Goal: Task Accomplishment & Management: Use online tool/utility

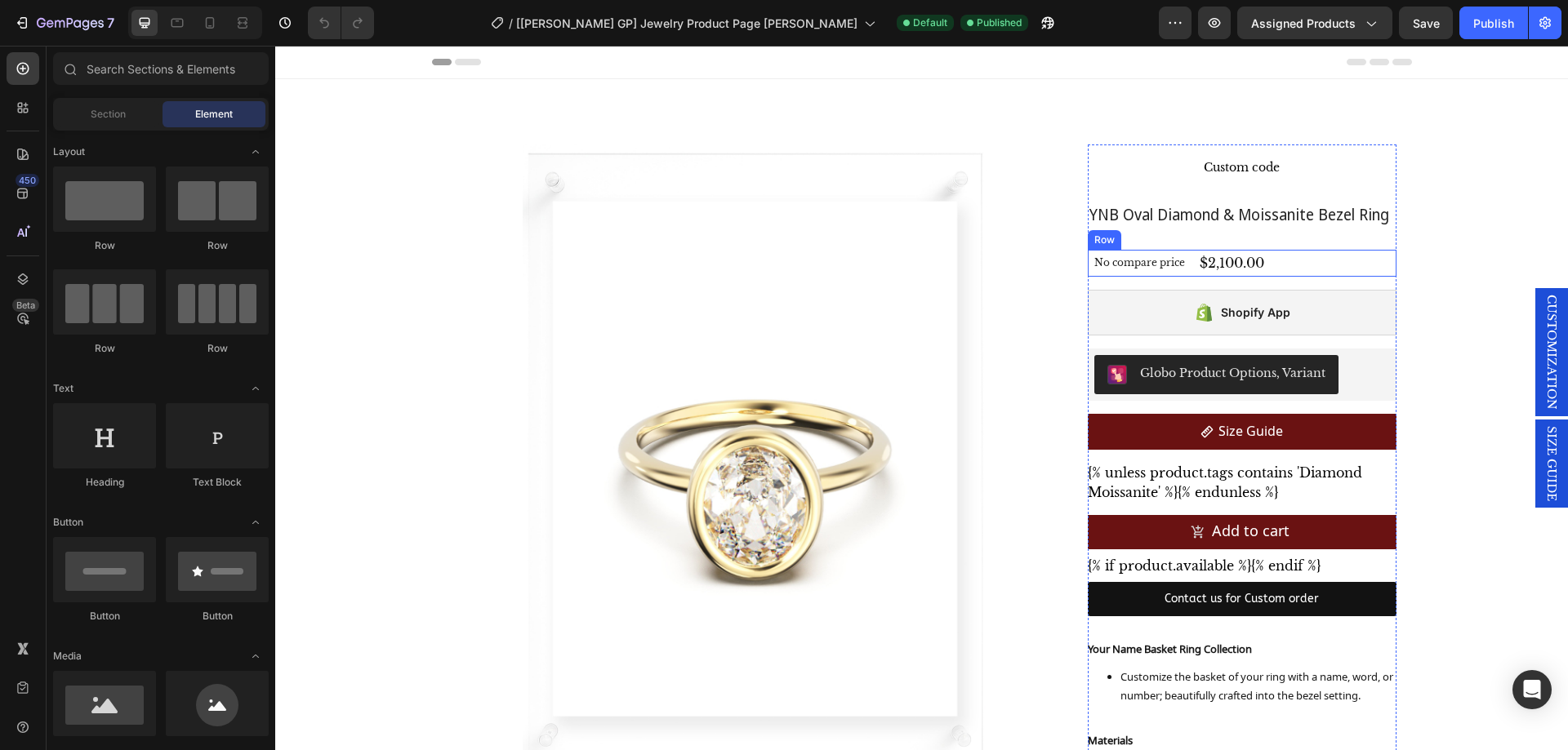
click at [1272, 260] on div "No compare price Compare Price $2,100.00 Product Price Product Price Row" at bounding box center [1241, 263] width 308 height 27
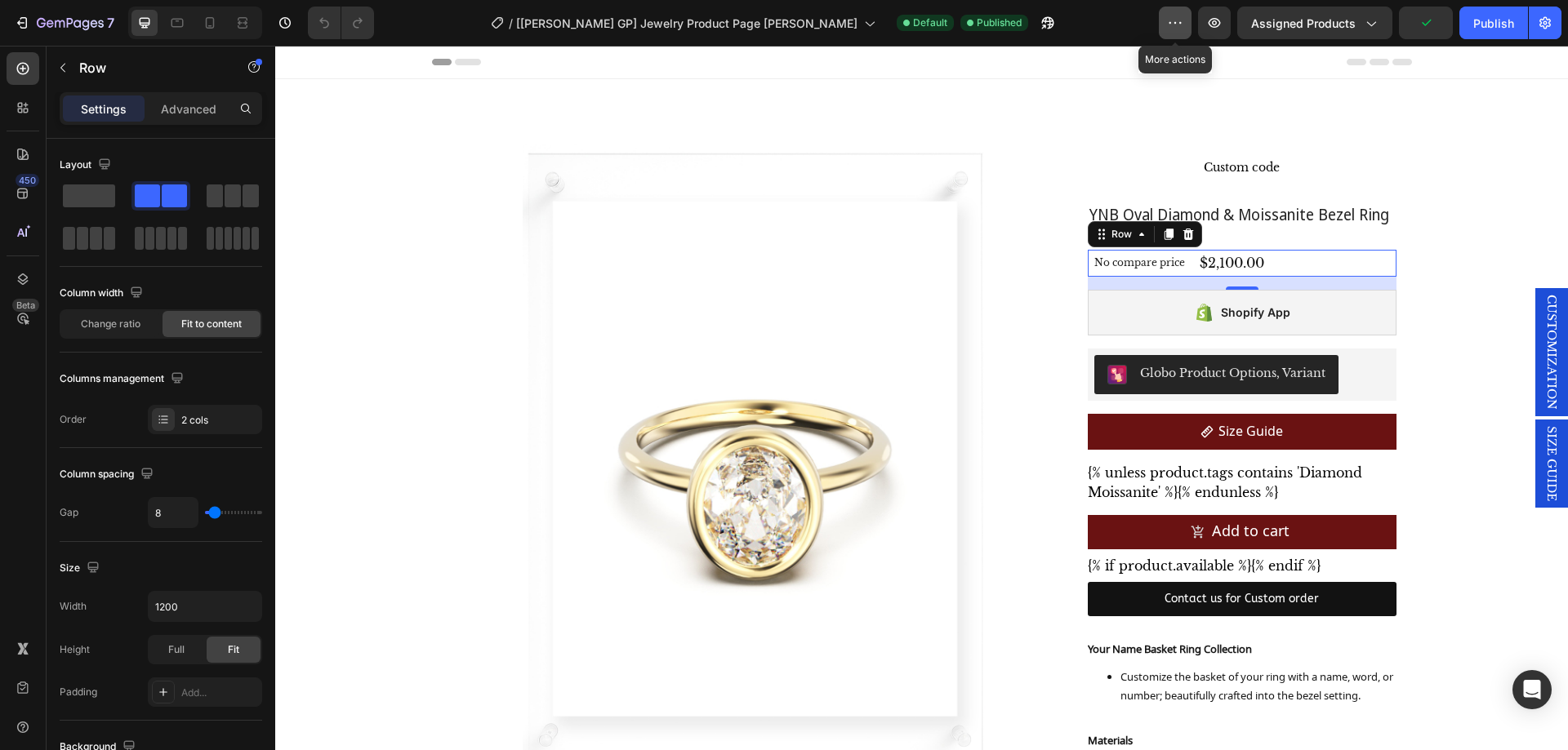
click at [1179, 31] on button "button" at bounding box center [1175, 23] width 33 height 33
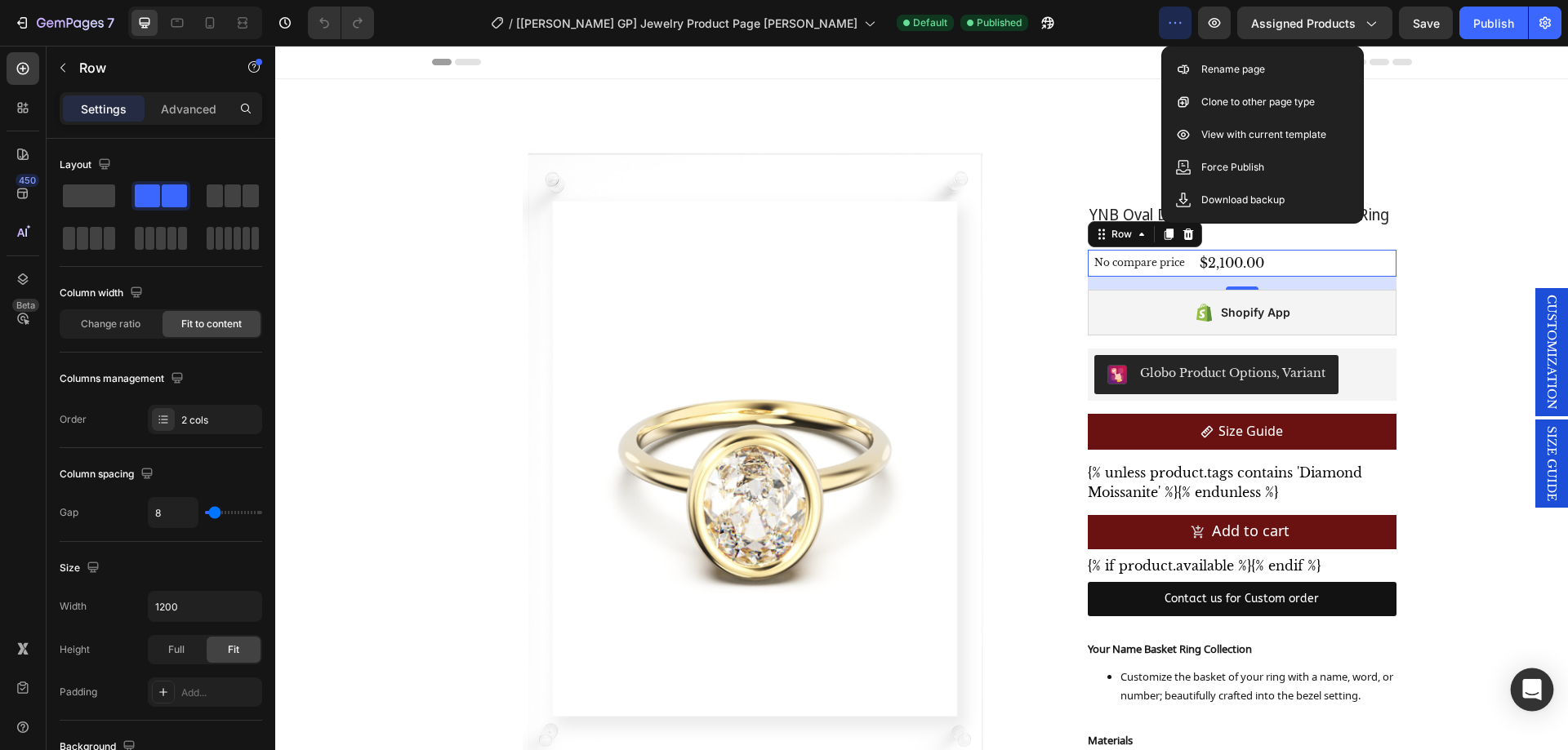
click at [1528, 684] on icon "Open Intercom Messenger" at bounding box center [1532, 690] width 19 height 21
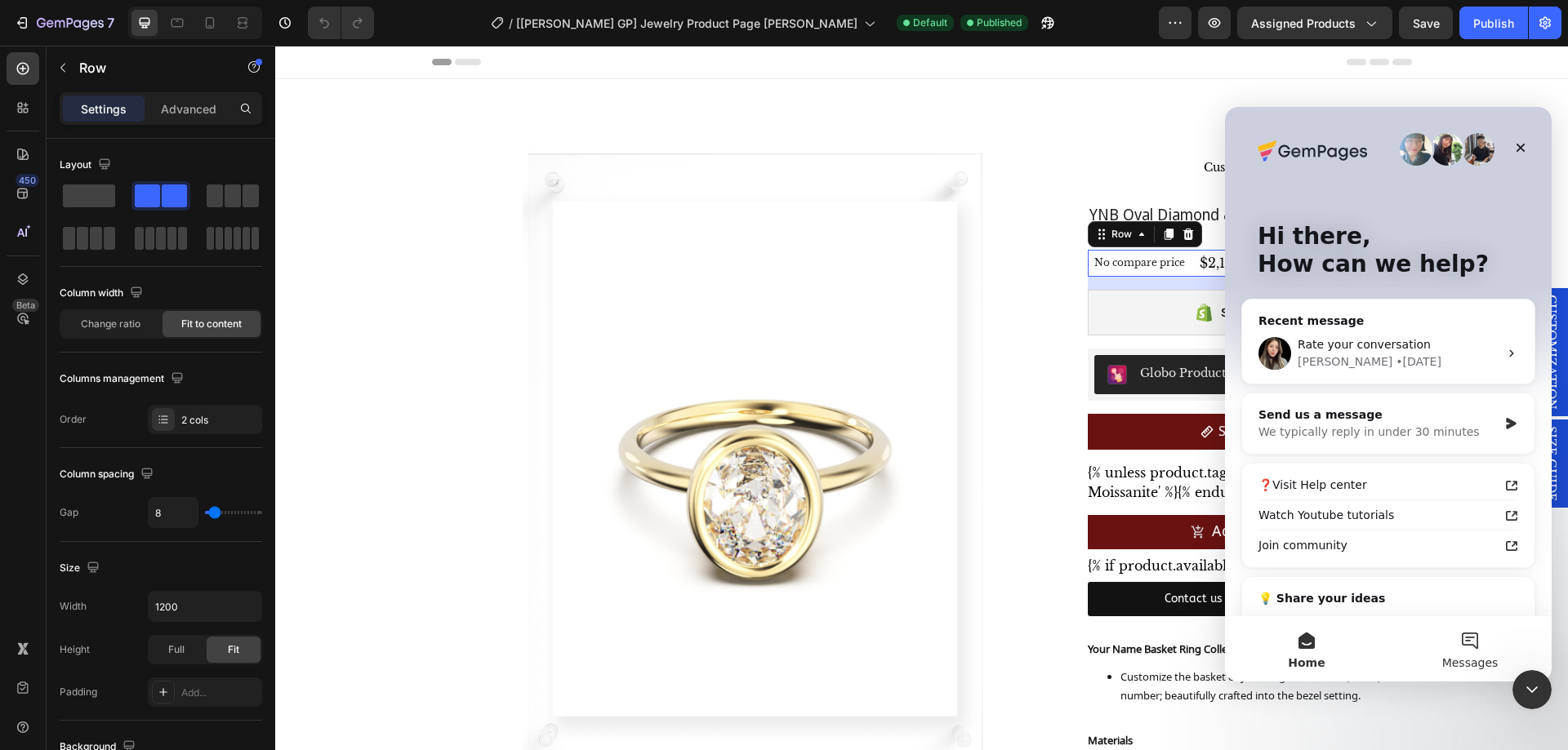
click at [1456, 646] on button "Messages" at bounding box center [1469, 648] width 163 height 65
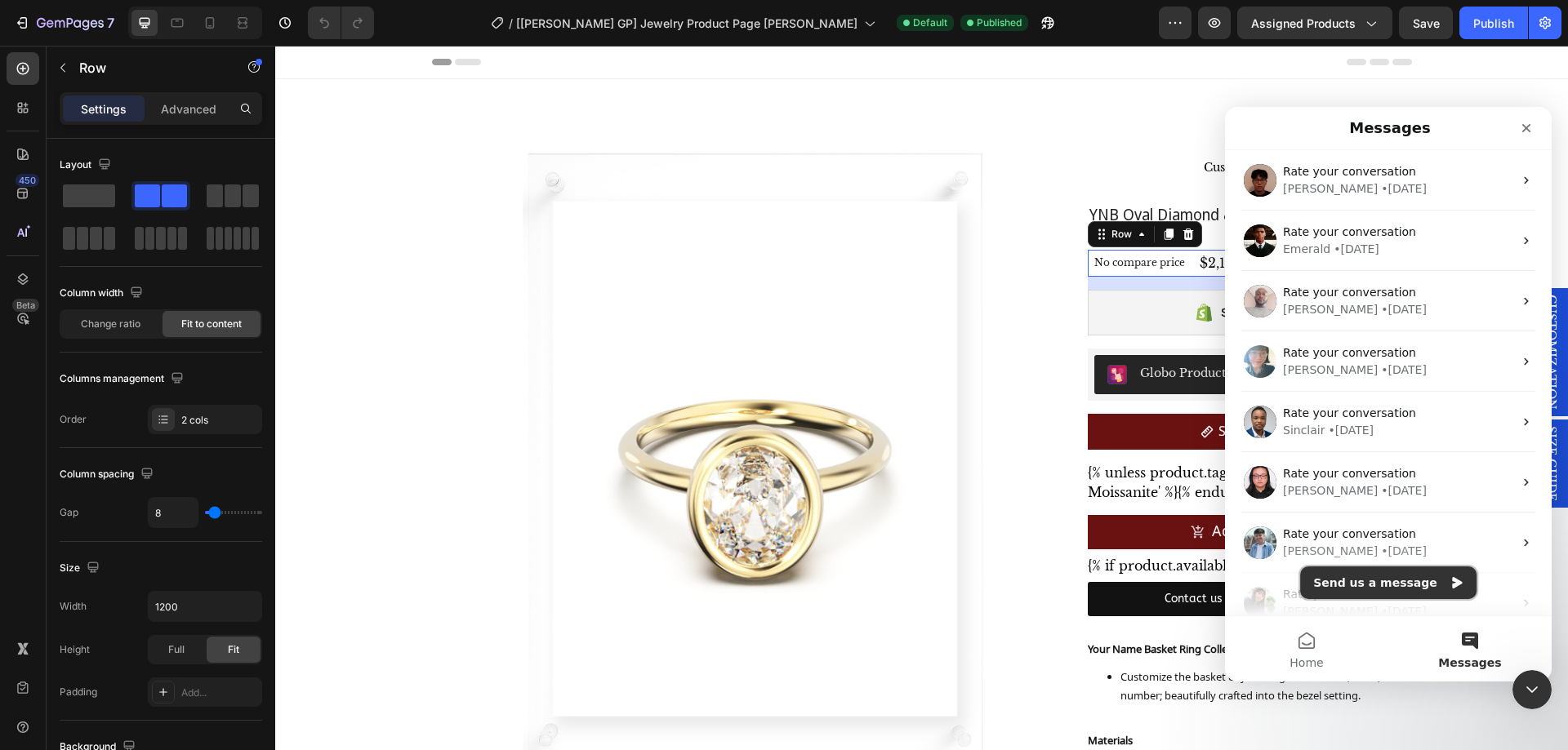
click at [1385, 577] on button "Send us a message" at bounding box center [1388, 582] width 177 height 33
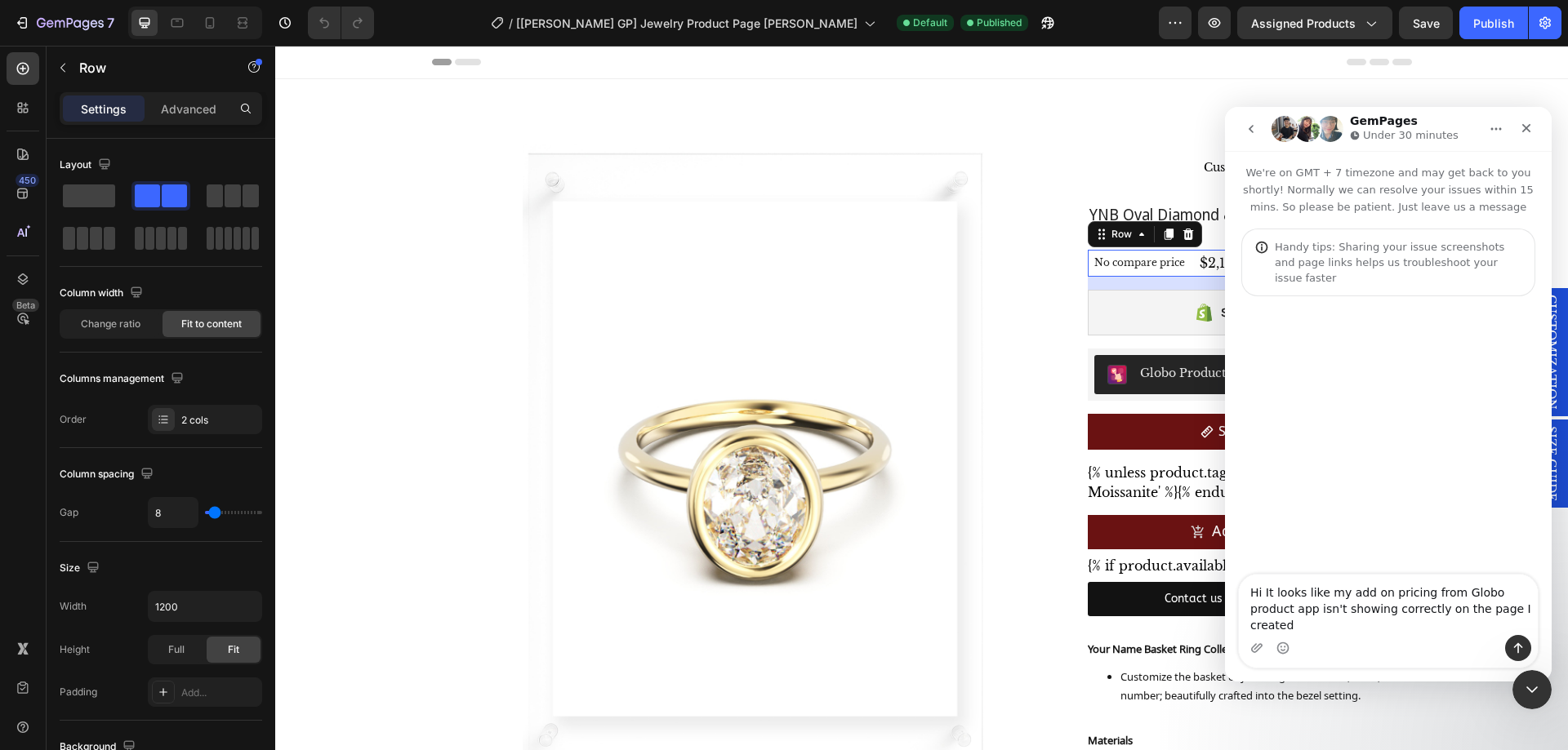
type textarea "Hi It looks like my add on pricing from Globo product app isn't showing correct…"
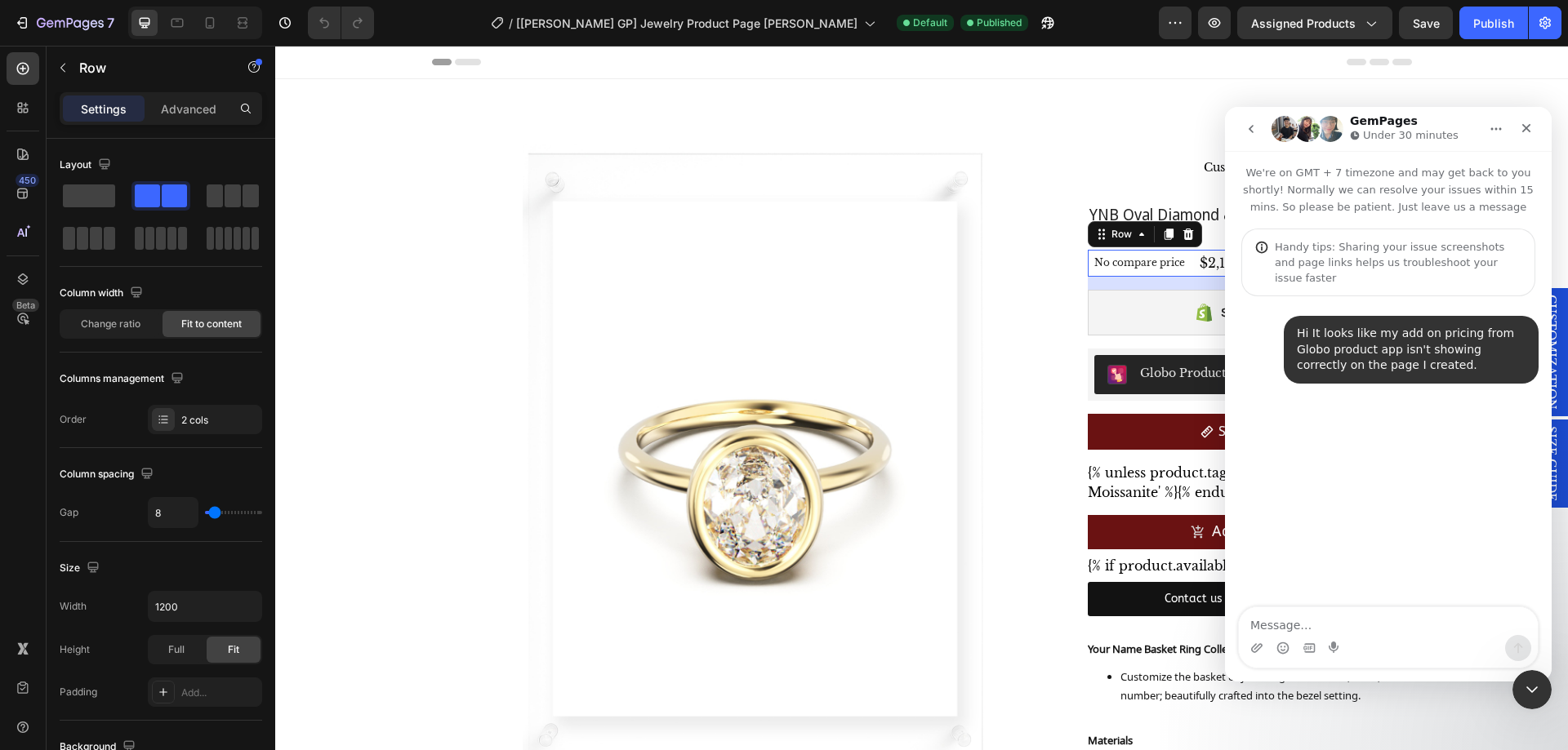
type textarea "C"
type textarea "Can you please kindly advise"
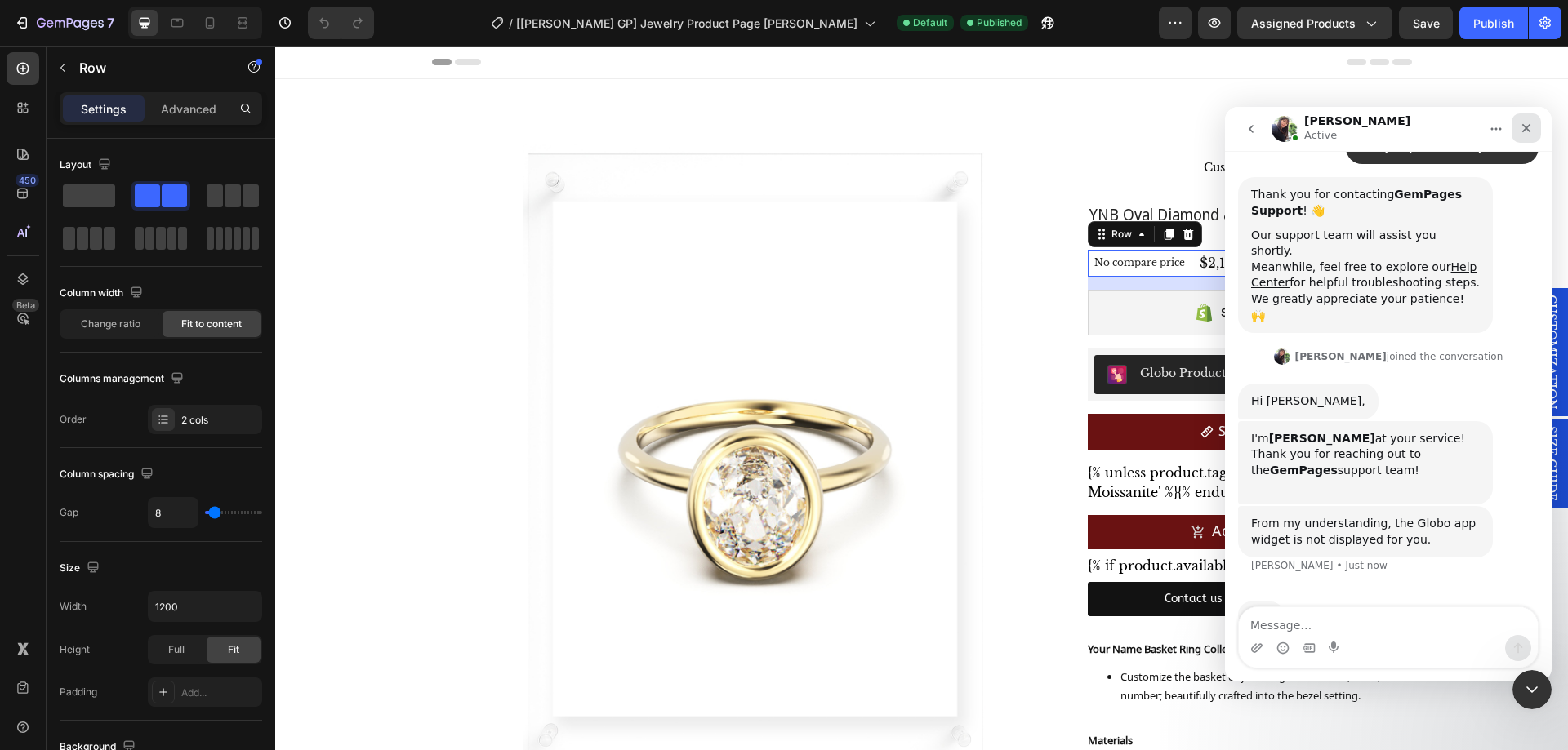
click at [1527, 129] on icon "Close" at bounding box center [1526, 128] width 9 height 9
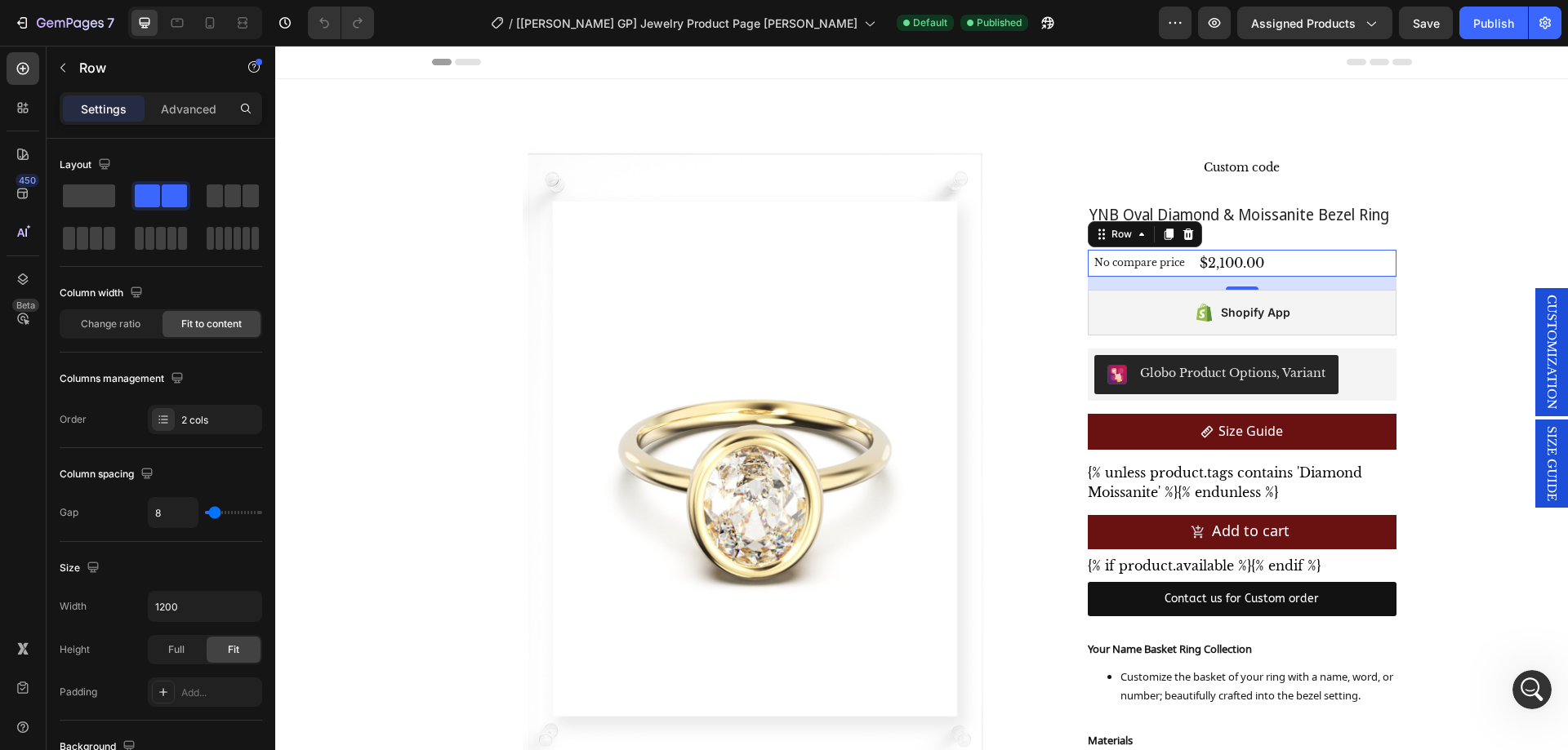
scroll to position [256, 0]
click at [1263, 262] on div "No compare price Compare Price $2,100.00 Product Price Product Price Row 16" at bounding box center [1241, 263] width 308 height 27
click at [1201, 258] on div "$2,100.00" at bounding box center [1231, 263] width 68 height 27
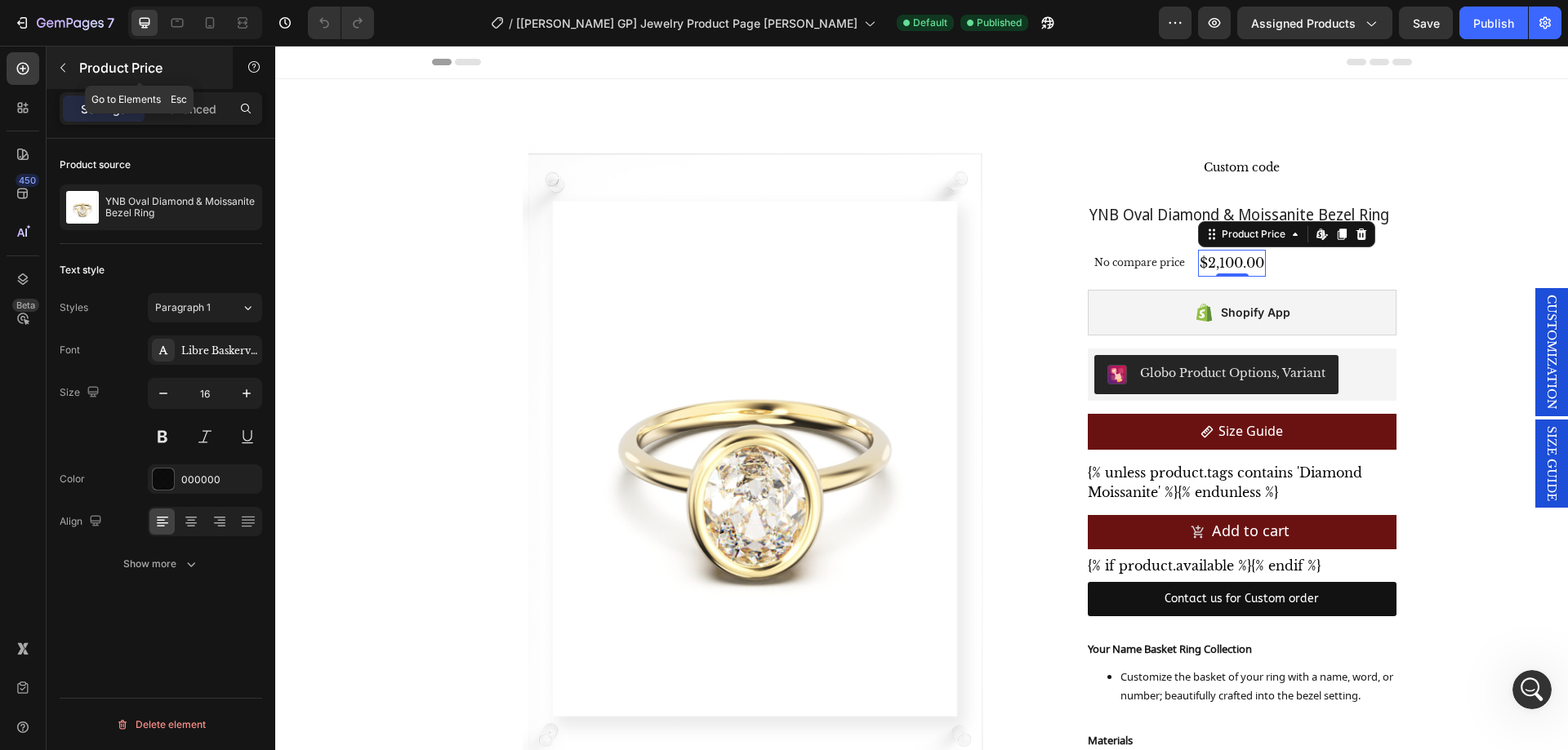
click at [61, 68] on icon "button" at bounding box center [62, 67] width 5 height 9
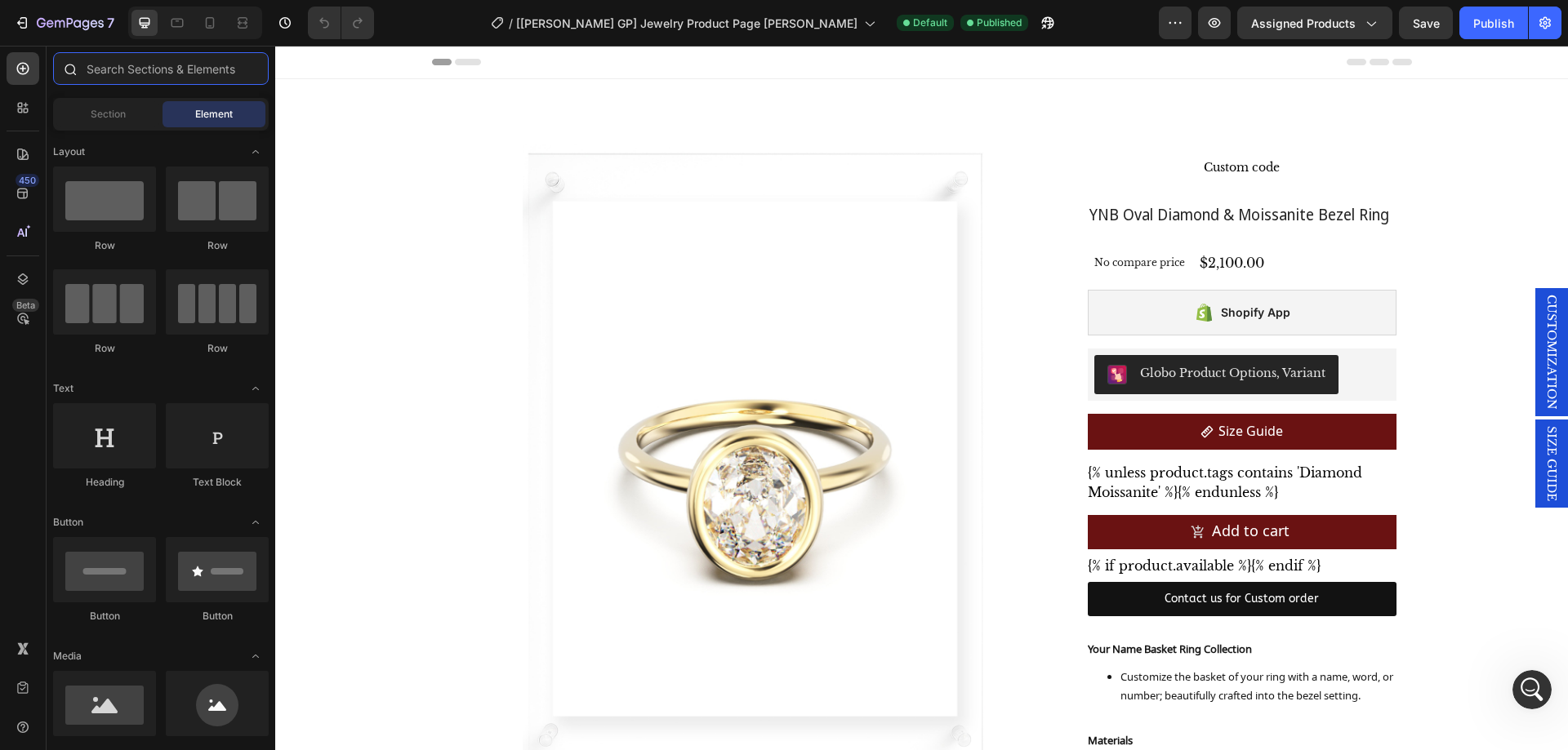
click at [159, 75] on input "text" at bounding box center [160, 68] width 216 height 33
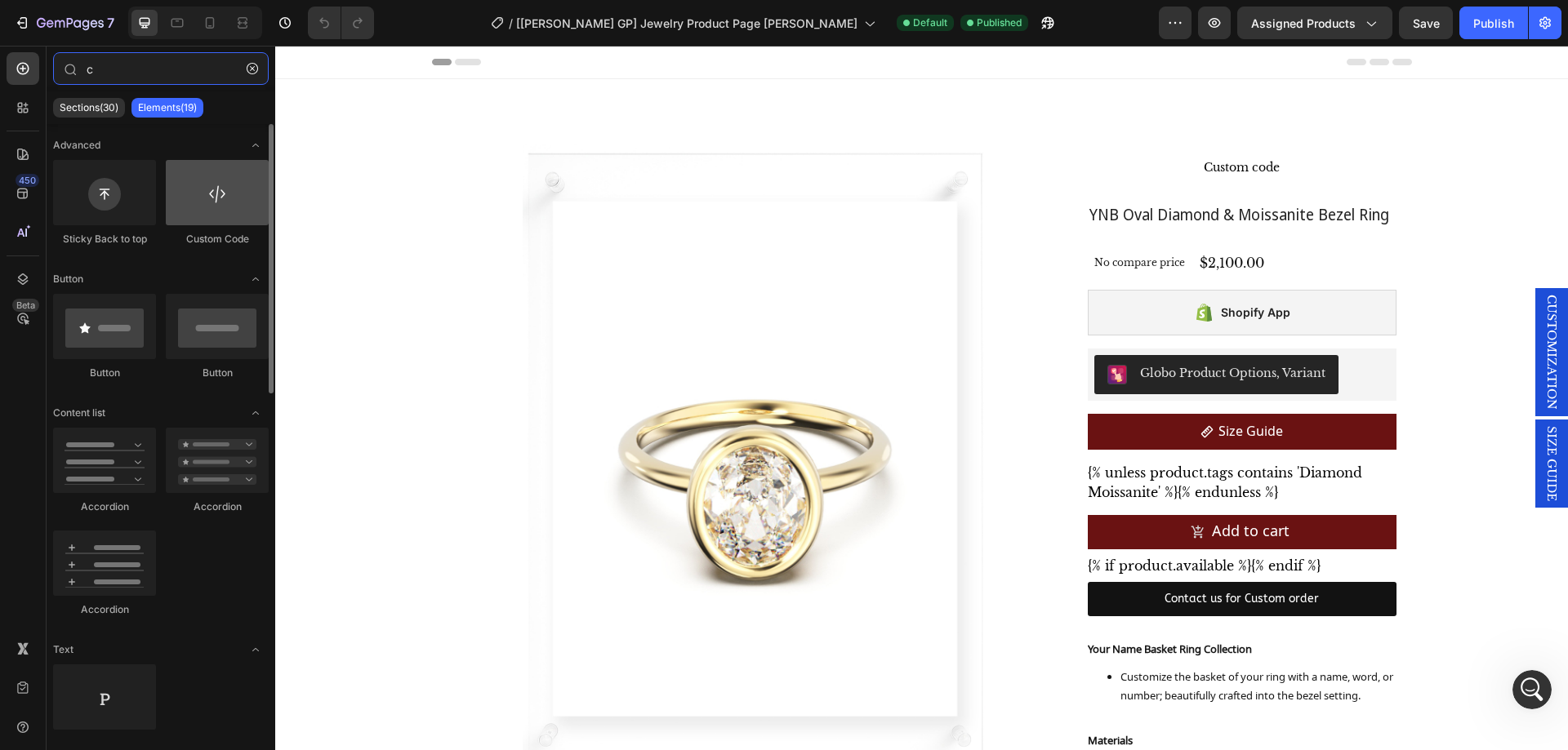
type input "c"
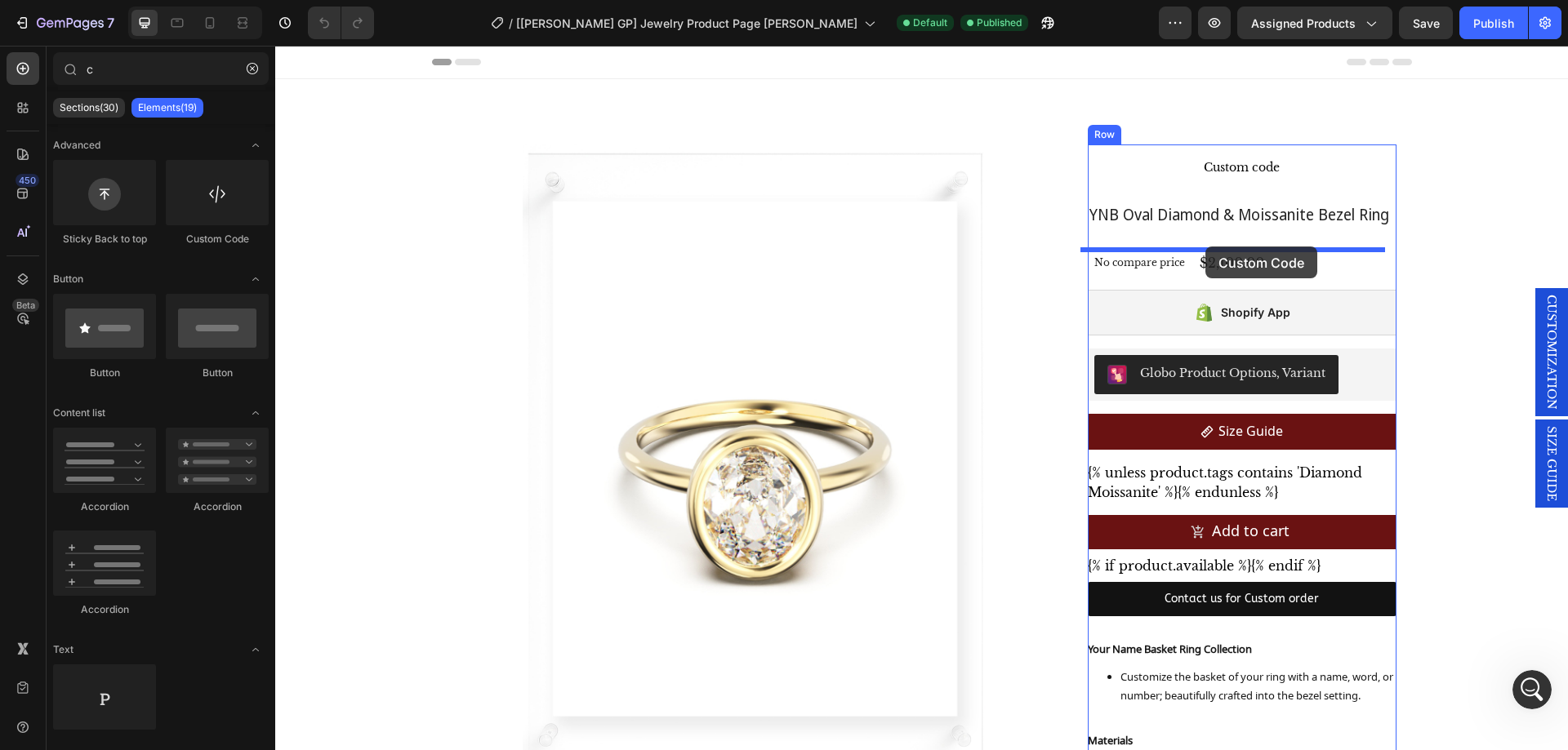
drag, startPoint x: 495, startPoint y: 254, endPoint x: 1205, endPoint y: 246, distance: 710.0
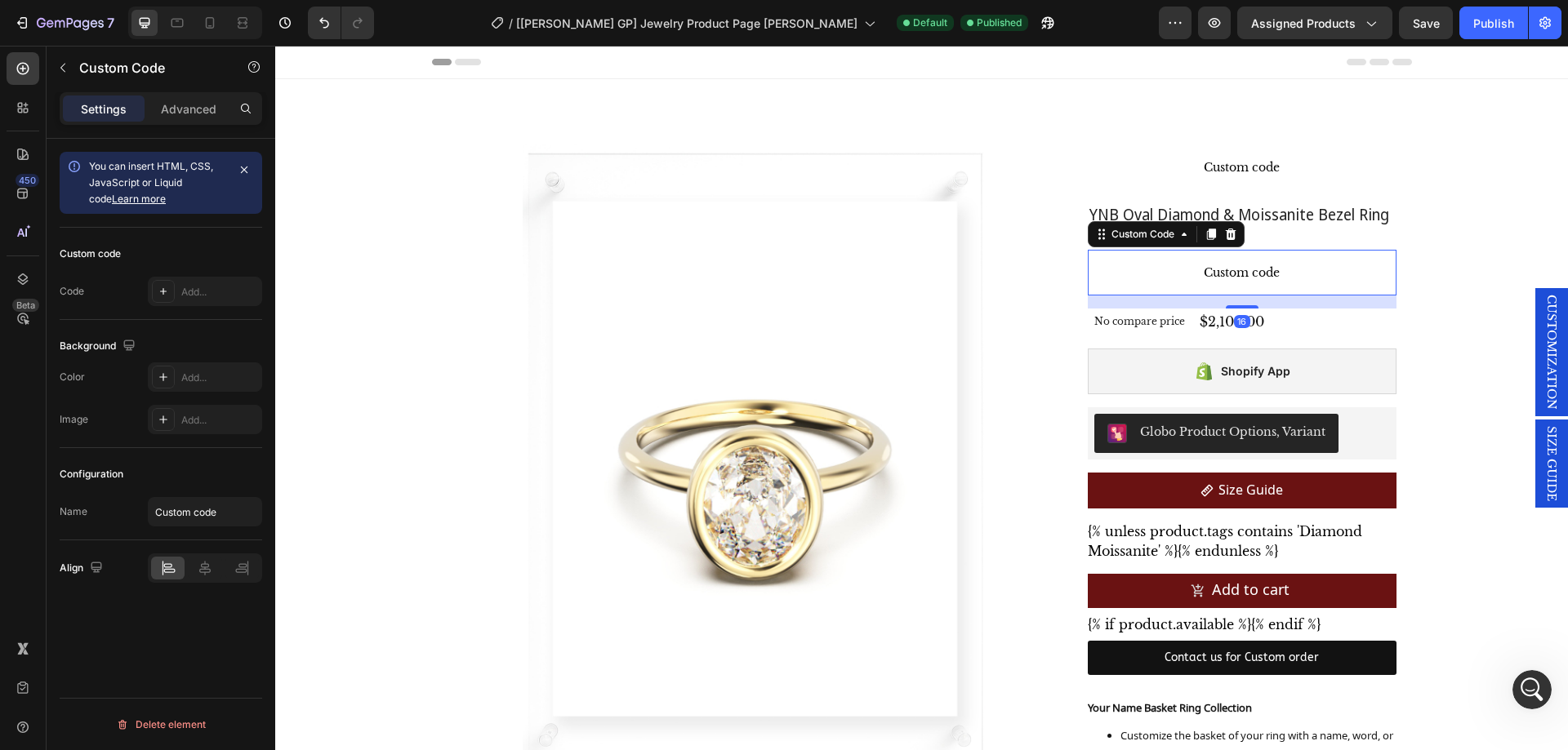
click at [1185, 263] on span "Custom code" at bounding box center [1241, 272] width 308 height 19
click at [183, 295] on div "Add..." at bounding box center [220, 292] width 77 height 14
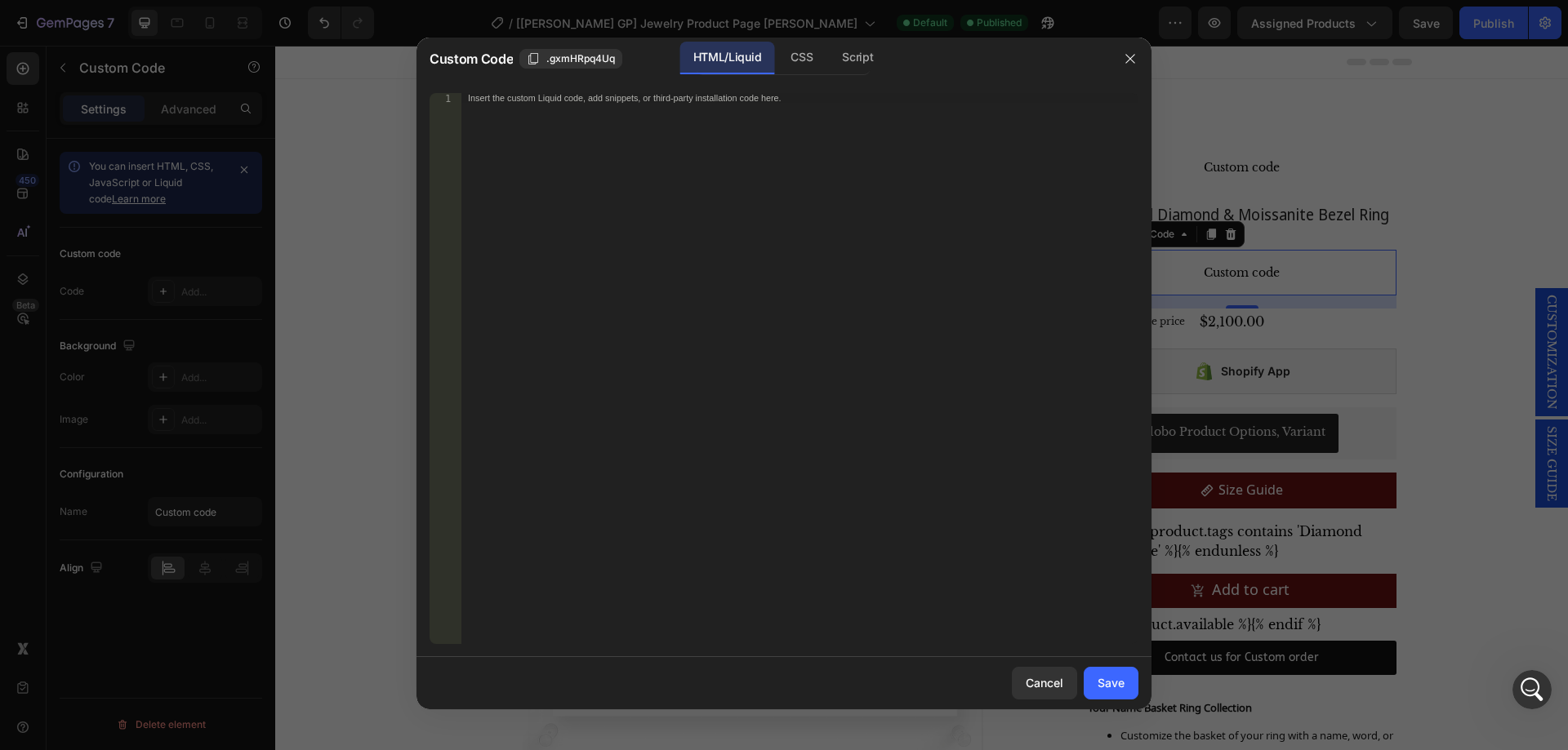
click at [183, 294] on div at bounding box center [784, 375] width 1568 height 750
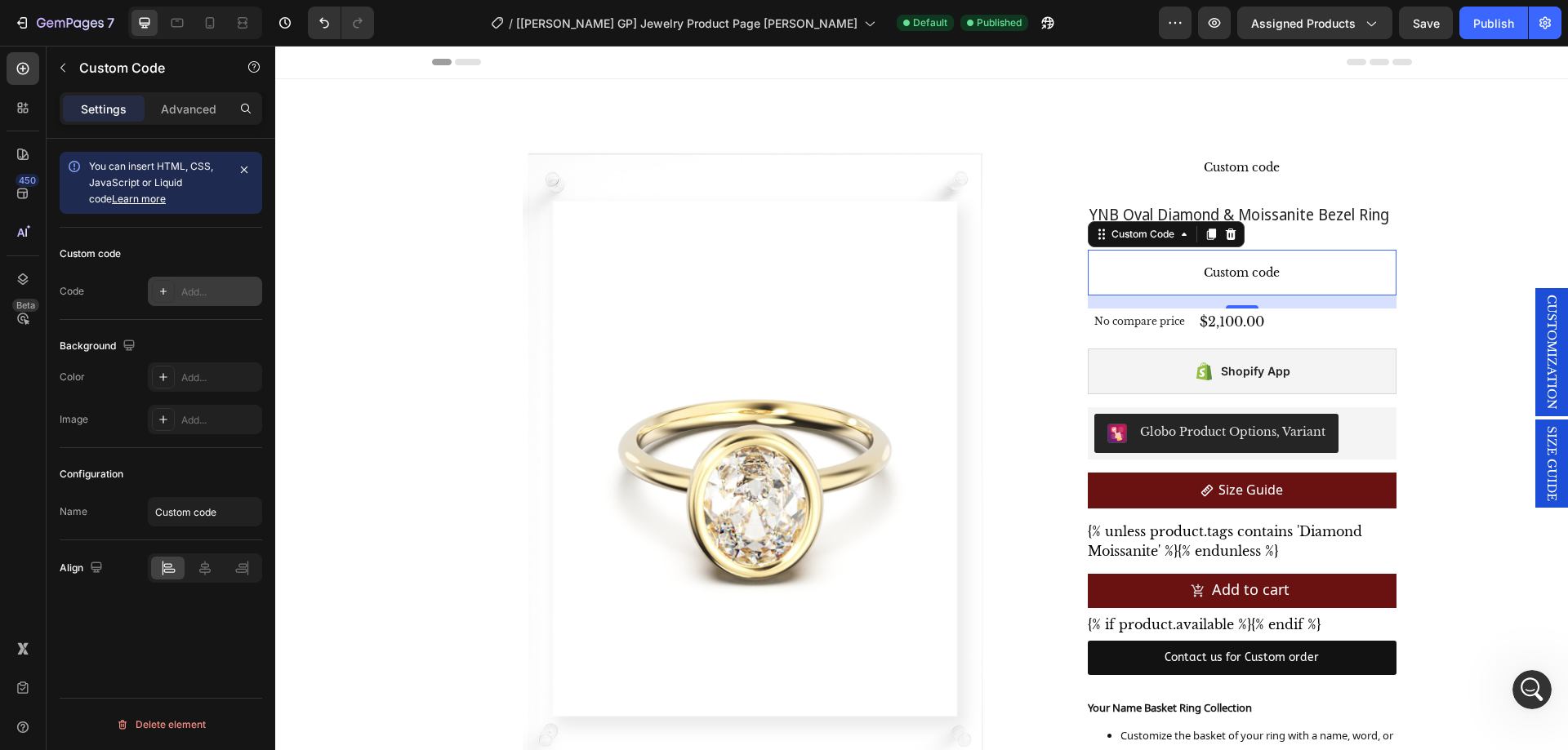
click at [199, 296] on div "Add..." at bounding box center [220, 292] width 77 height 14
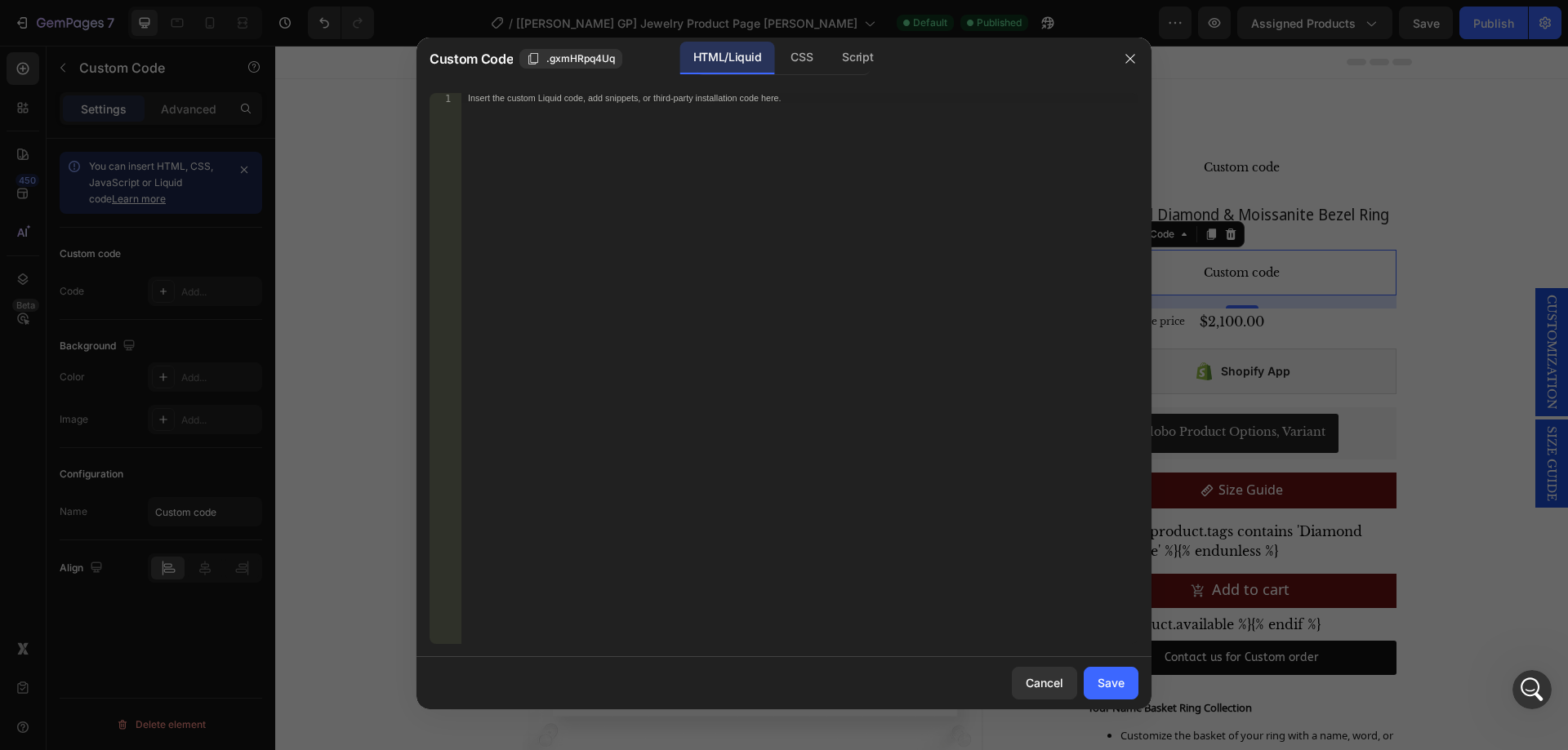
click at [616, 216] on div "Insert the custom Liquid code, add snippets, or third-party installation code h…" at bounding box center [799, 378] width 677 height 571
drag, startPoint x: 1107, startPoint y: 673, endPoint x: 1093, endPoint y: 635, distance: 40.5
click at [1107, 674] on button "Save" at bounding box center [1110, 683] width 55 height 33
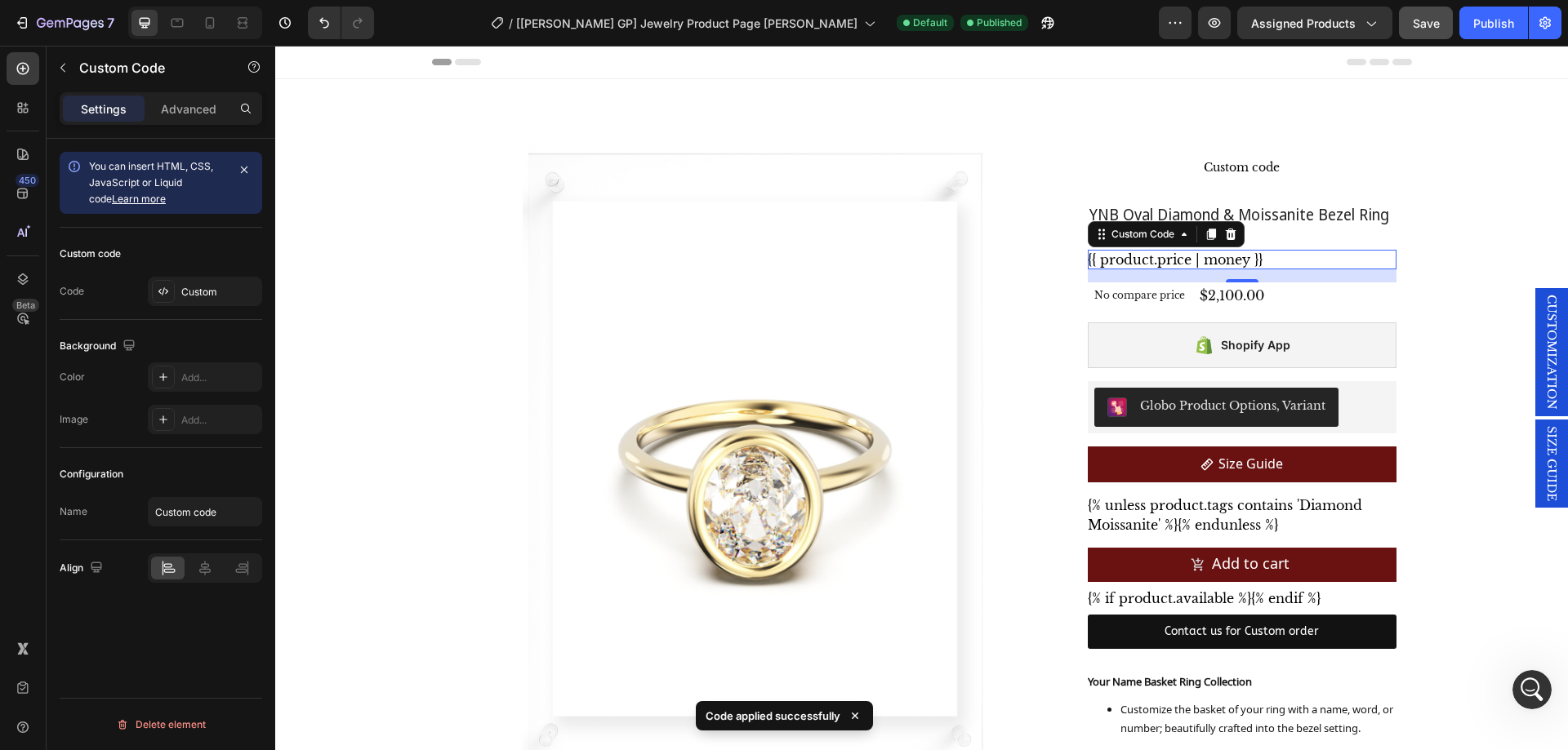
click at [1424, 13] on button "Save" at bounding box center [1425, 23] width 54 height 33
click at [1489, 19] on div "Publish" at bounding box center [1493, 23] width 41 height 17
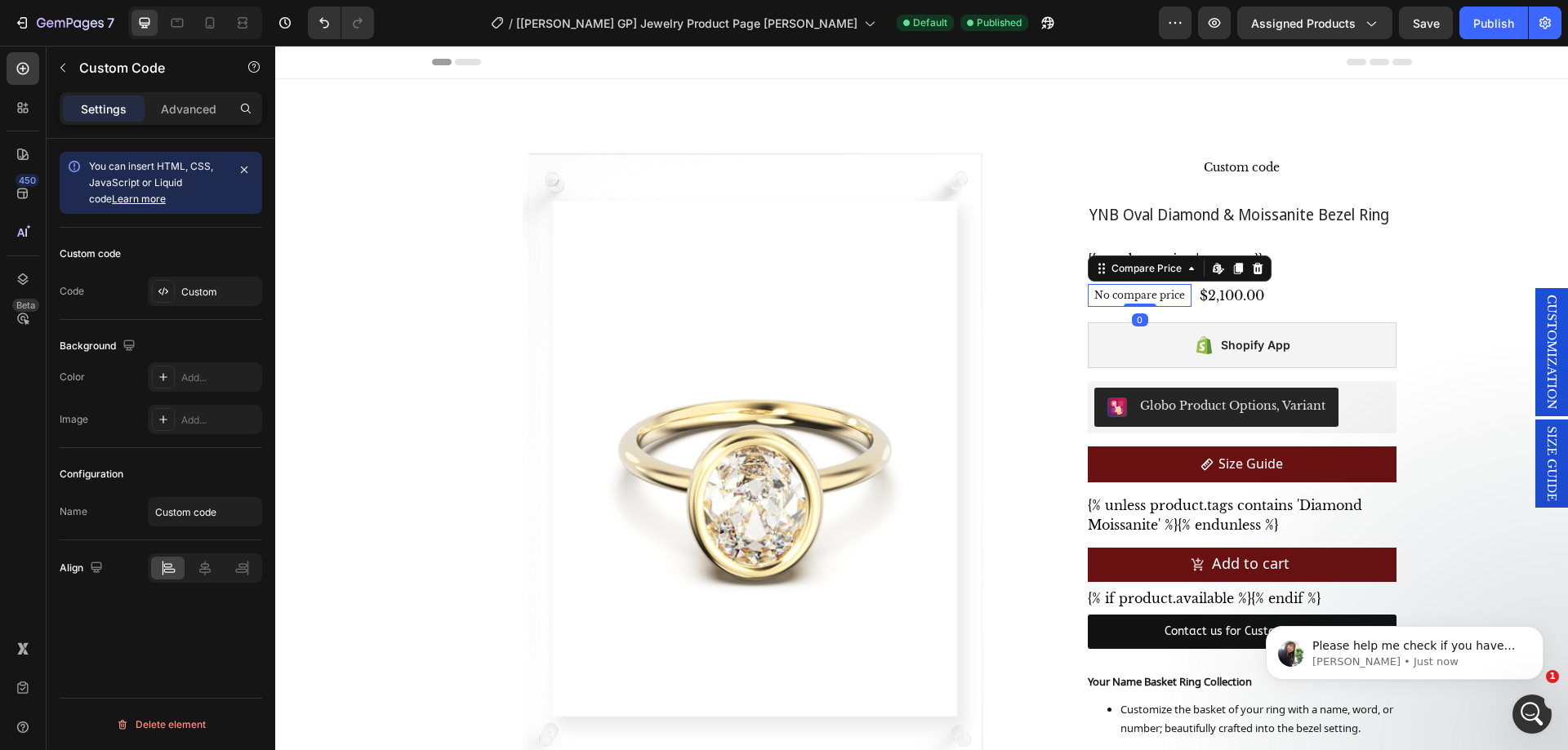
click at [1154, 292] on p "No compare price" at bounding box center [1139, 295] width 90 height 10
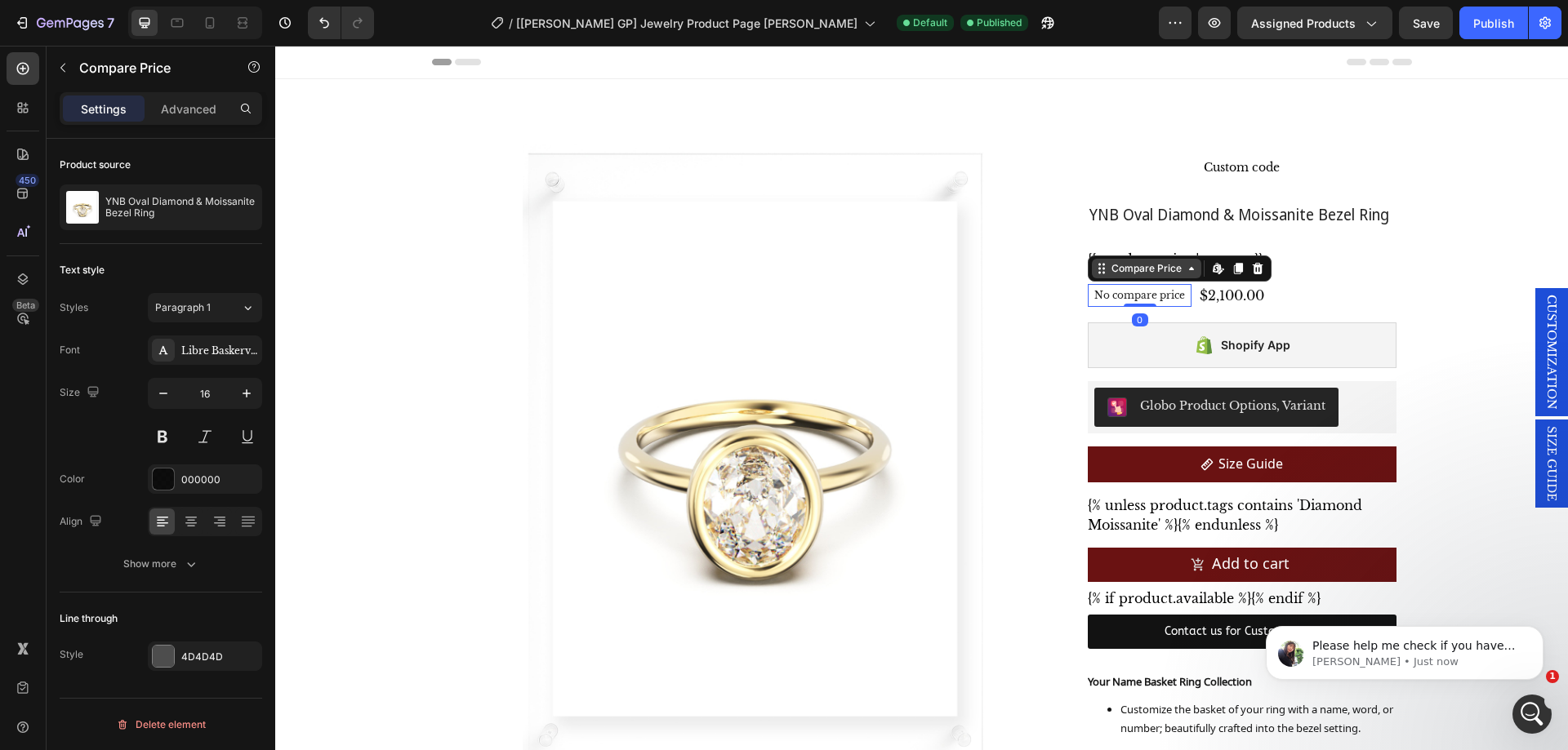
scroll to position [374, 0]
drag, startPoint x: 1148, startPoint y: 292, endPoint x: 1095, endPoint y: 257, distance: 63.5
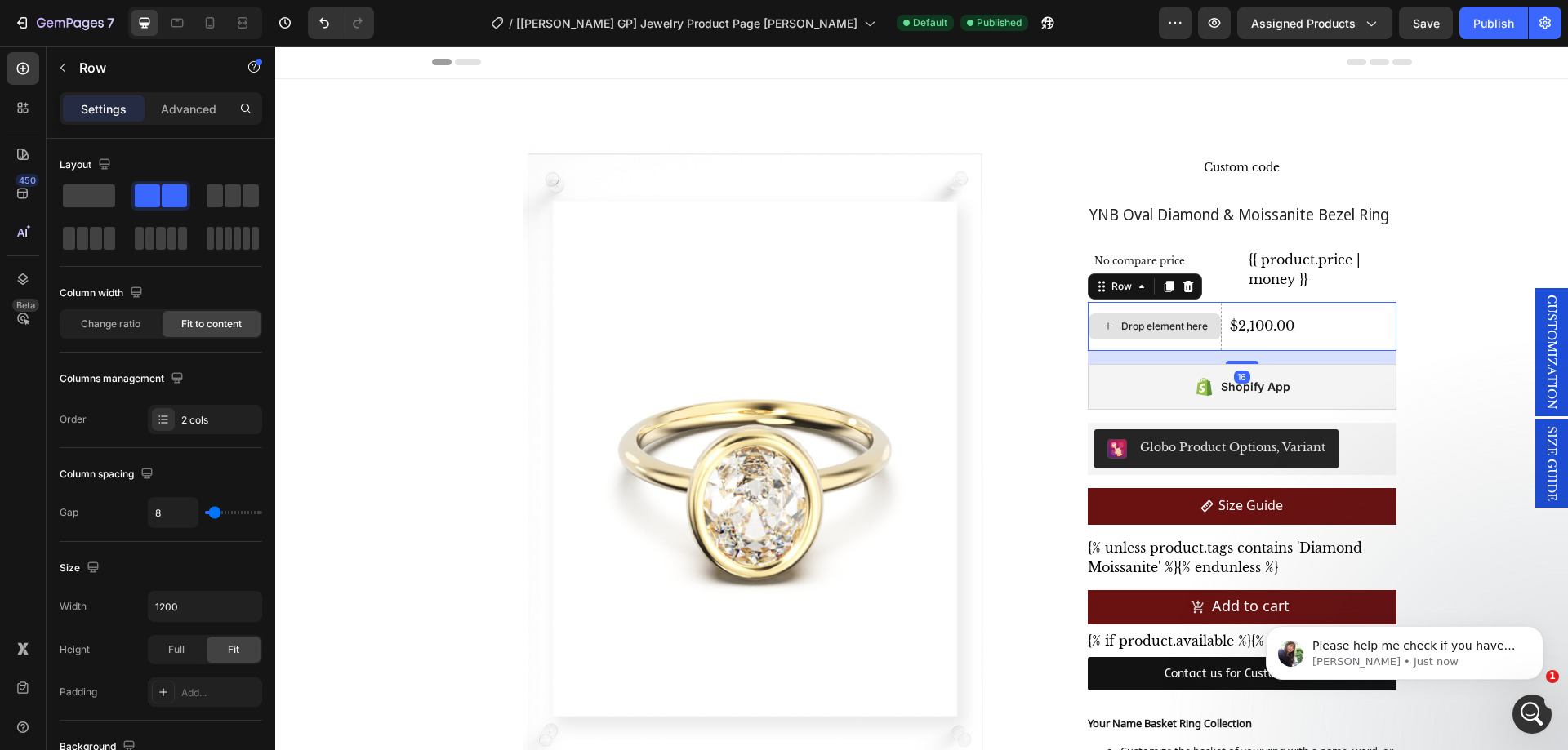
click at [1183, 303] on div "Drop element here" at bounding box center [1154, 326] width 134 height 49
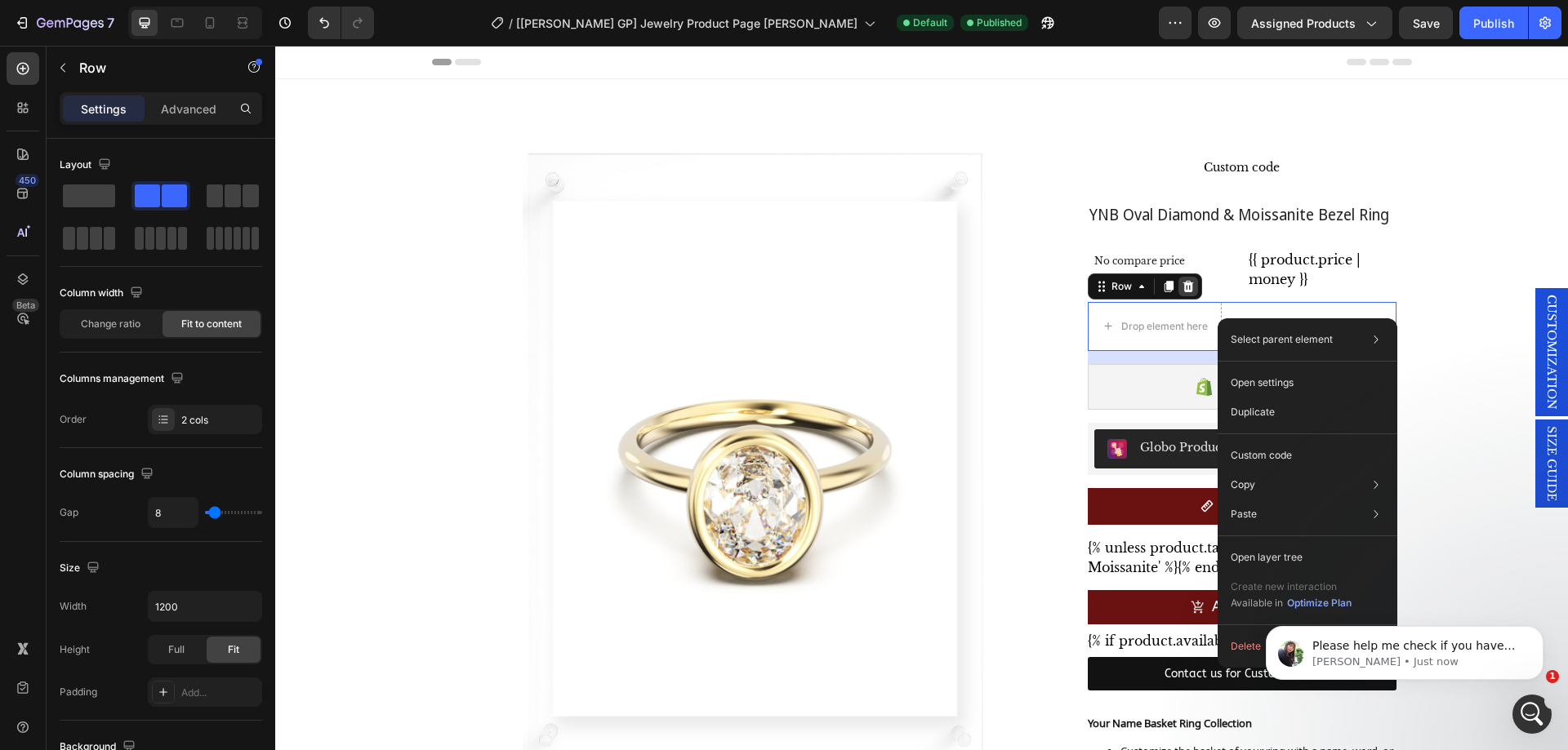
click at [1181, 286] on icon at bounding box center [1188, 287] width 13 height 13
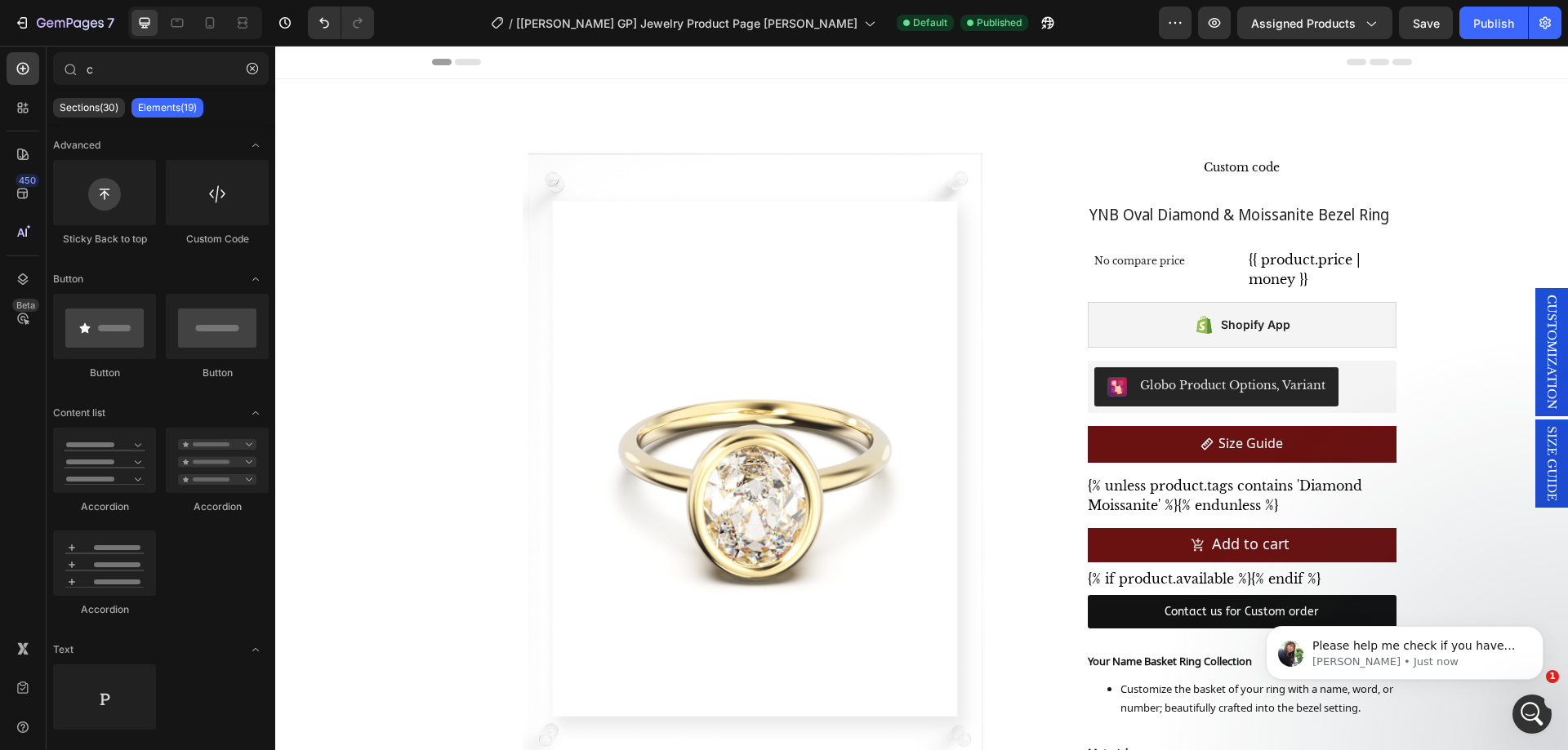
drag, startPoint x: 1450, startPoint y: 289, endPoint x: 1431, endPoint y: 270, distance: 26.9
click at [1434, 24] on span "Save" at bounding box center [1426, 23] width 27 height 13
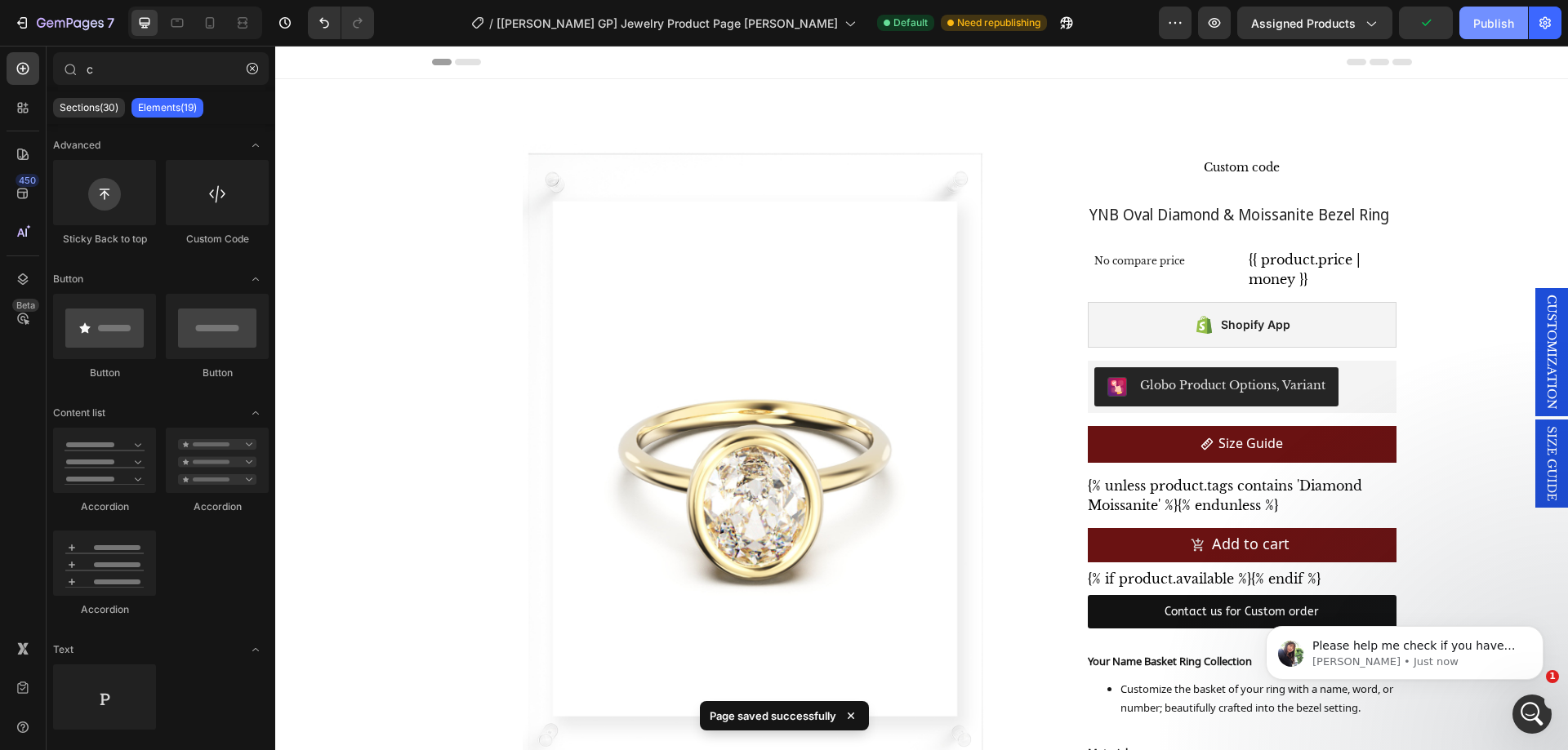
click at [1479, 21] on div "Publish" at bounding box center [1493, 23] width 41 height 17
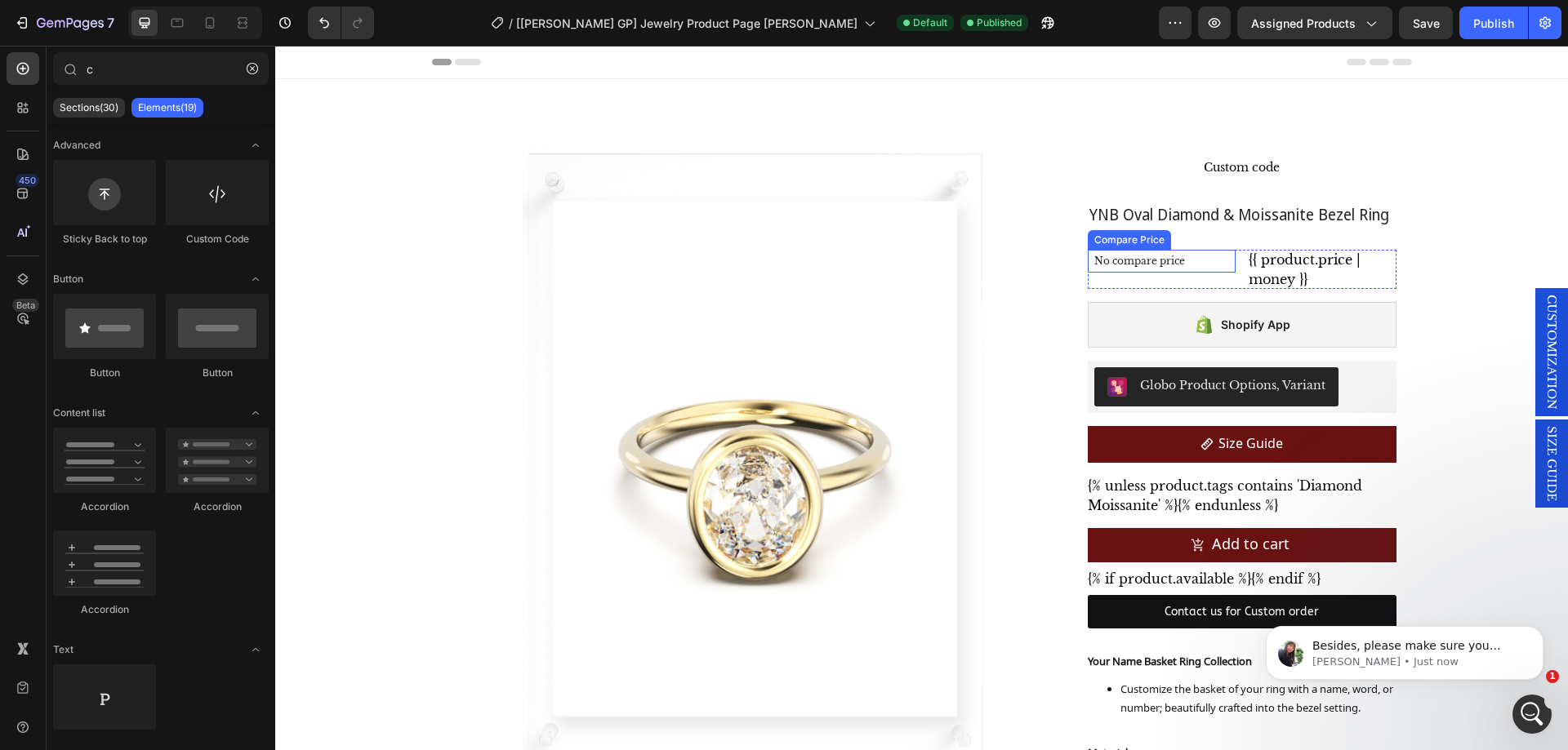
scroll to position [380, 0]
click at [1233, 262] on div "No compare price Compare Price {{ product.price | money }} Custom Code Row" at bounding box center [1241, 269] width 308 height 39
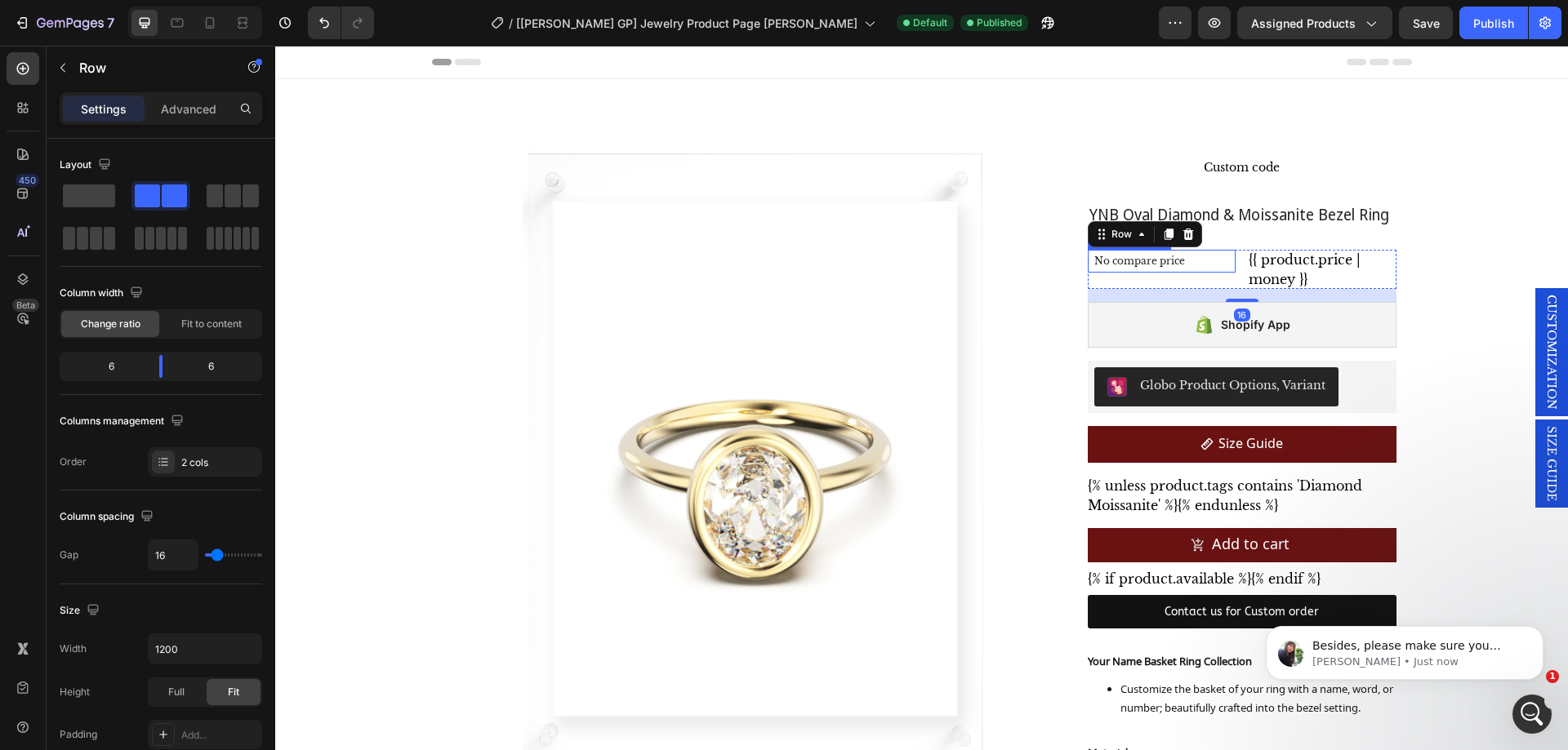
click at [1217, 267] on div "No compare price" at bounding box center [1161, 261] width 148 height 23
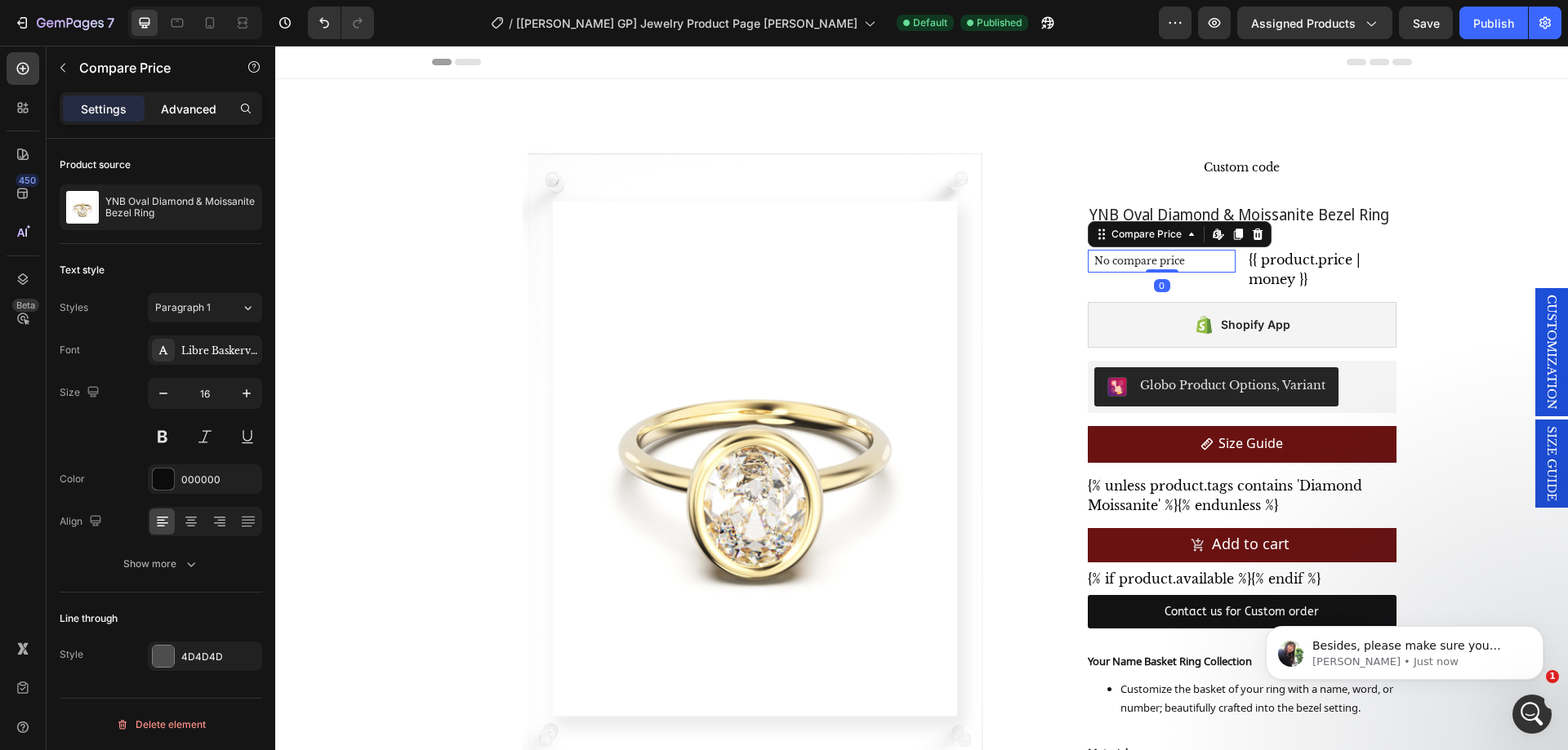
click at [192, 106] on p "Advanced" at bounding box center [189, 109] width 56 height 17
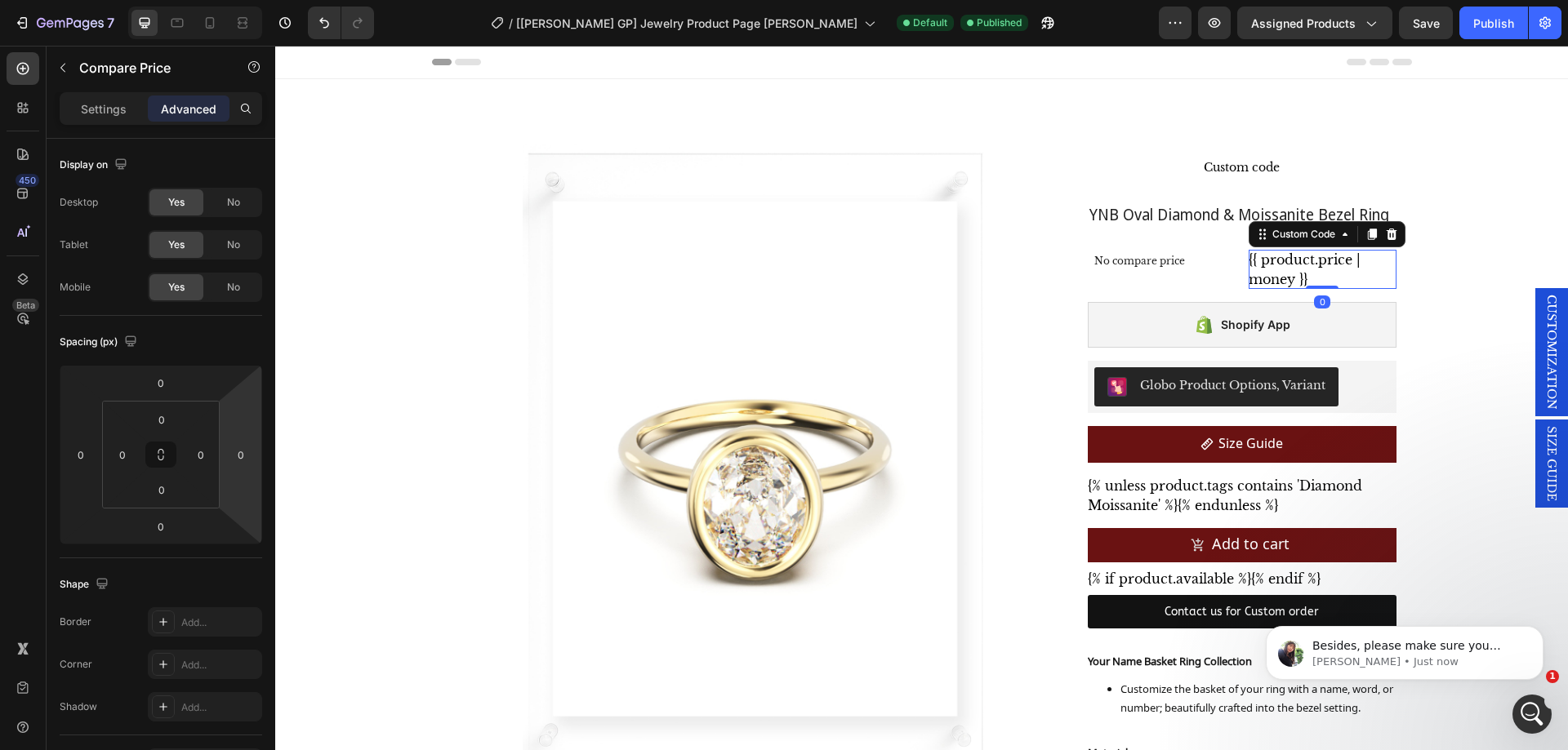
click at [1331, 275] on div "{{ product.price | money }}" at bounding box center [1322, 269] width 148 height 39
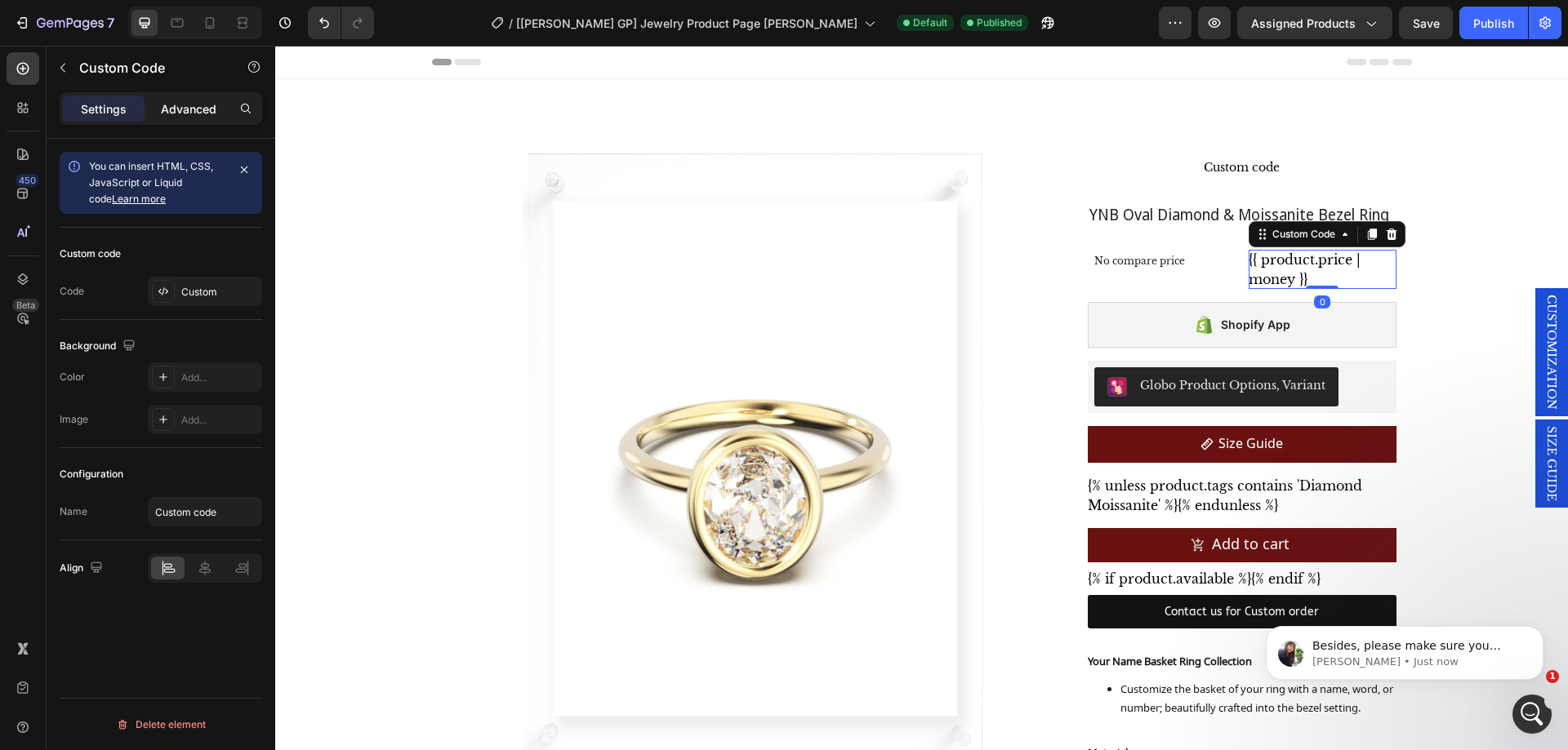
click at [212, 109] on p "Advanced" at bounding box center [189, 109] width 56 height 17
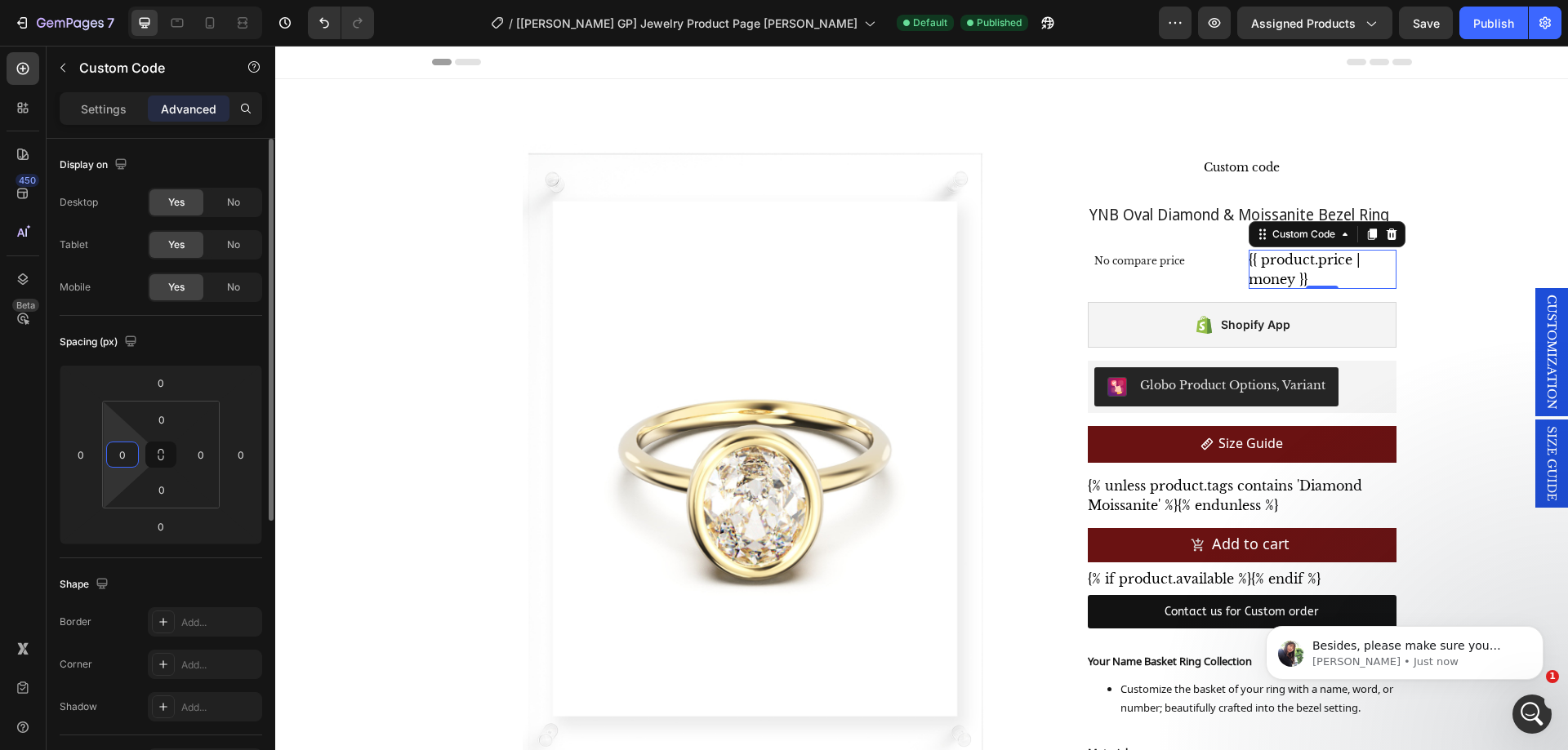
click at [129, 457] on input "0" at bounding box center [123, 455] width 25 height 25
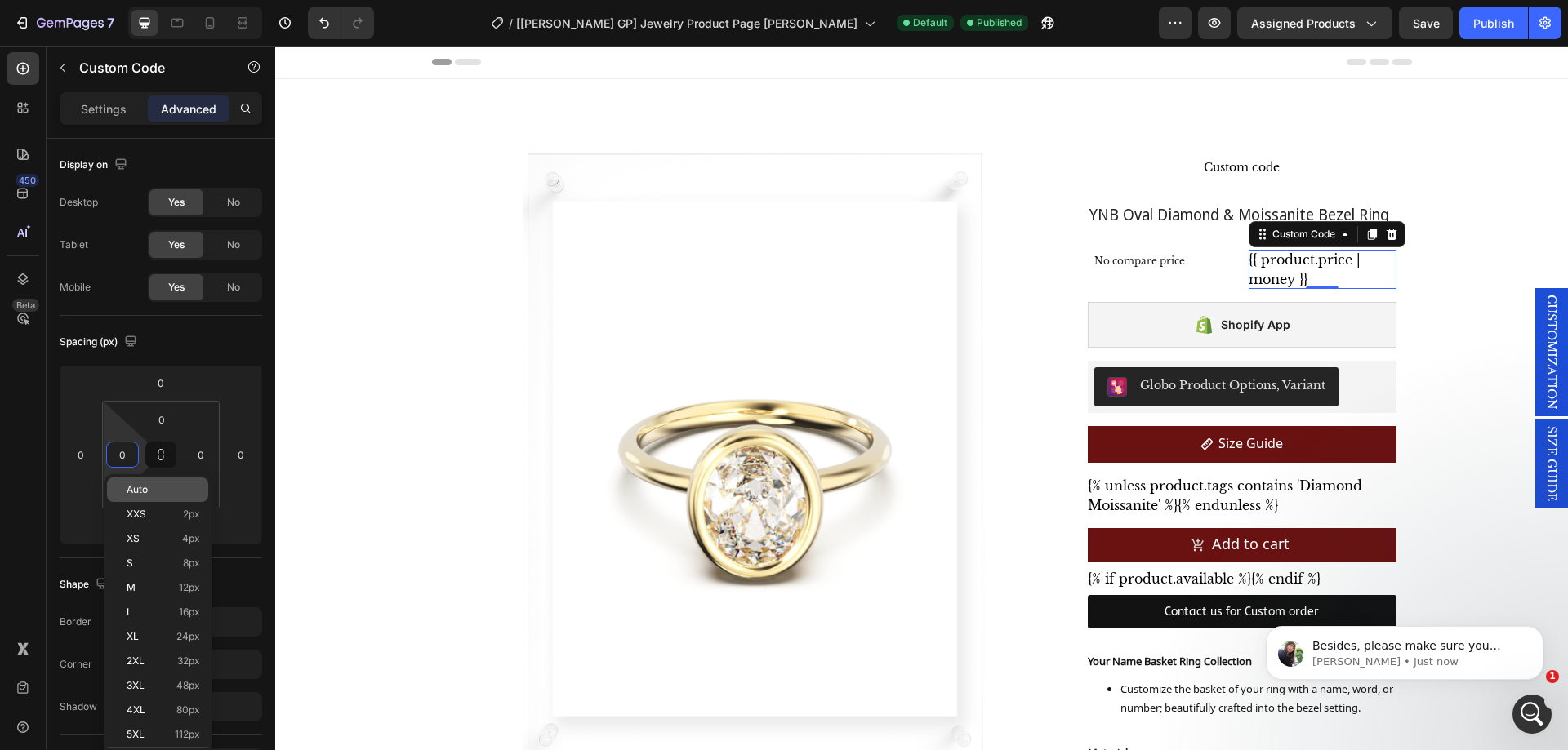
click at [157, 489] on p "Auto" at bounding box center [163, 490] width 74 height 12
type input "Auto"
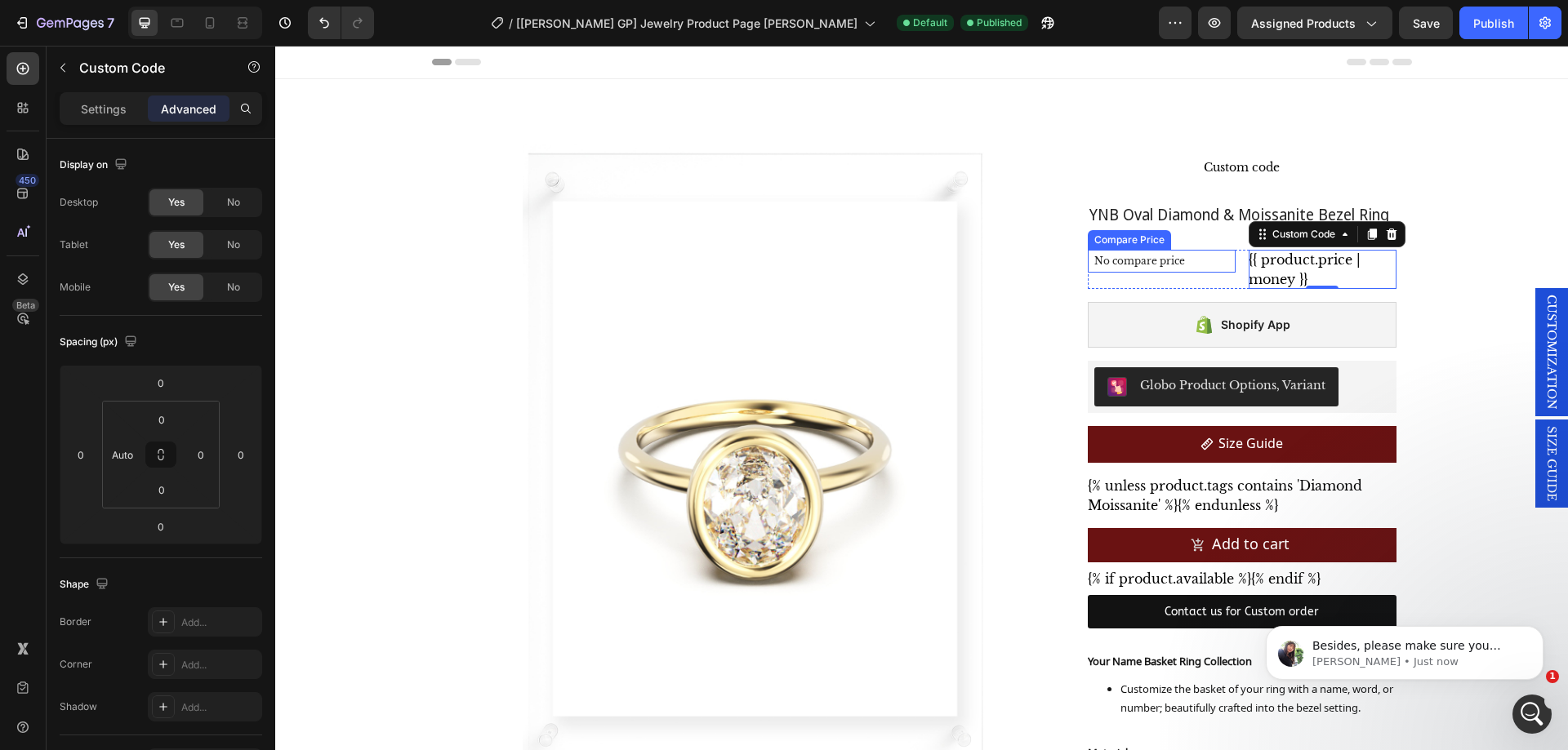
click at [1200, 265] on p "No compare price" at bounding box center [1161, 261] width 134 height 10
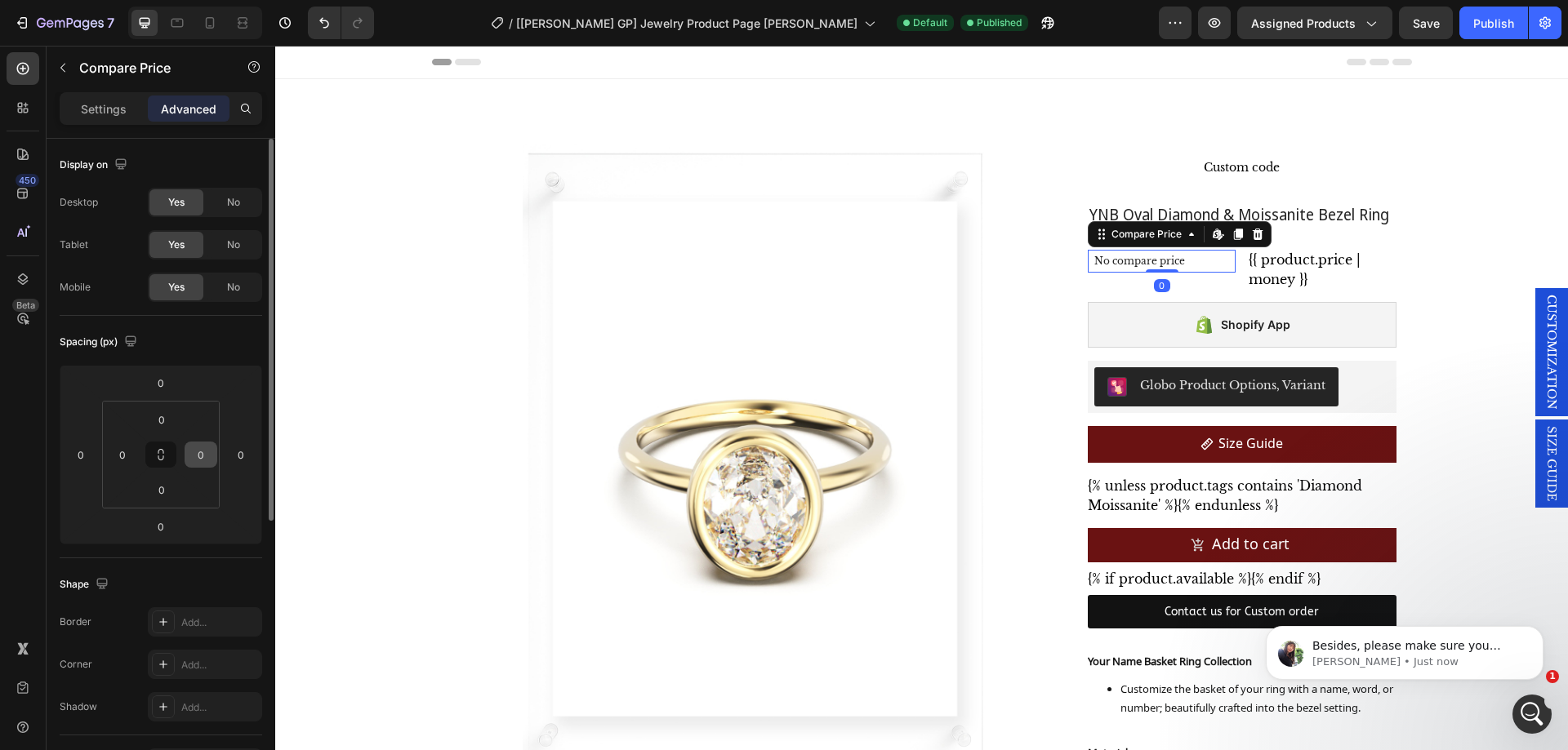
click at [200, 0] on html "7 / [[PERSON_NAME] GP] Jewelry Product Page [PERSON_NAME] Published Preview Ass…" at bounding box center [784, 0] width 1568 height 0
click at [198, 457] on input "2" at bounding box center [202, 455] width 25 height 25
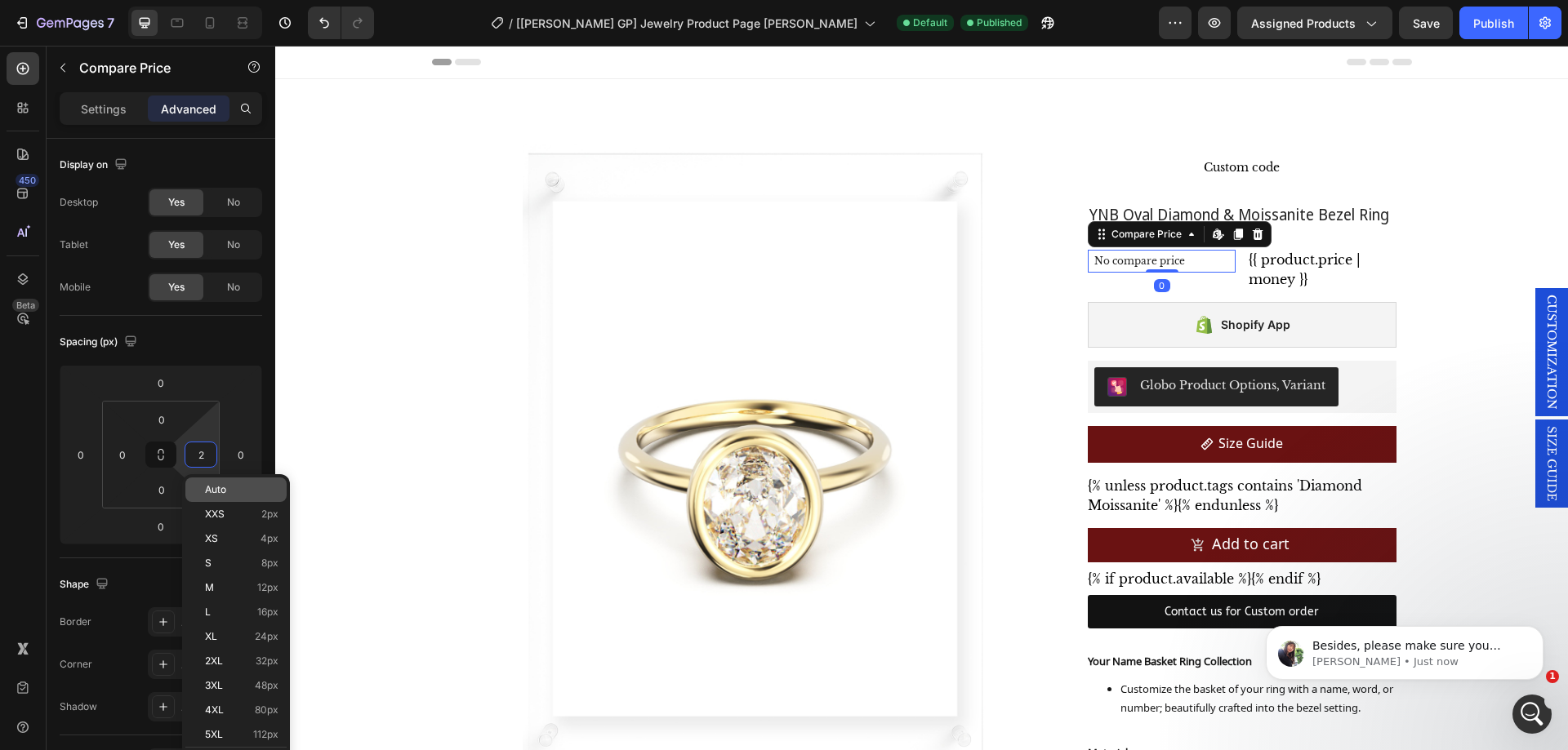
click at [219, 493] on span "Auto" at bounding box center [216, 490] width 21 height 12
type input "Auto"
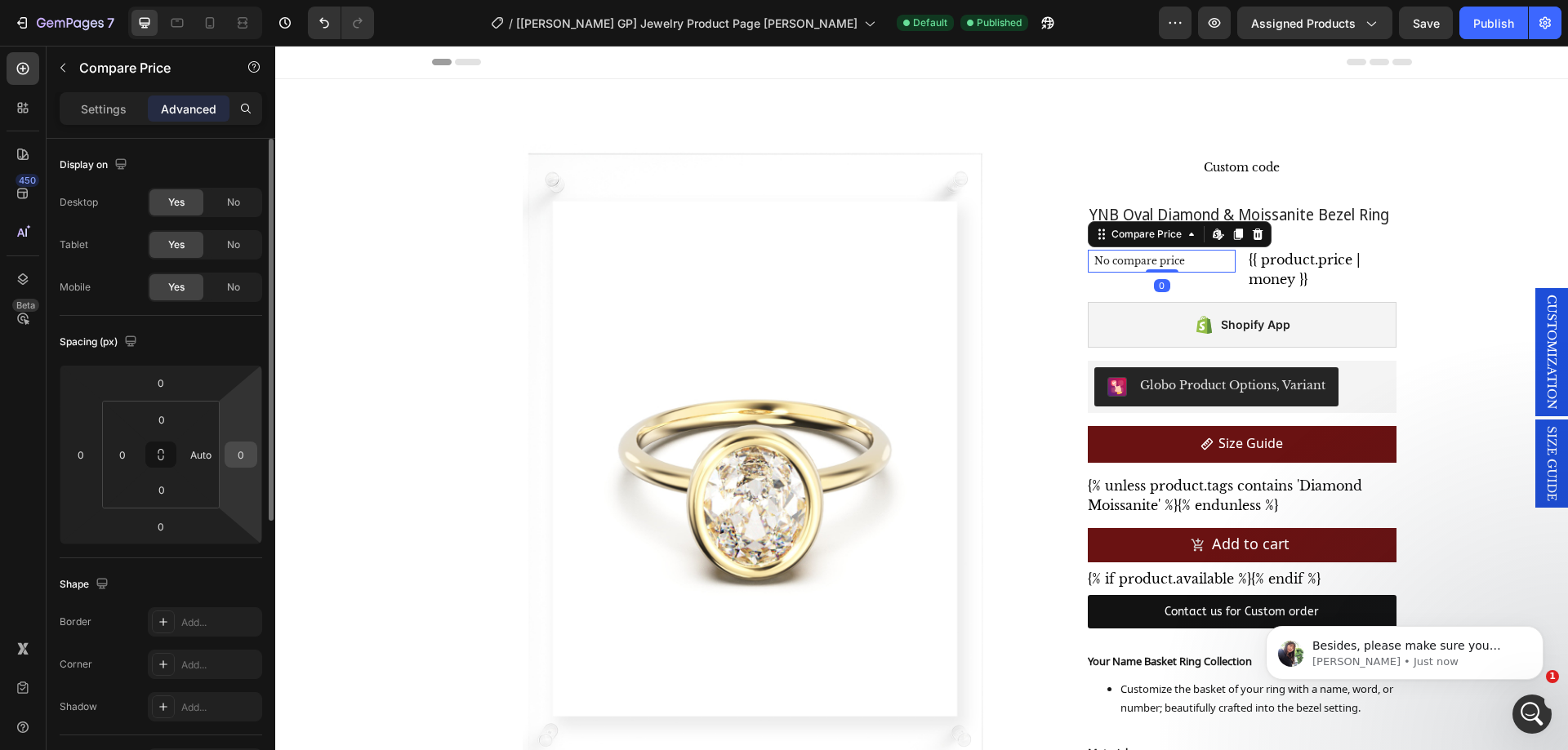
click at [238, 449] on input "0" at bounding box center [241, 455] width 25 height 25
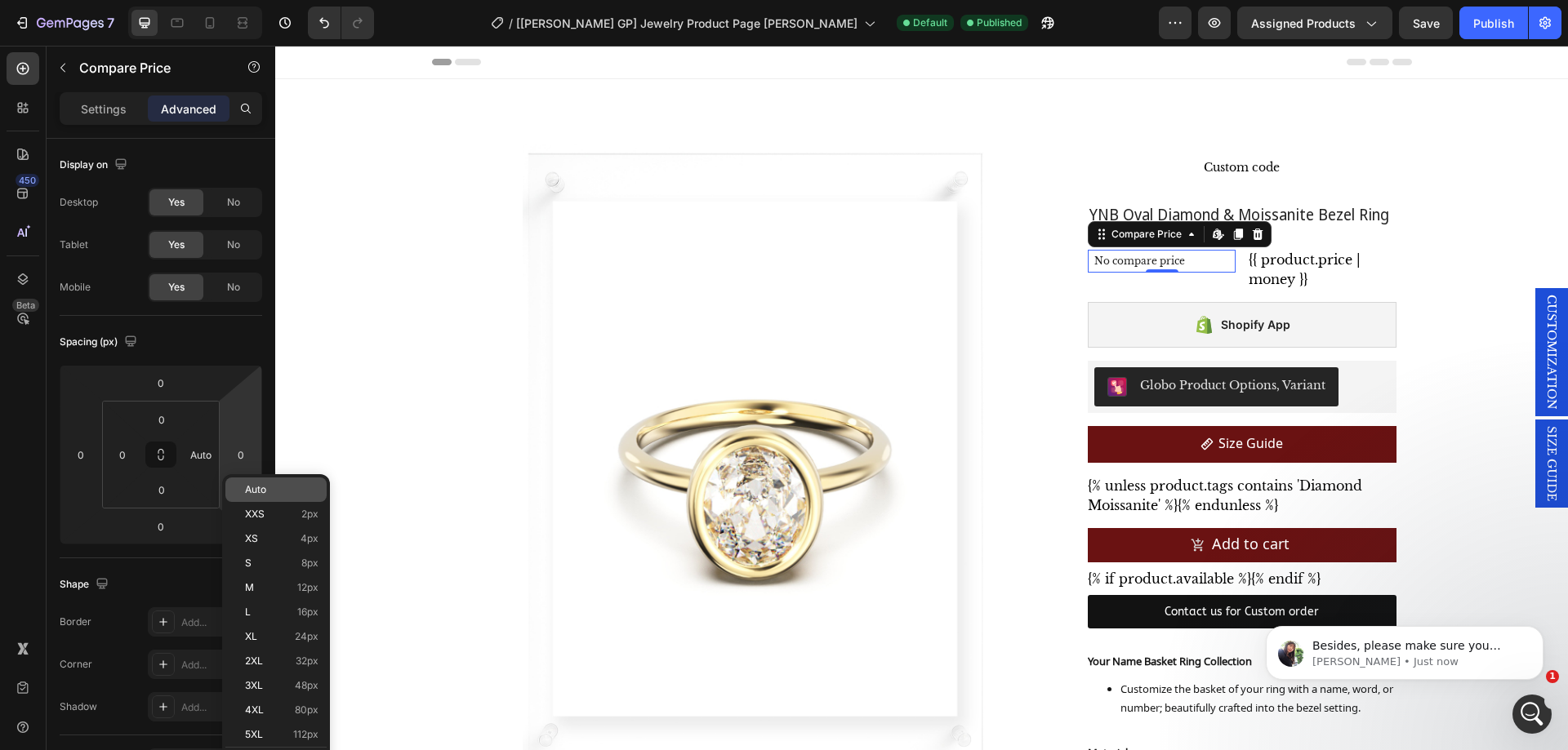
click at [261, 493] on span "Auto" at bounding box center [255, 490] width 21 height 12
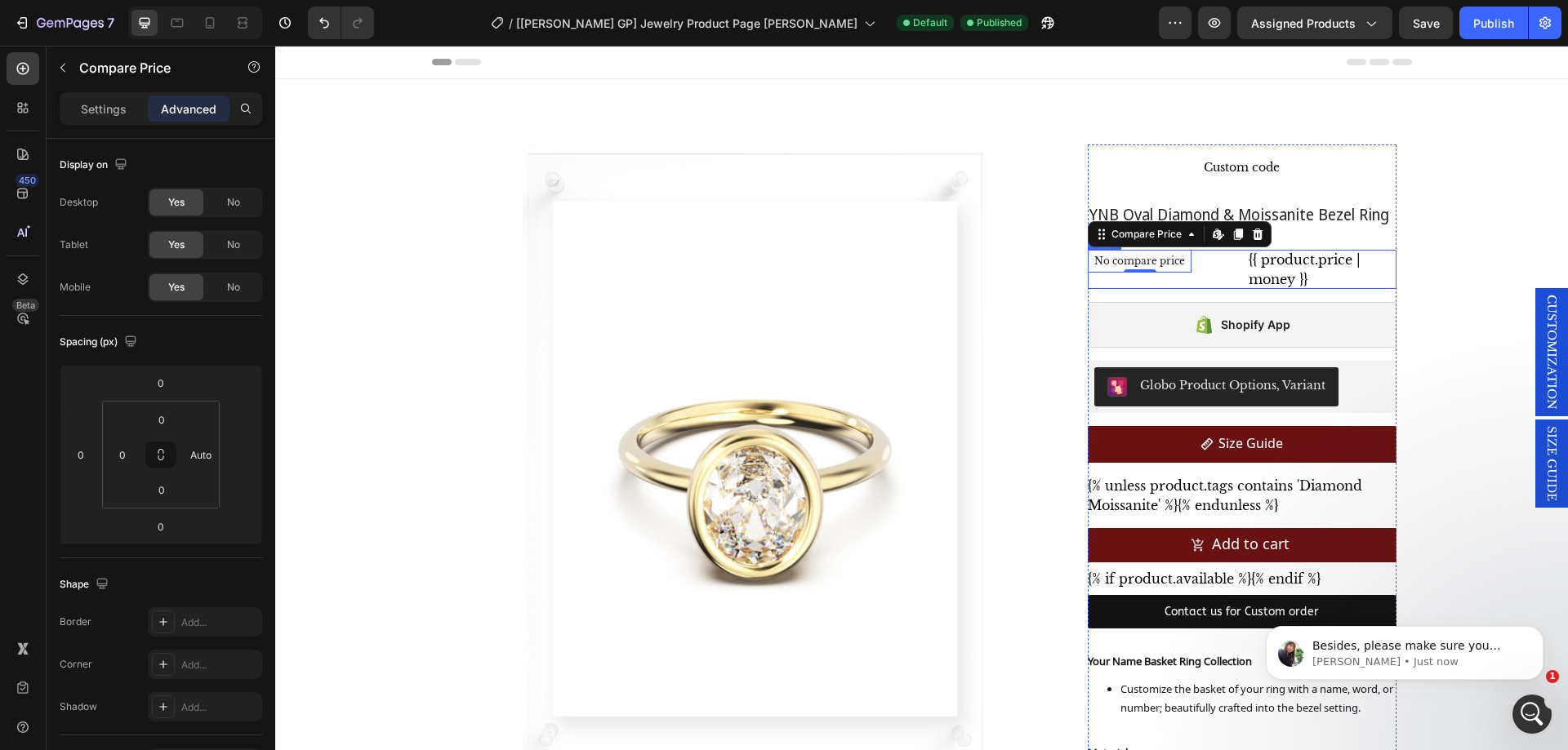
click at [1236, 260] on div "No compare price Compare Price Edit content in Shopify 0 {{ product.price | mon…" at bounding box center [1241, 269] width 308 height 39
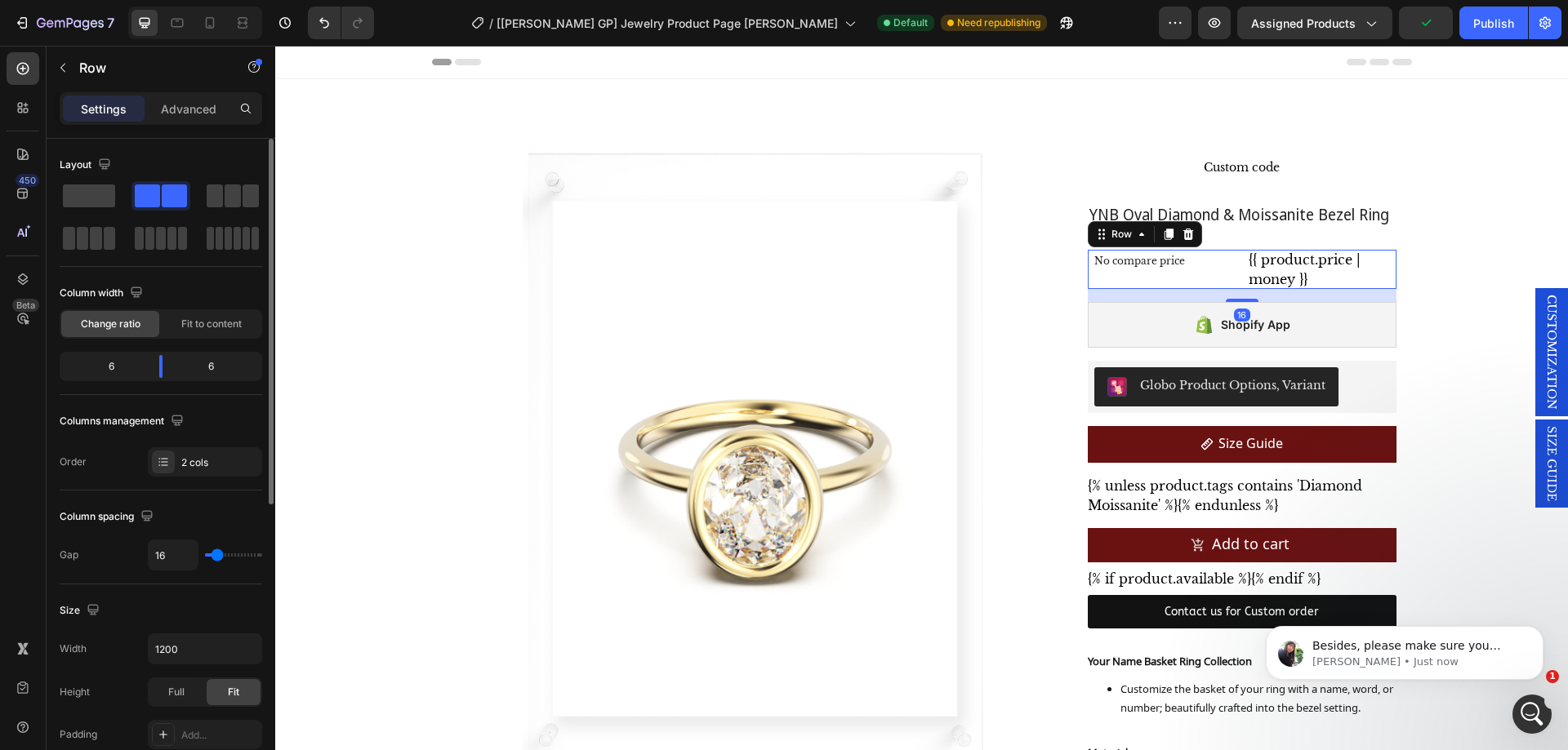
drag, startPoint x: 211, startPoint y: 324, endPoint x: 182, endPoint y: 388, distance: 70.3
click at [211, 323] on span "Fit to content" at bounding box center [211, 323] width 60 height 14
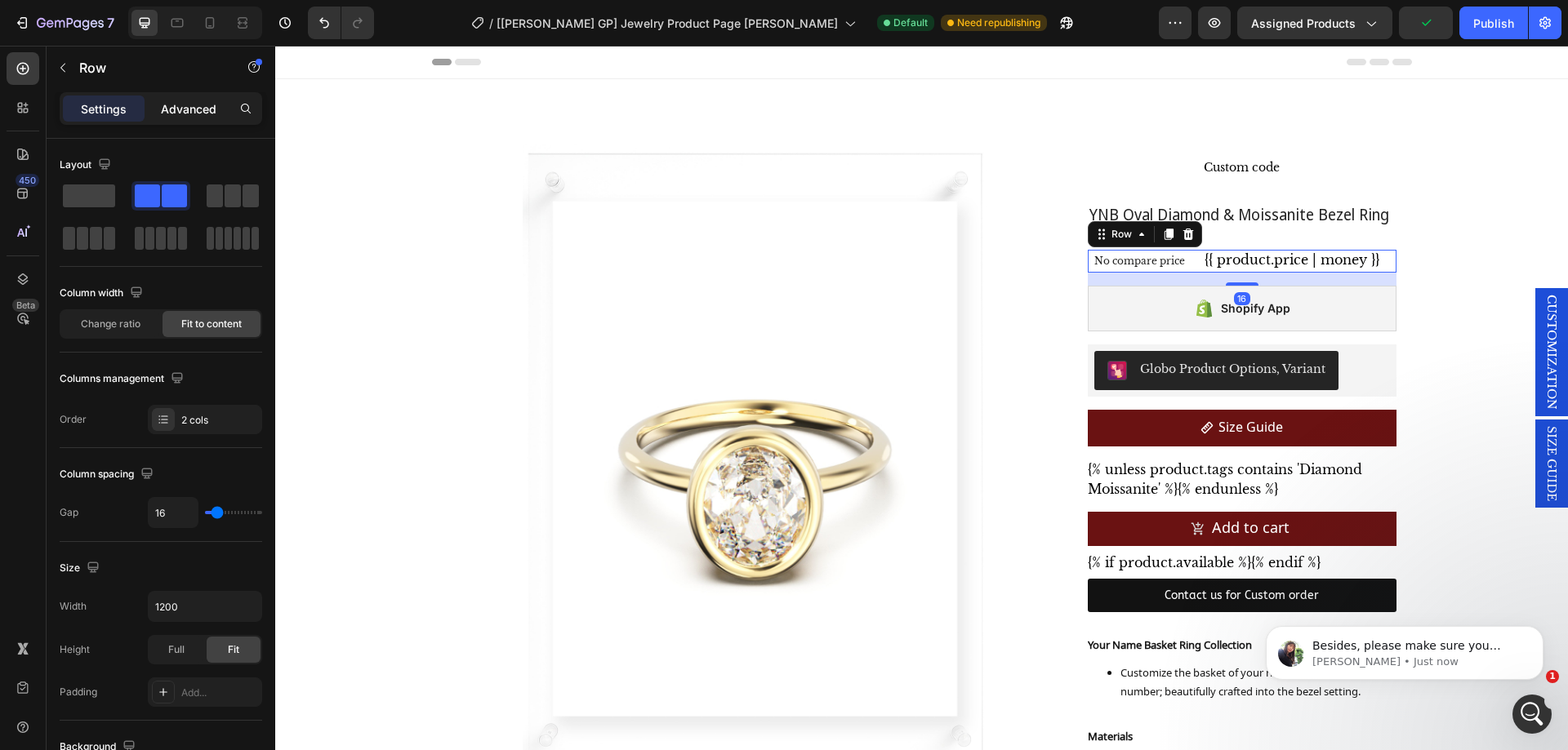
click at [173, 111] on p "Advanced" at bounding box center [189, 109] width 56 height 17
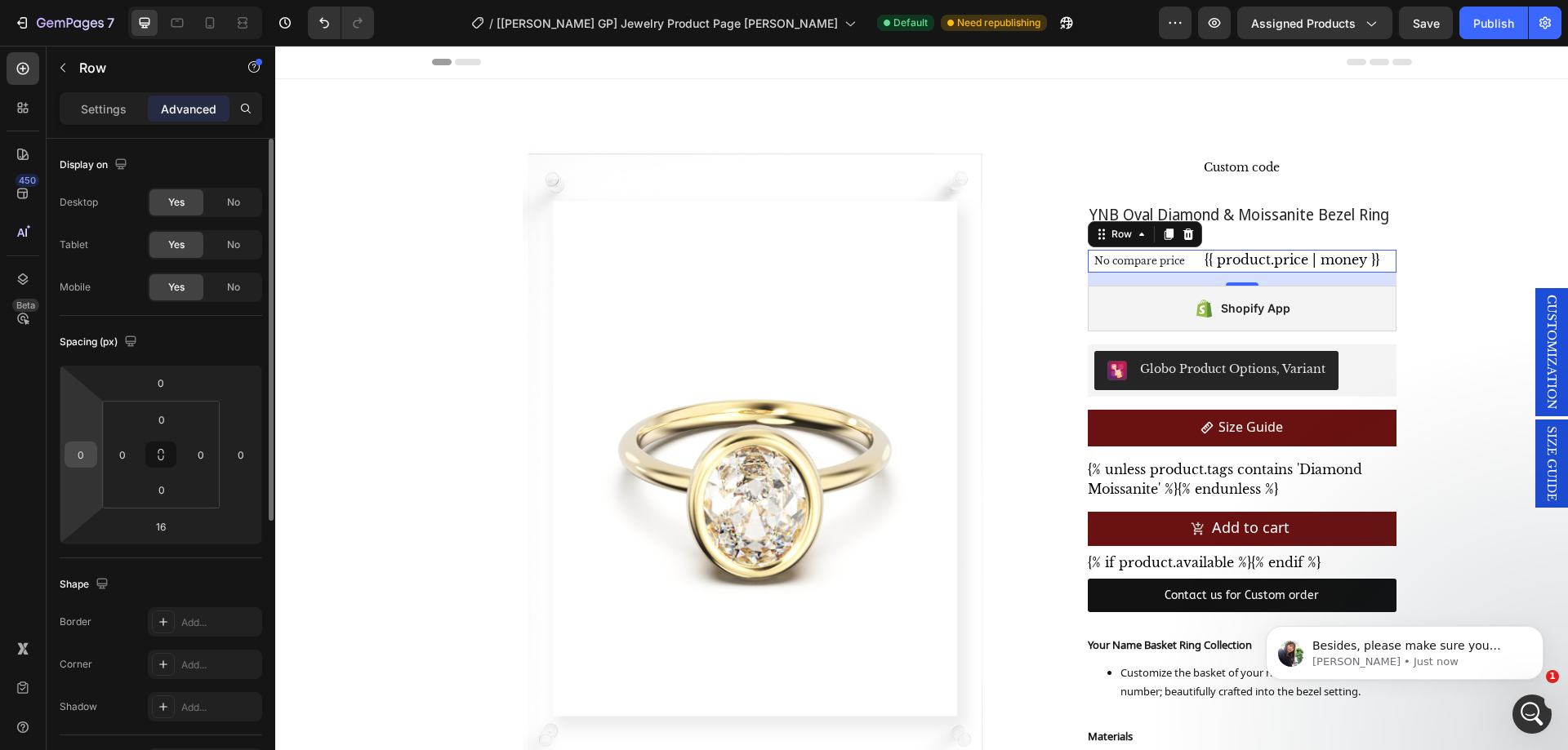
click at [92, 453] on input "0" at bounding box center [81, 455] width 25 height 25
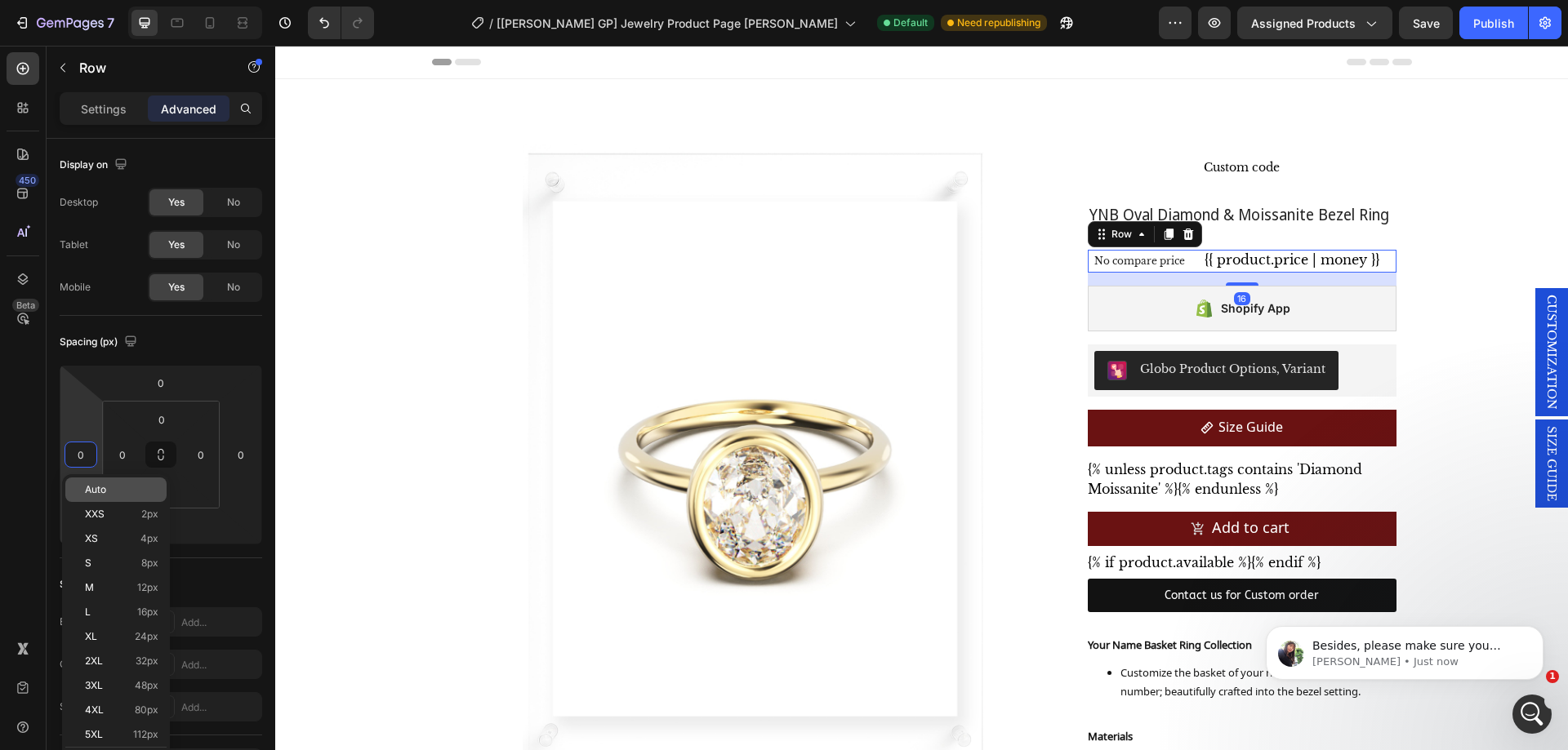
click at [111, 492] on p "Auto" at bounding box center [121, 490] width 74 height 12
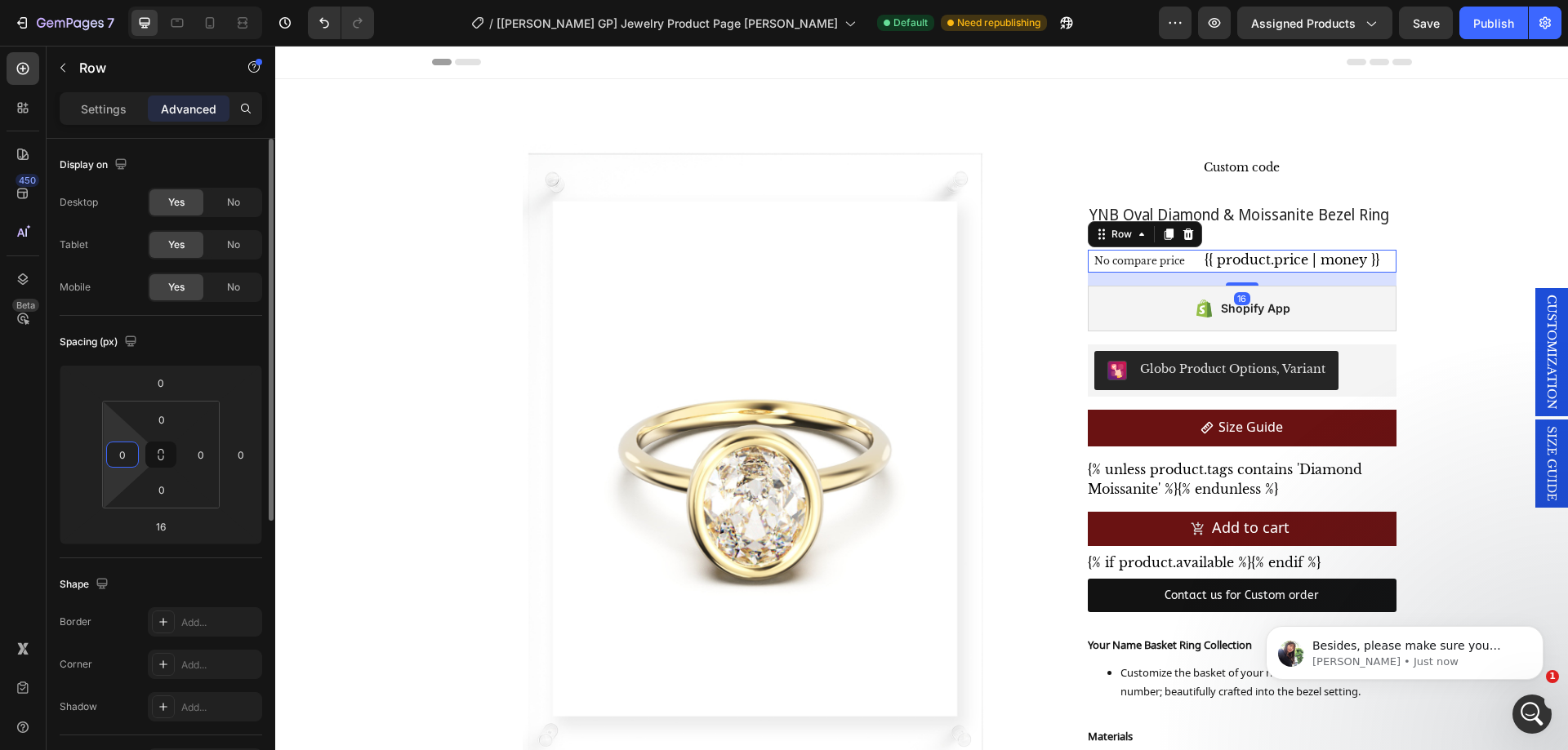
click at [119, 446] on input "0" at bounding box center [123, 455] width 25 height 25
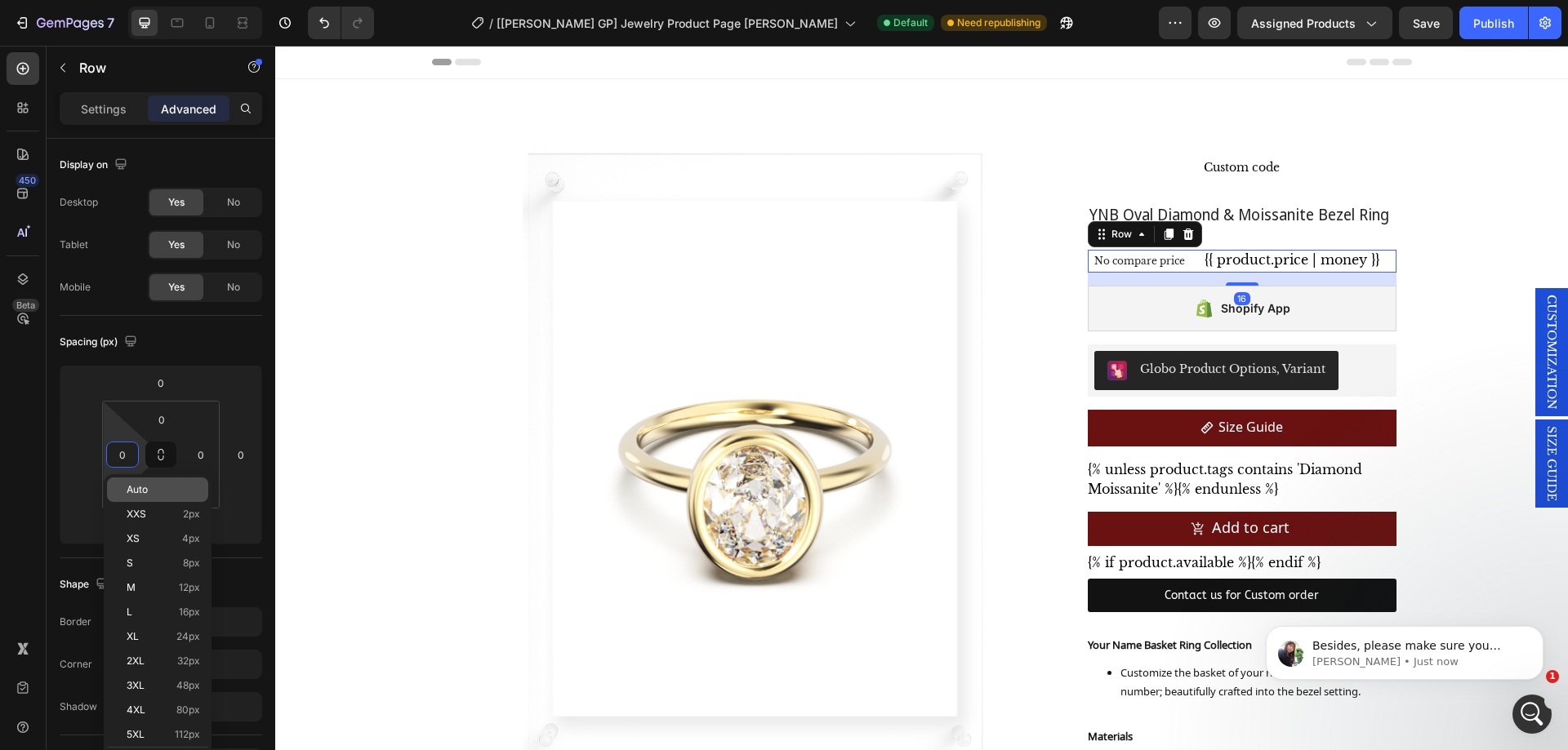
click at [134, 481] on div "Auto" at bounding box center [156, 490] width 101 height 25
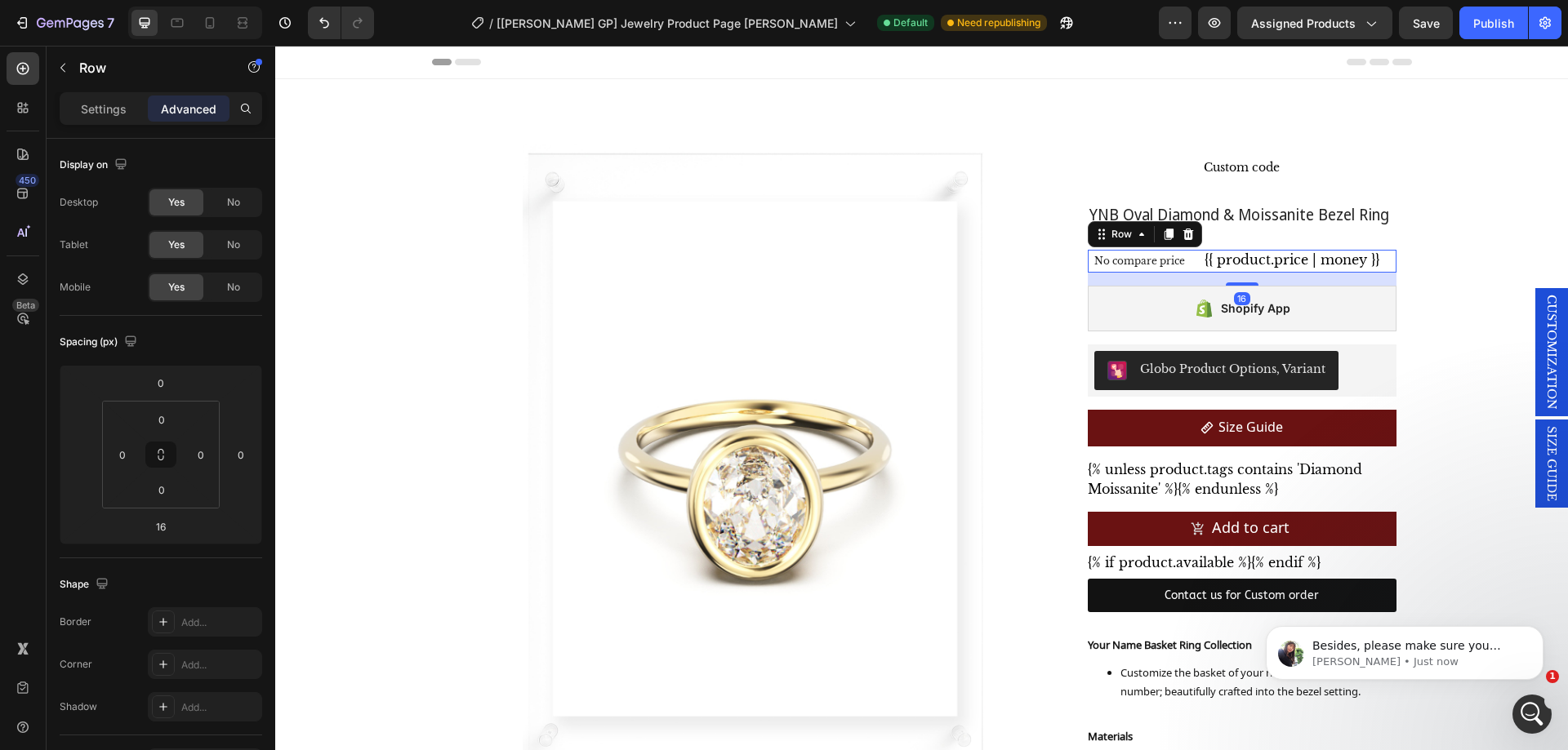
type input "Auto"
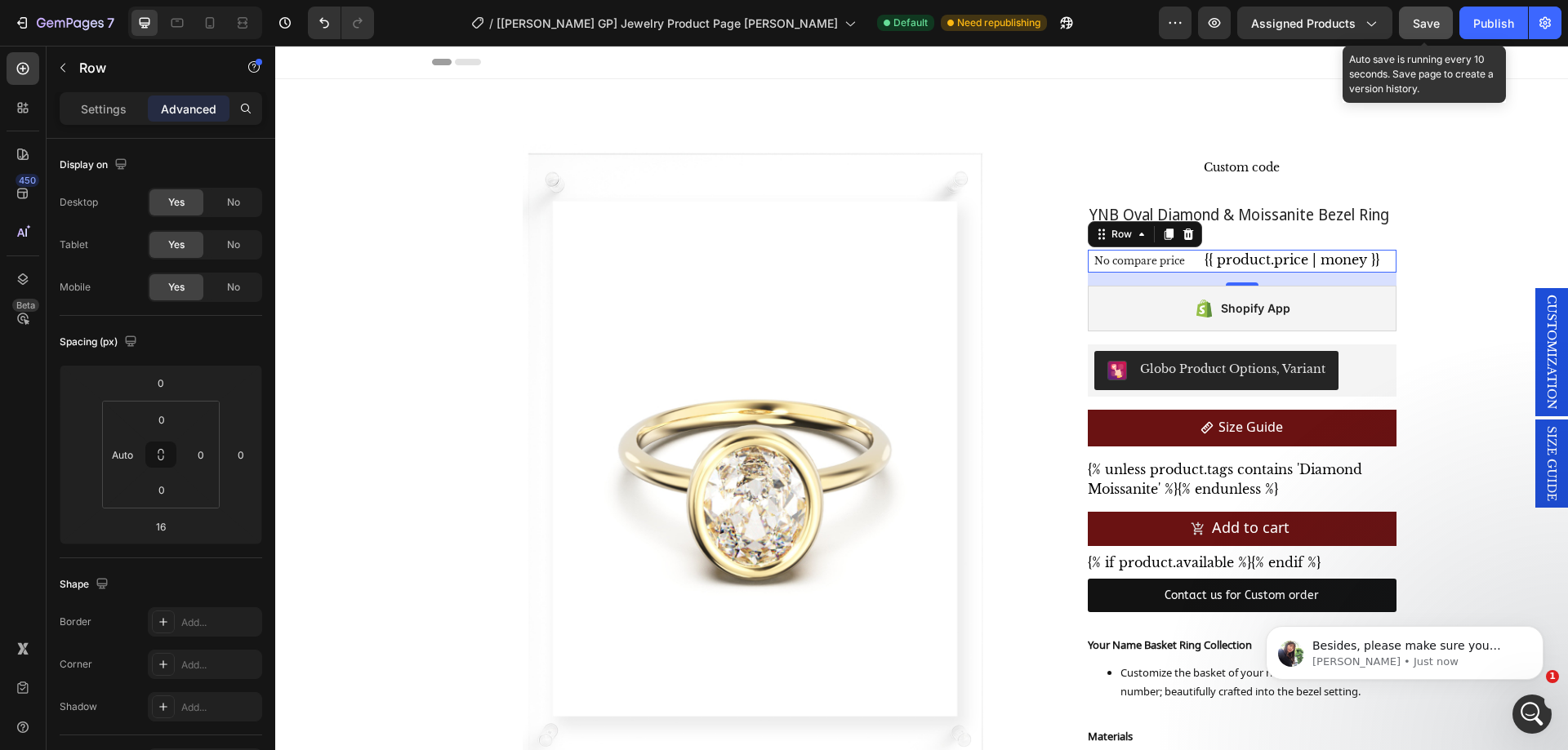
click at [1430, 23] on span "Save" at bounding box center [1426, 23] width 27 height 13
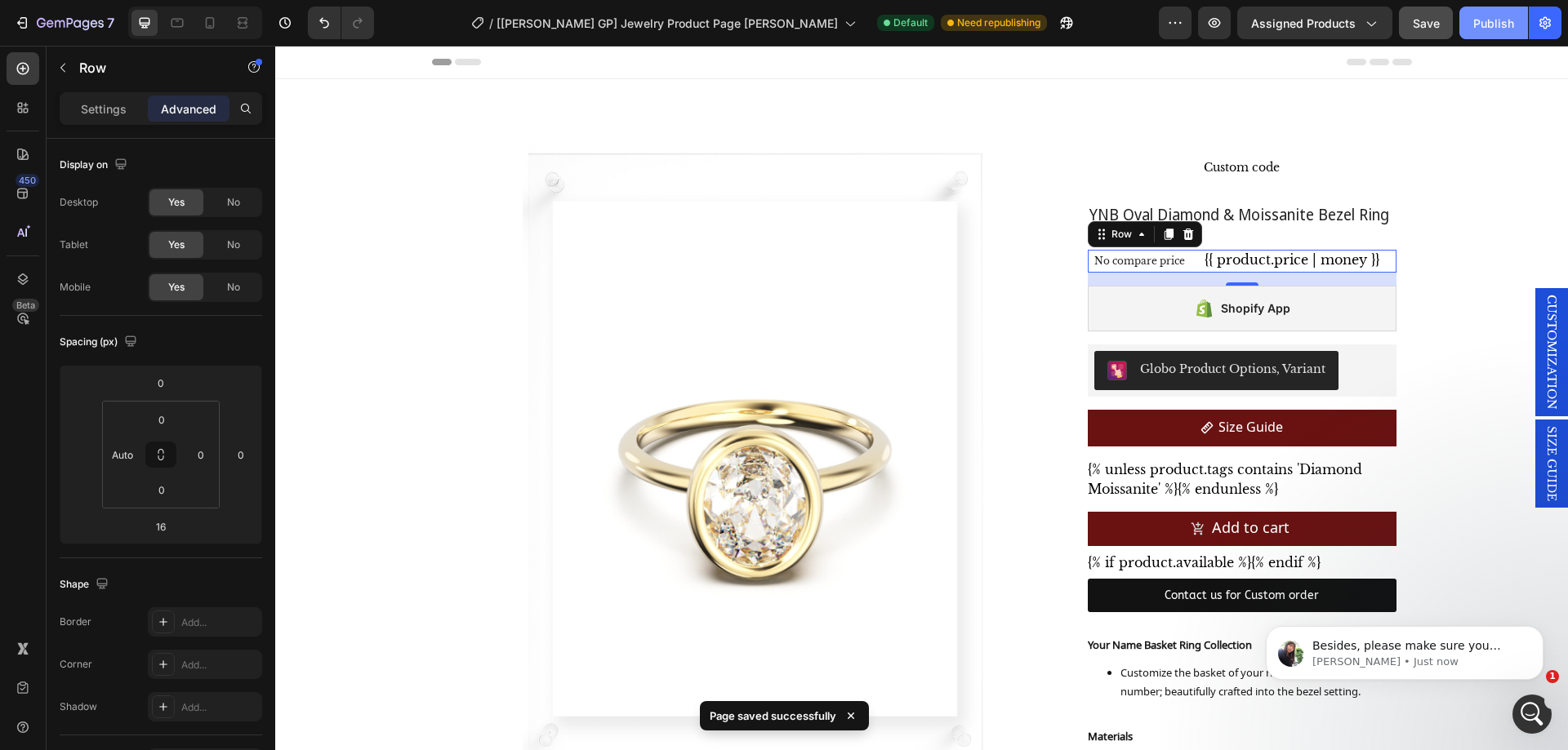
click at [1480, 19] on div "Publish" at bounding box center [1493, 23] width 41 height 17
click at [1398, 658] on p "[PERSON_NAME] • Just now" at bounding box center [1417, 661] width 211 height 14
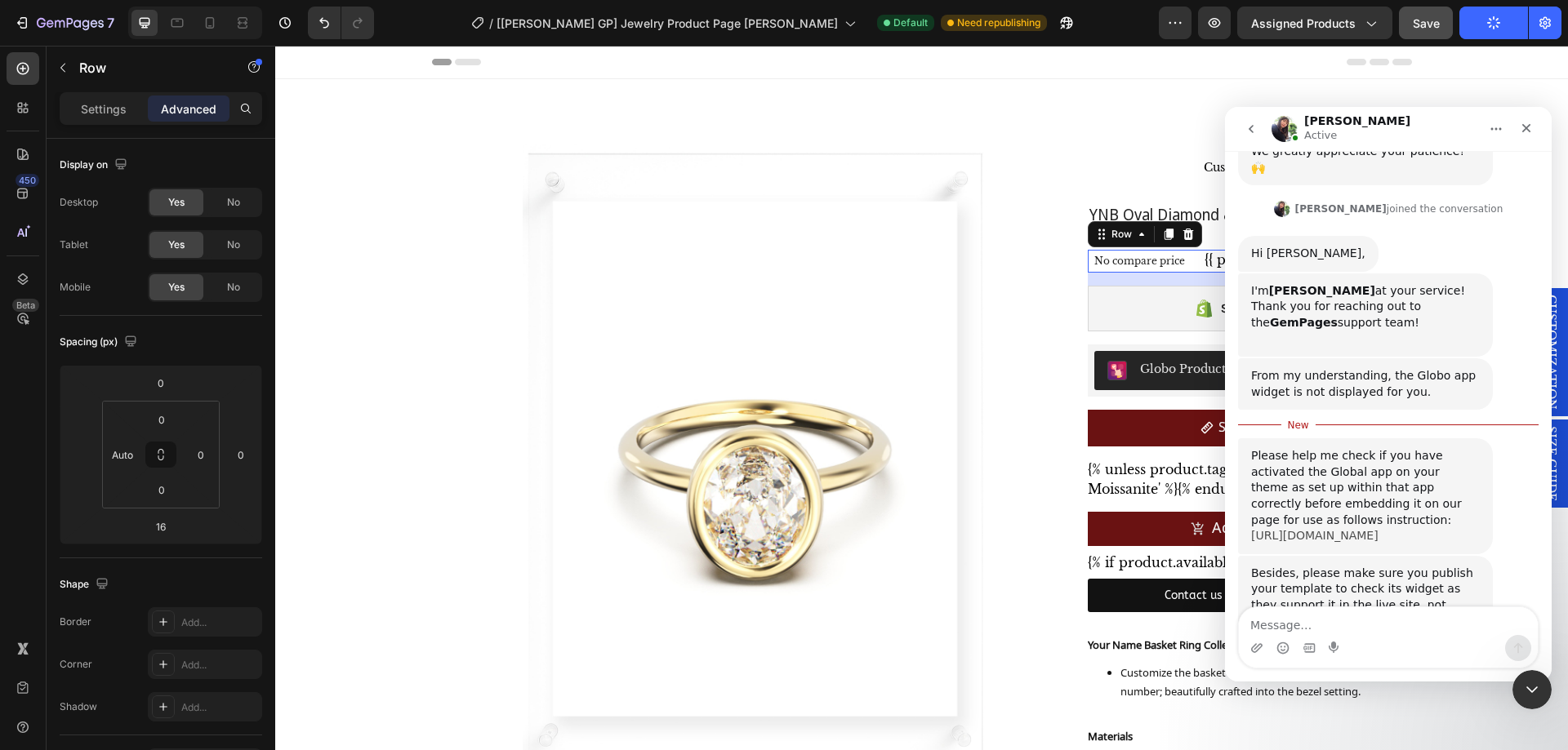
scroll to position [407, 0]
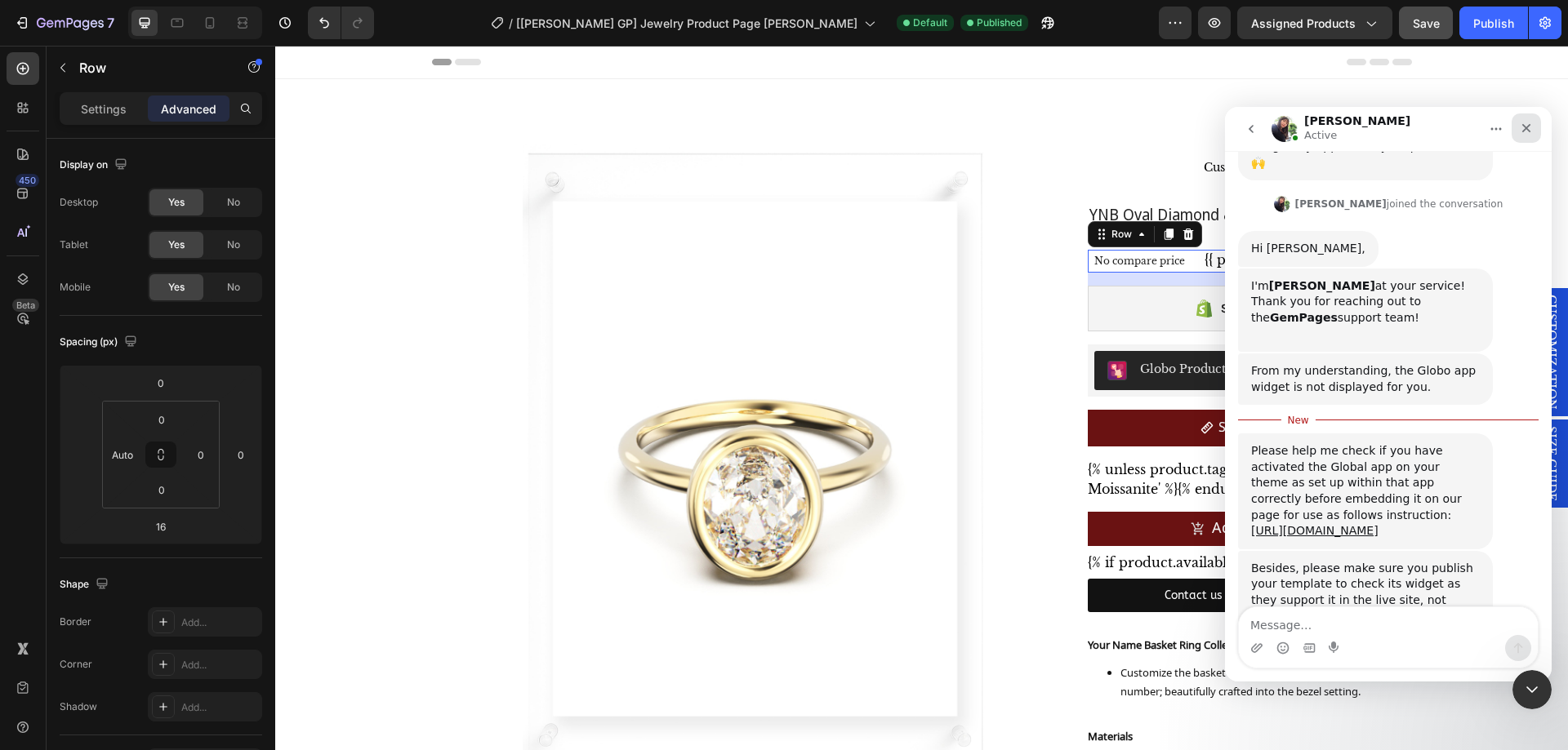
drag, startPoint x: 1532, startPoint y: 132, endPoint x: 2480, endPoint y: 194, distance: 950.0
click at [1532, 132] on div "Close" at bounding box center [1526, 128] width 30 height 30
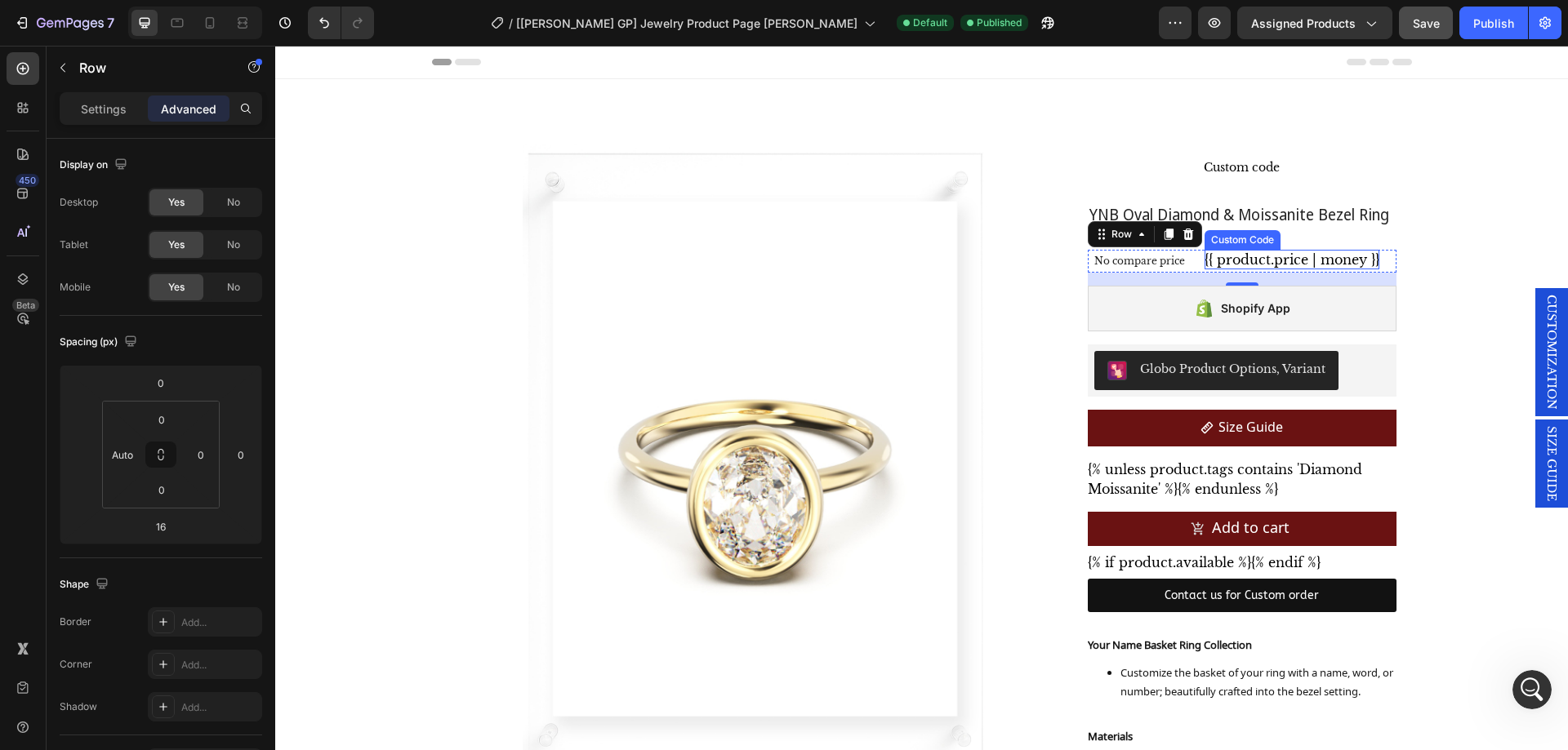
click at [1253, 251] on span "{{ product.price | money }}" at bounding box center [1292, 259] width 175 height 16
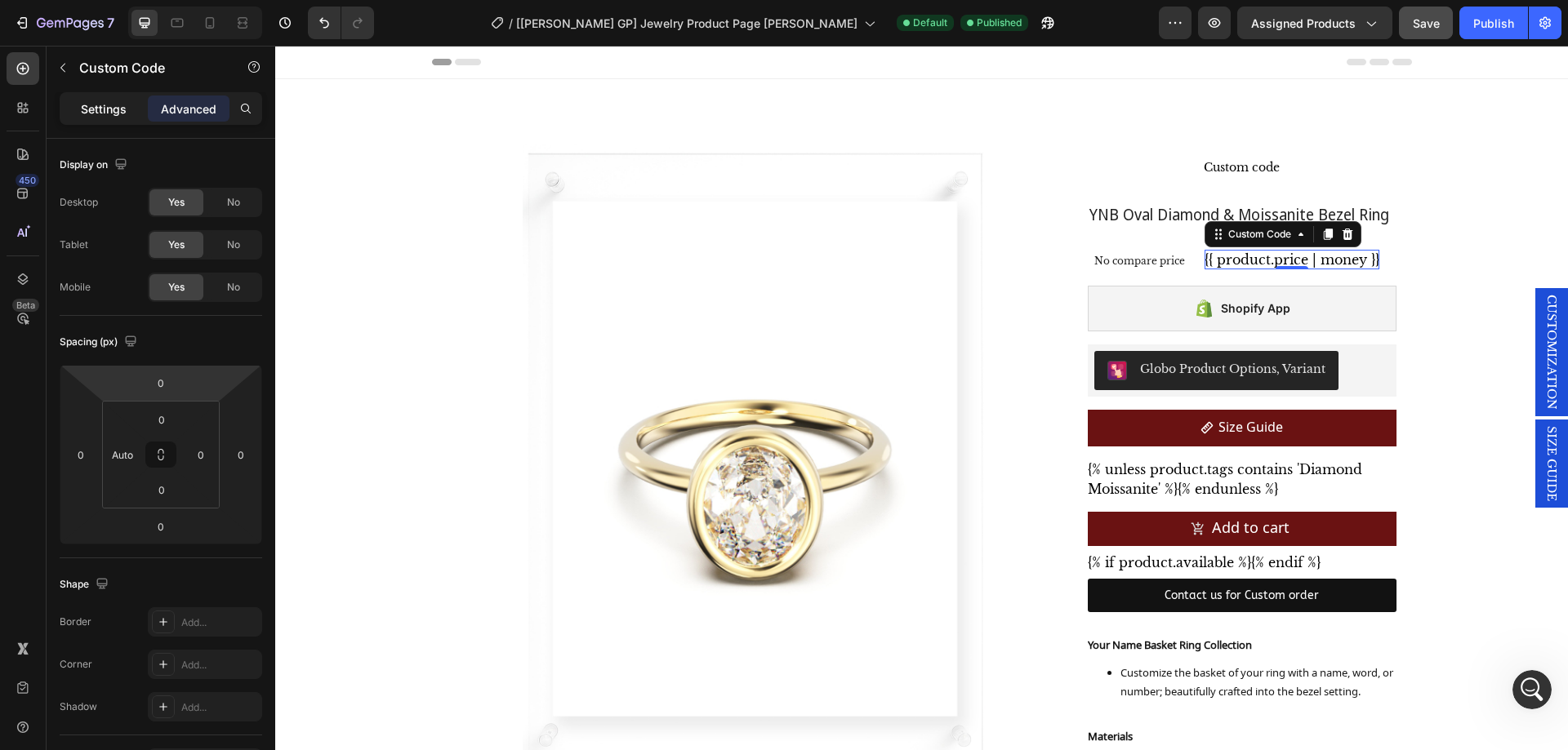
click at [118, 117] on p "Settings" at bounding box center [104, 109] width 46 height 17
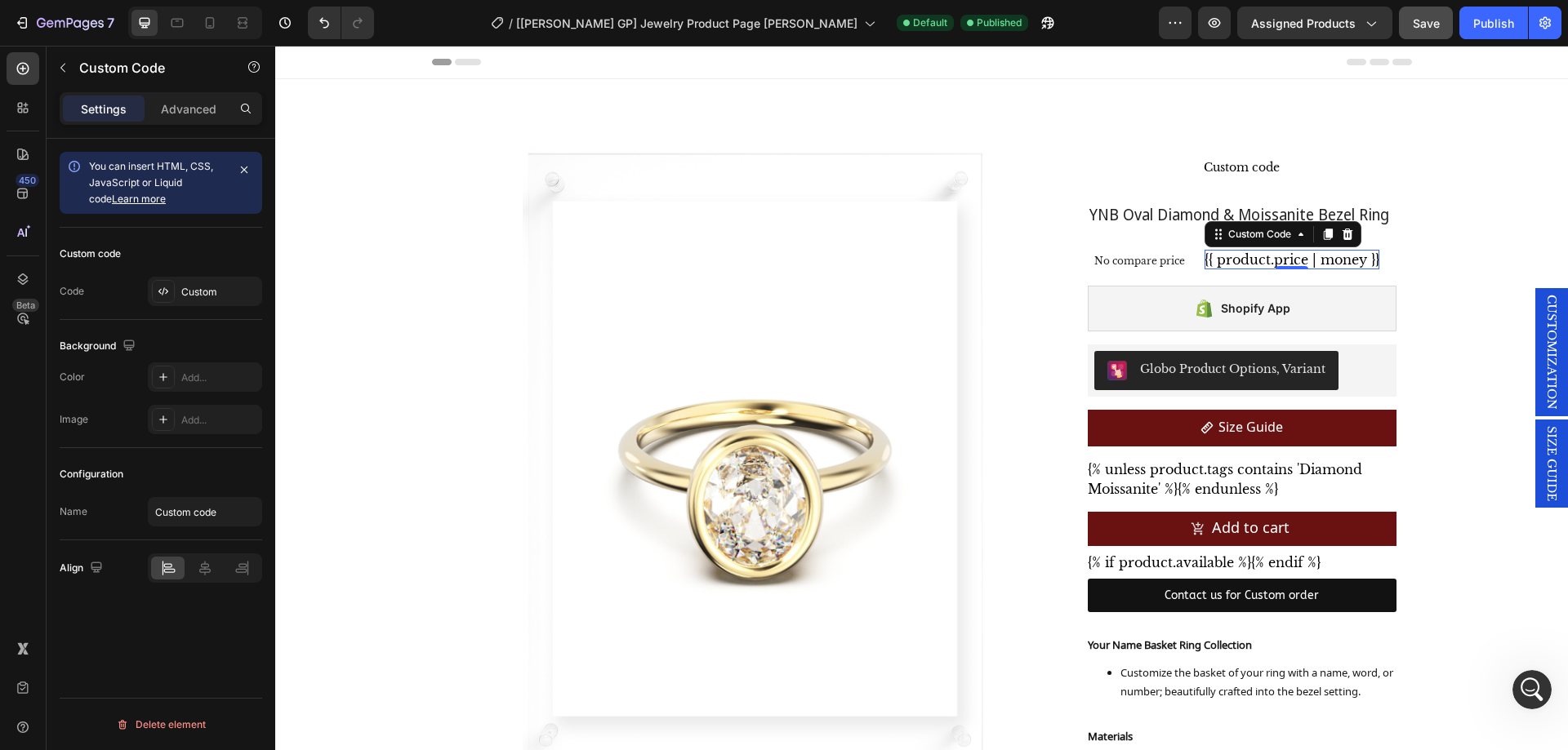
drag, startPoint x: 178, startPoint y: 109, endPoint x: 118, endPoint y: 109, distance: 60.0
click at [178, 108] on p "Advanced" at bounding box center [189, 109] width 56 height 17
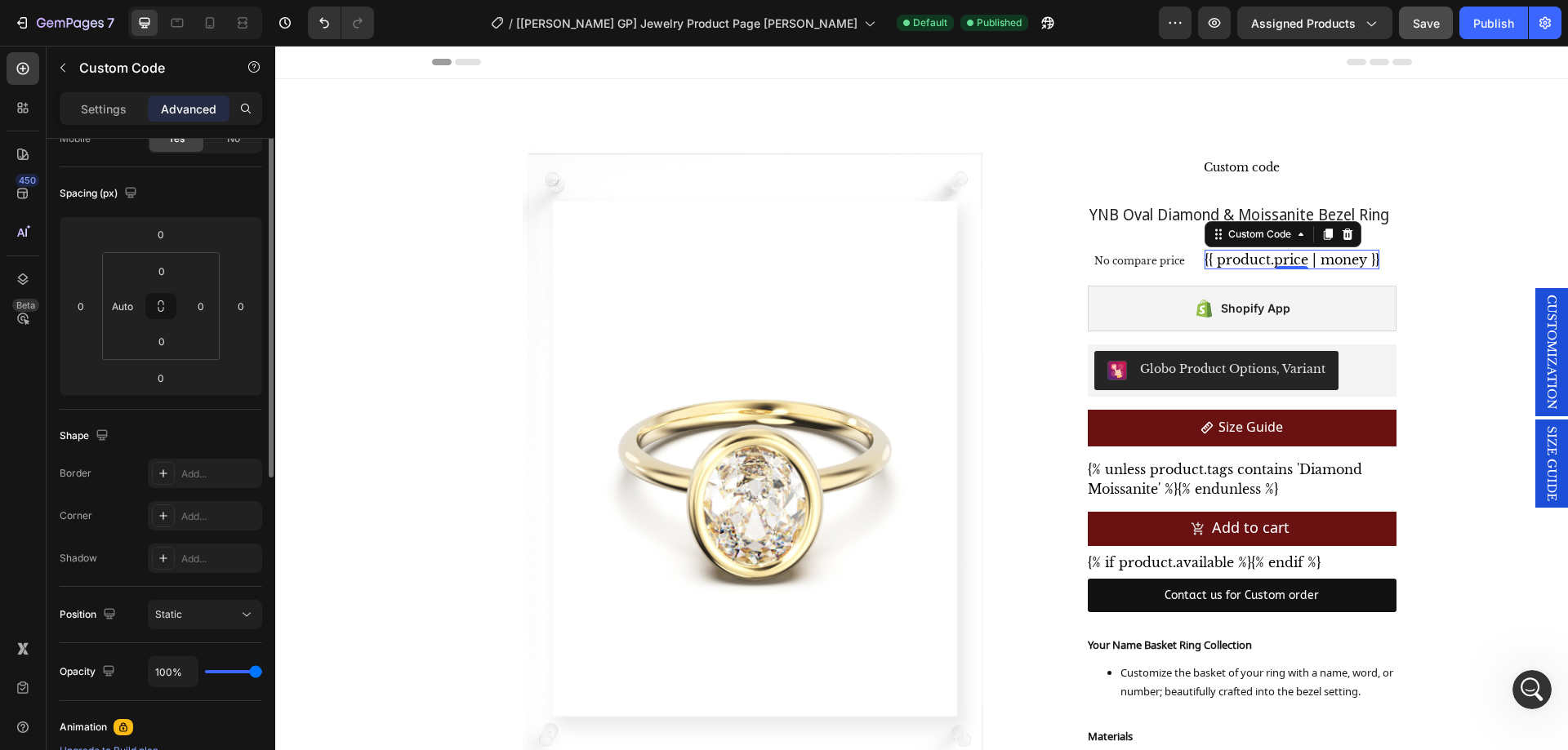
scroll to position [67, 0]
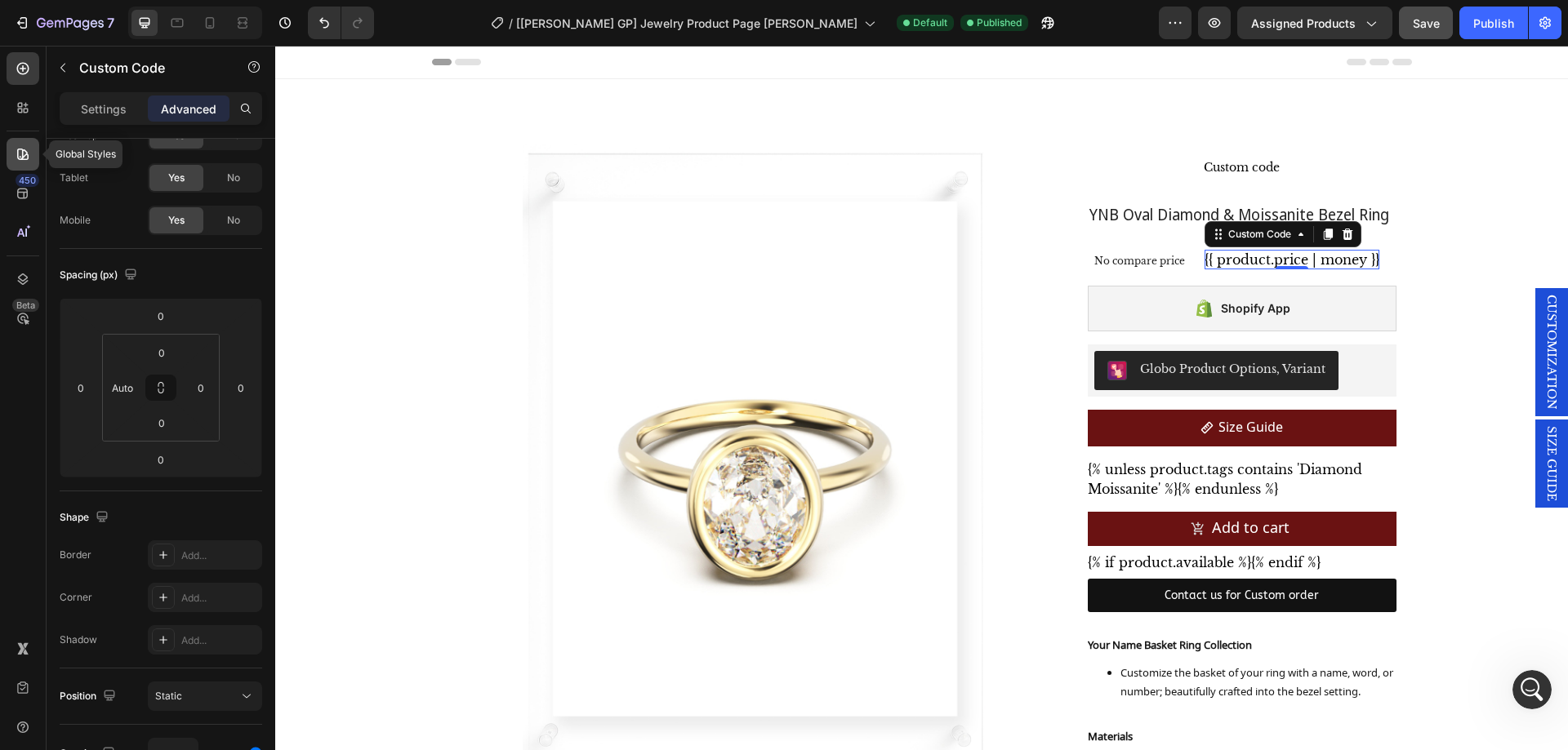
click at [15, 159] on icon at bounding box center [22, 153] width 16 height 16
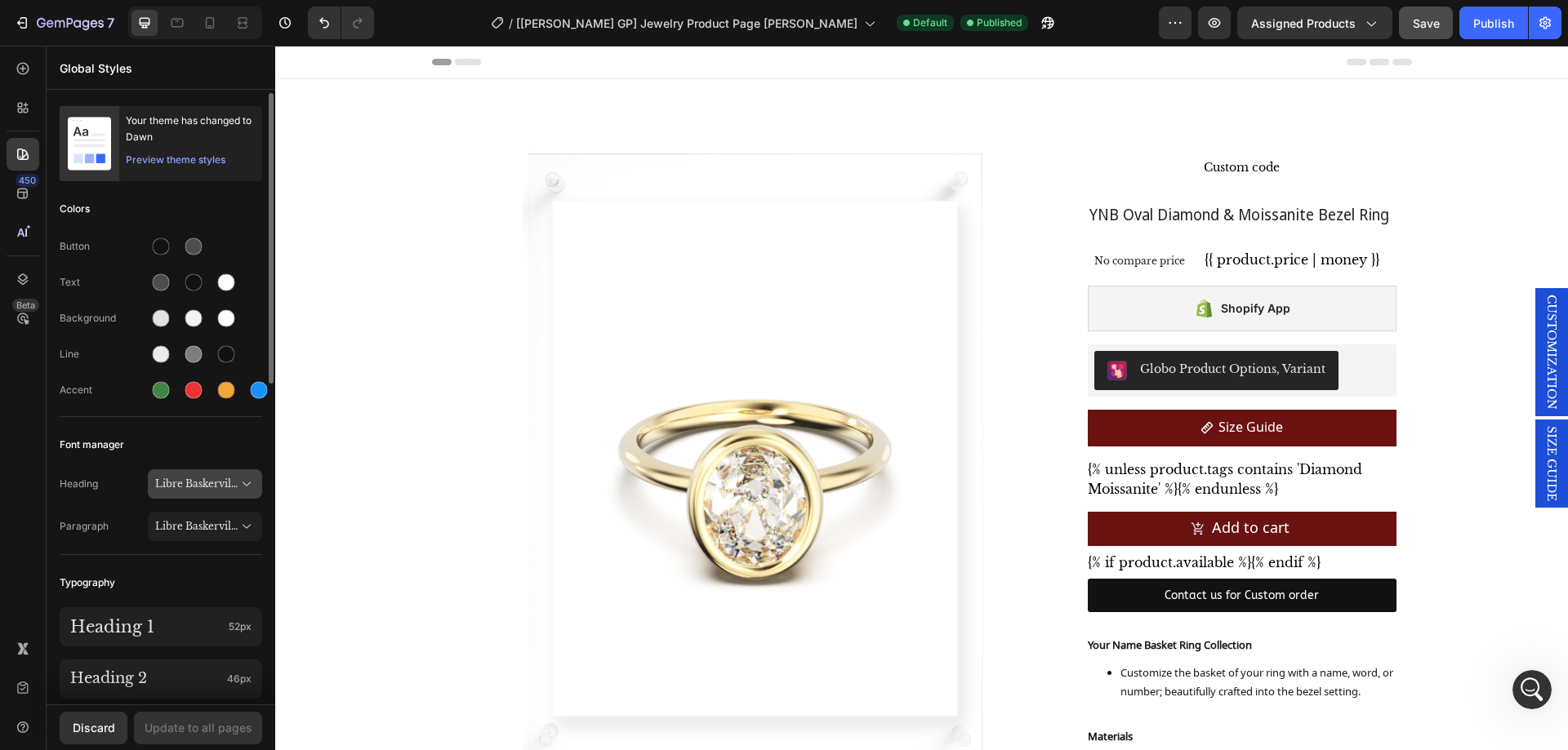
click at [194, 475] on button "Libre Baskerville" at bounding box center [204, 483] width 114 height 30
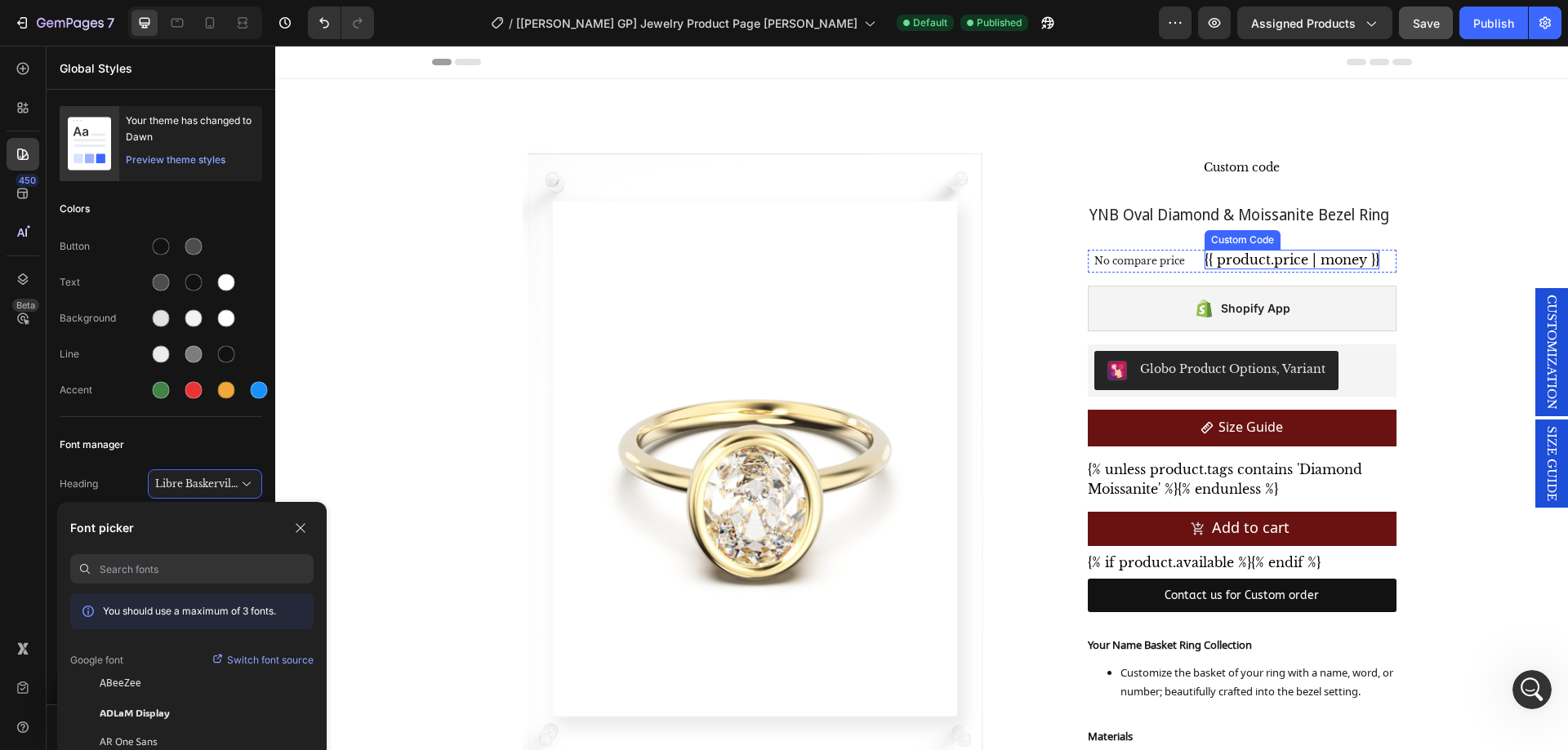
click at [1290, 256] on span "{{ product.price | money }}" at bounding box center [1292, 259] width 175 height 16
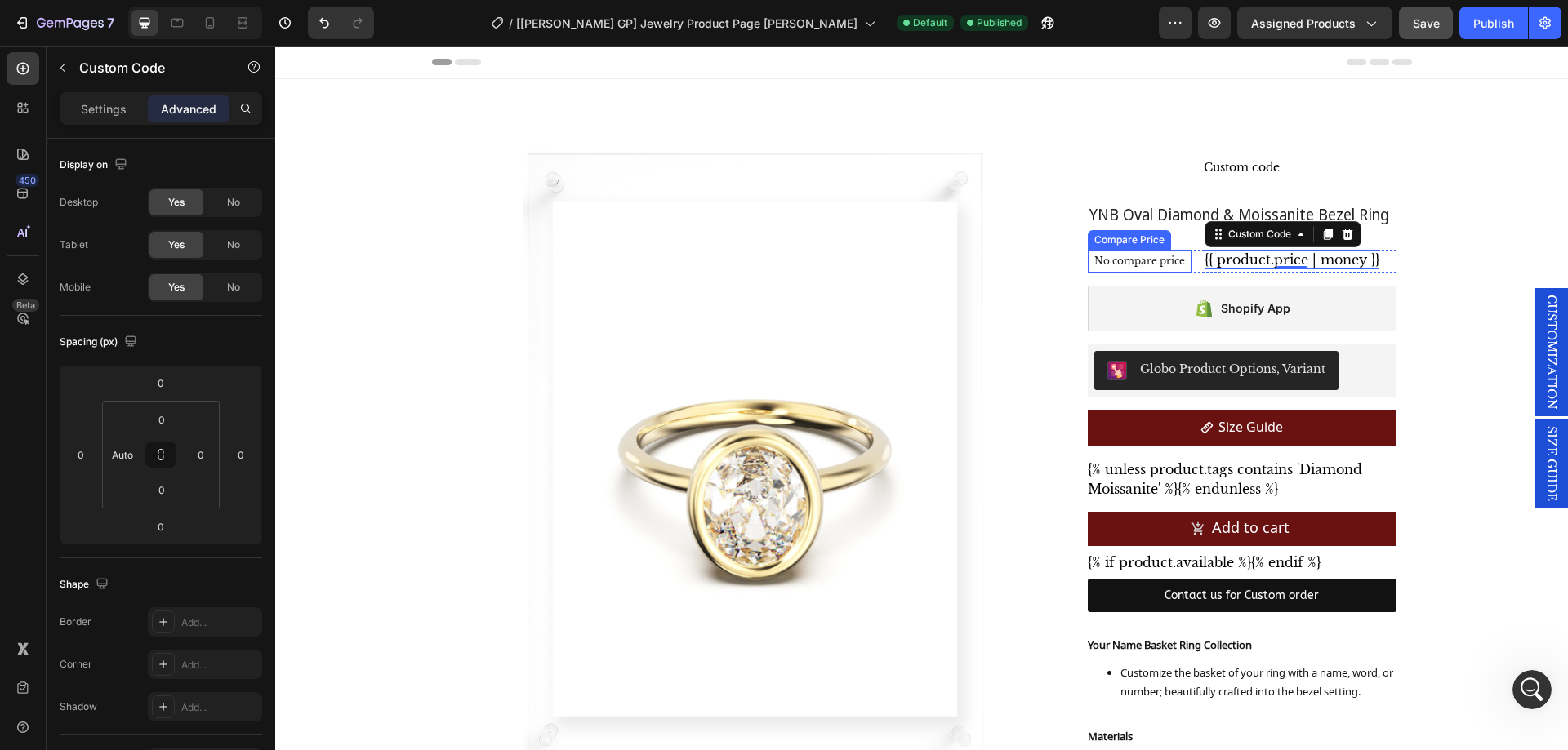
click at [1148, 258] on p "No compare price" at bounding box center [1139, 261] width 90 height 10
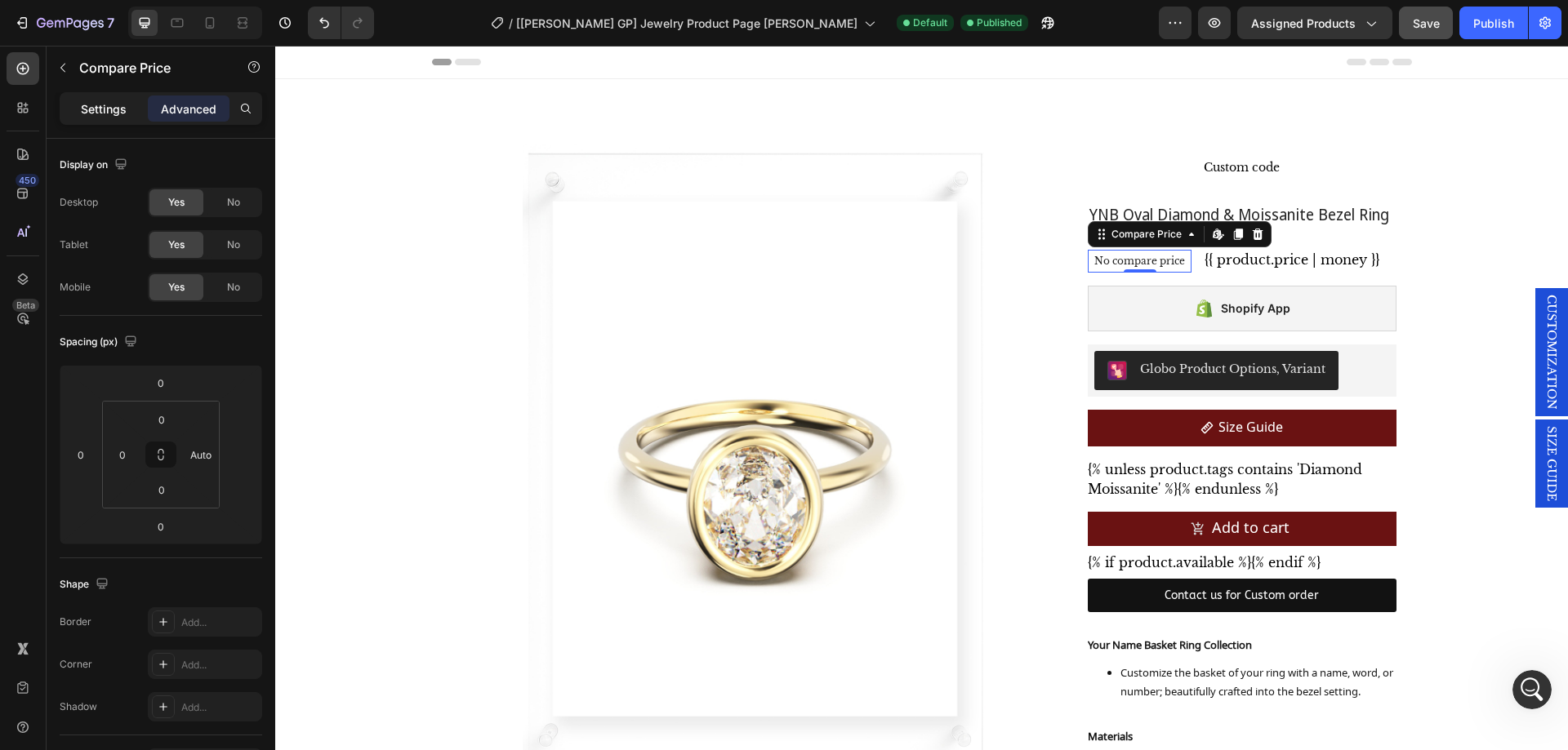
click at [118, 103] on p "Settings" at bounding box center [104, 109] width 46 height 17
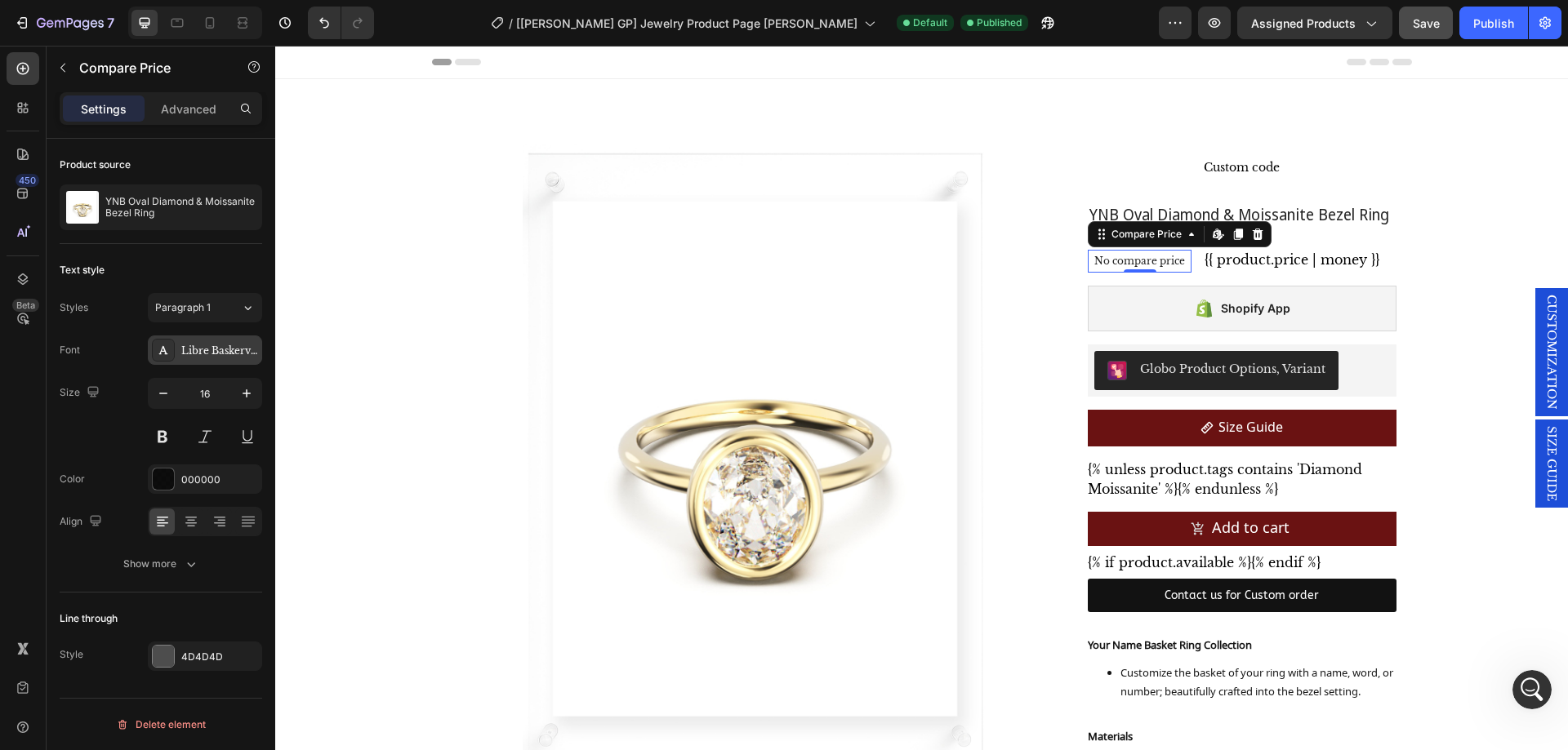
click at [192, 341] on div "Libre Baskerville" at bounding box center [204, 350] width 114 height 30
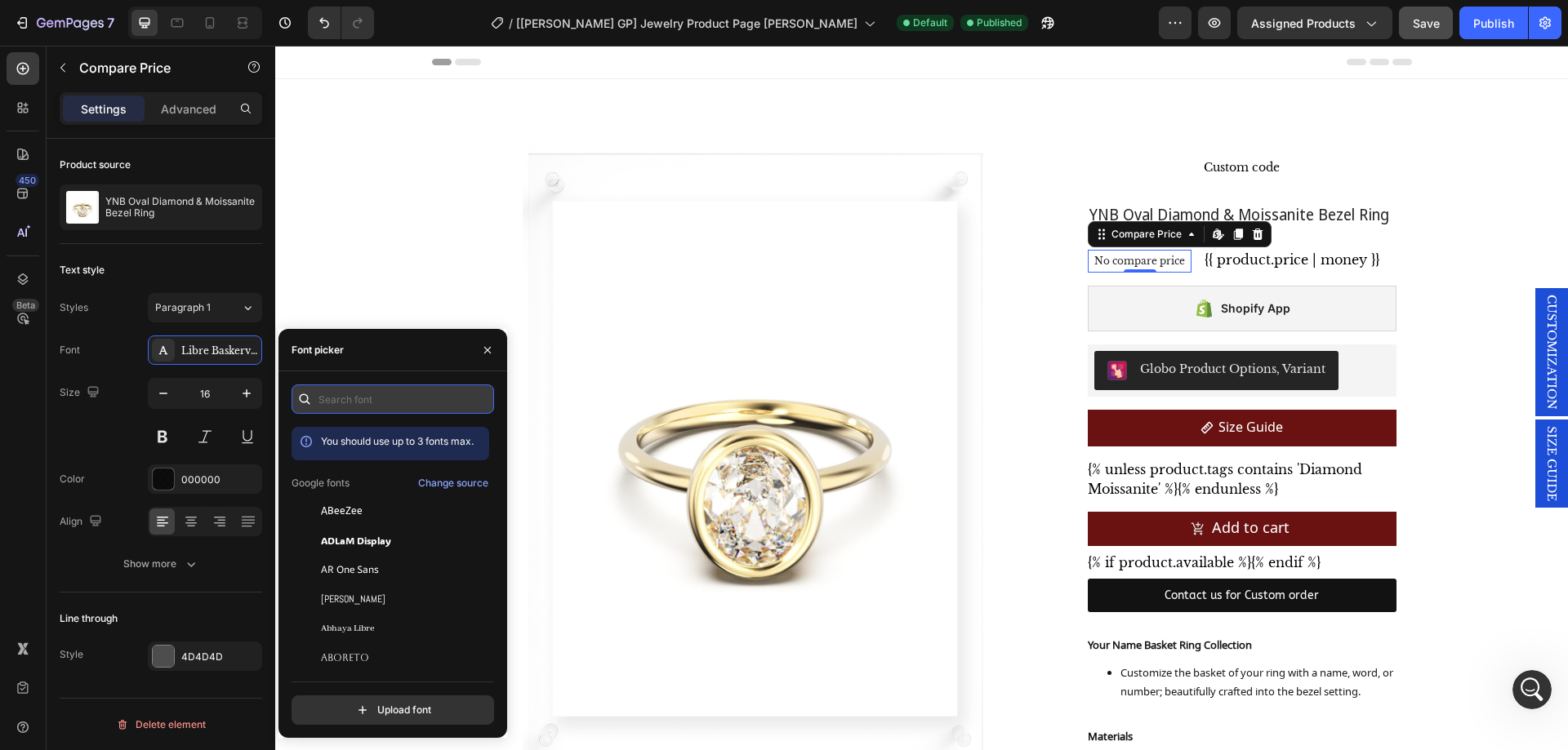
click at [378, 404] on input "text" at bounding box center [392, 399] width 202 height 30
type input "san"
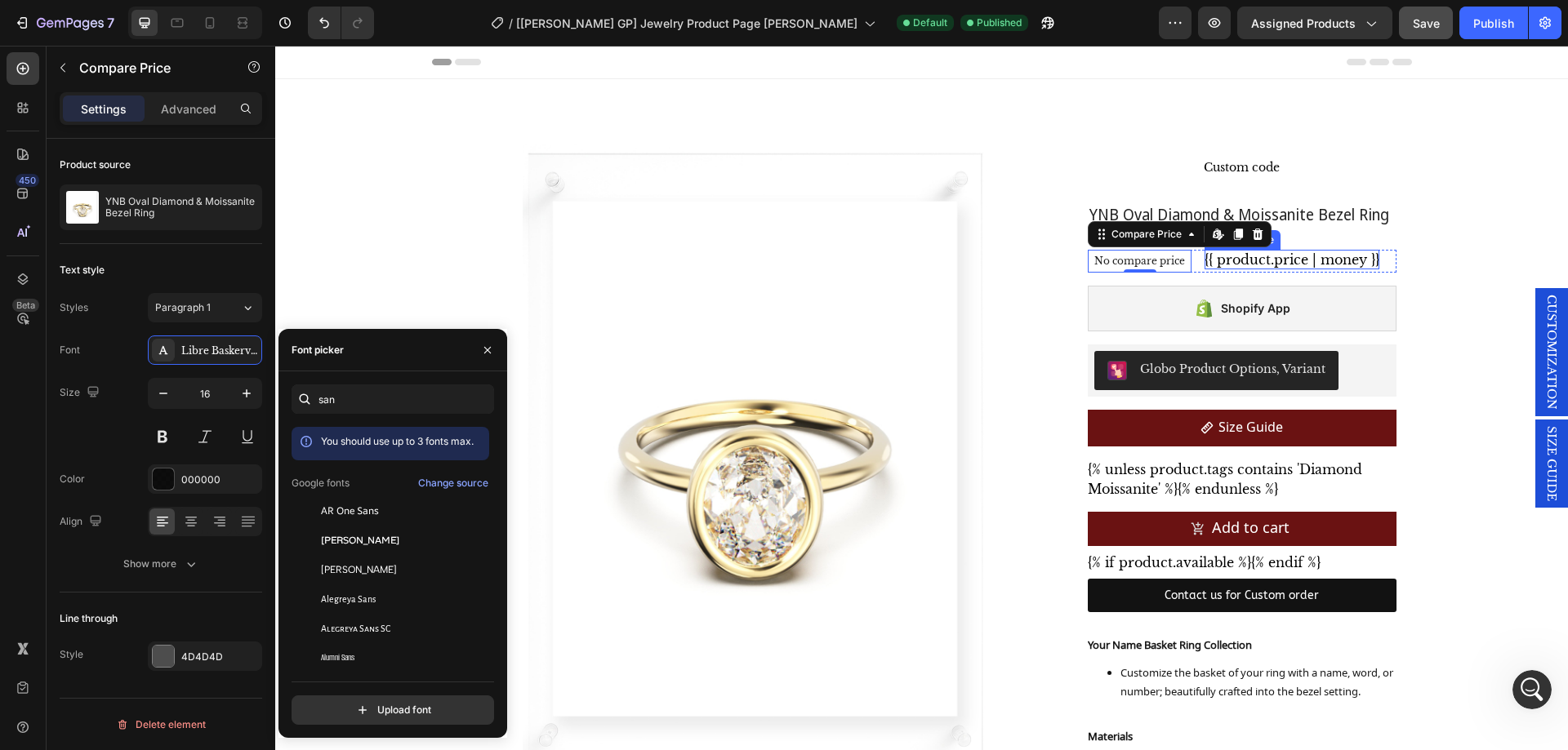
click at [1248, 254] on span "{{ product.price | money }}" at bounding box center [1292, 259] width 175 height 16
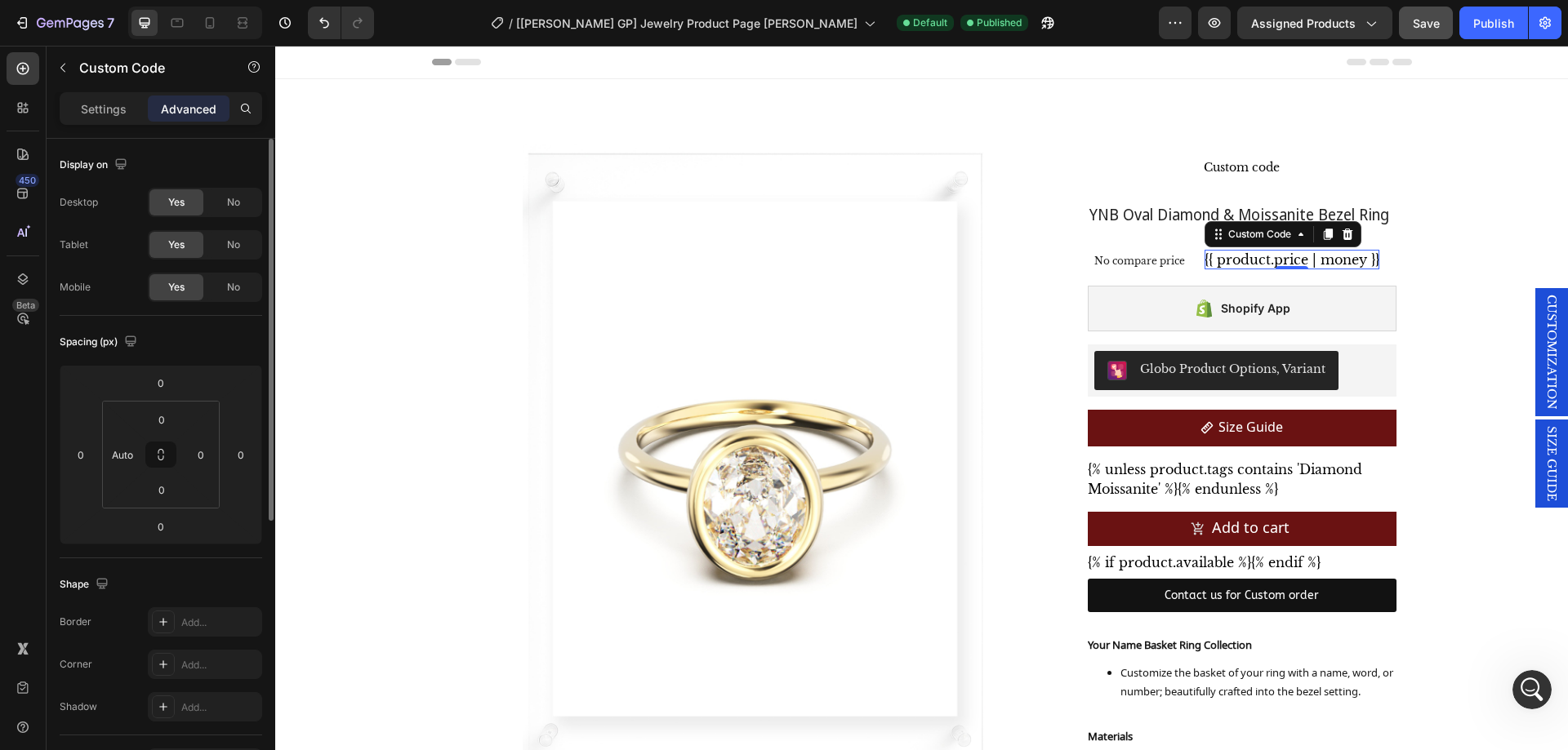
drag, startPoint x: 118, startPoint y: 112, endPoint x: 120, endPoint y: 148, distance: 36.1
click at [118, 111] on p "Settings" at bounding box center [104, 109] width 46 height 17
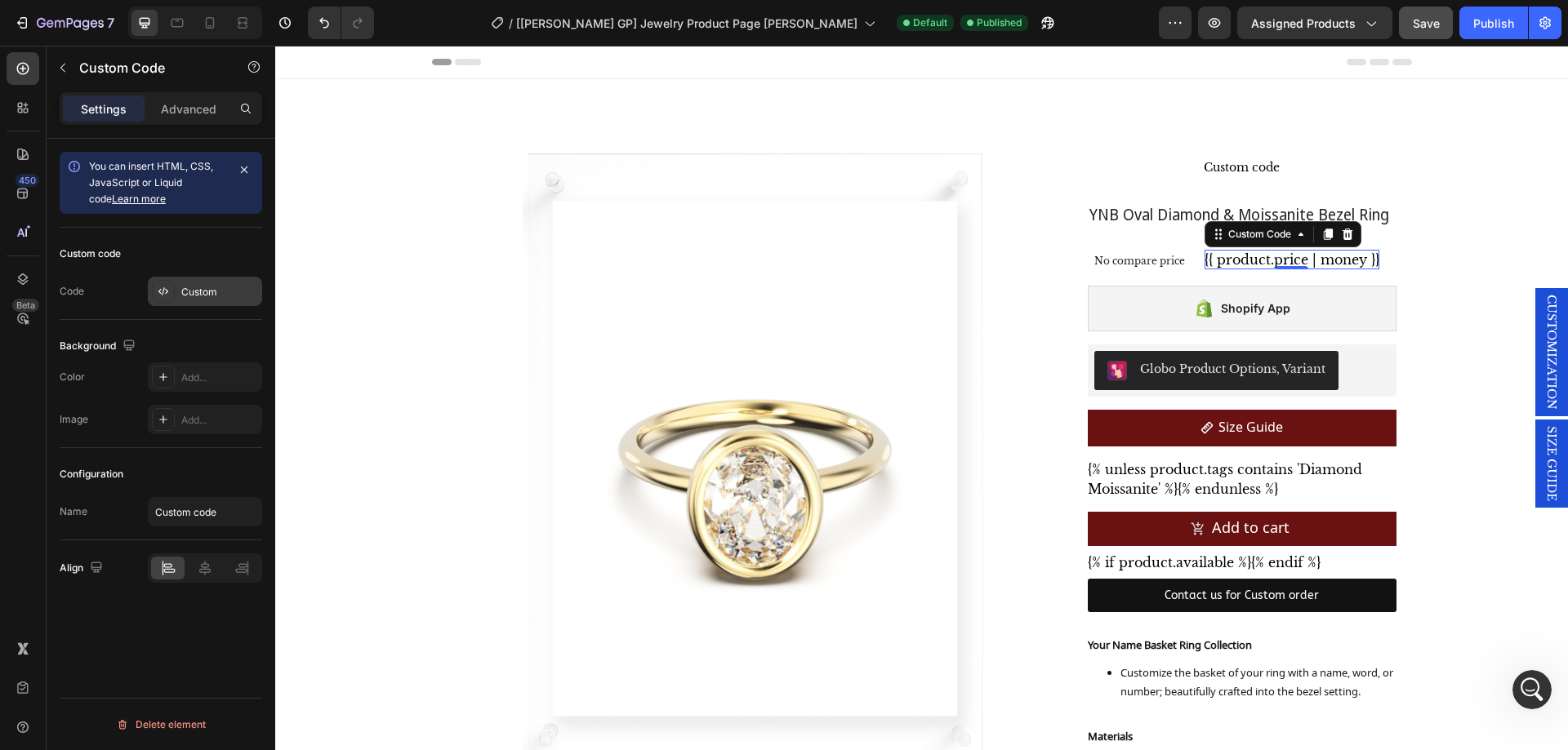
click at [215, 292] on div "Custom" at bounding box center [220, 292] width 77 height 14
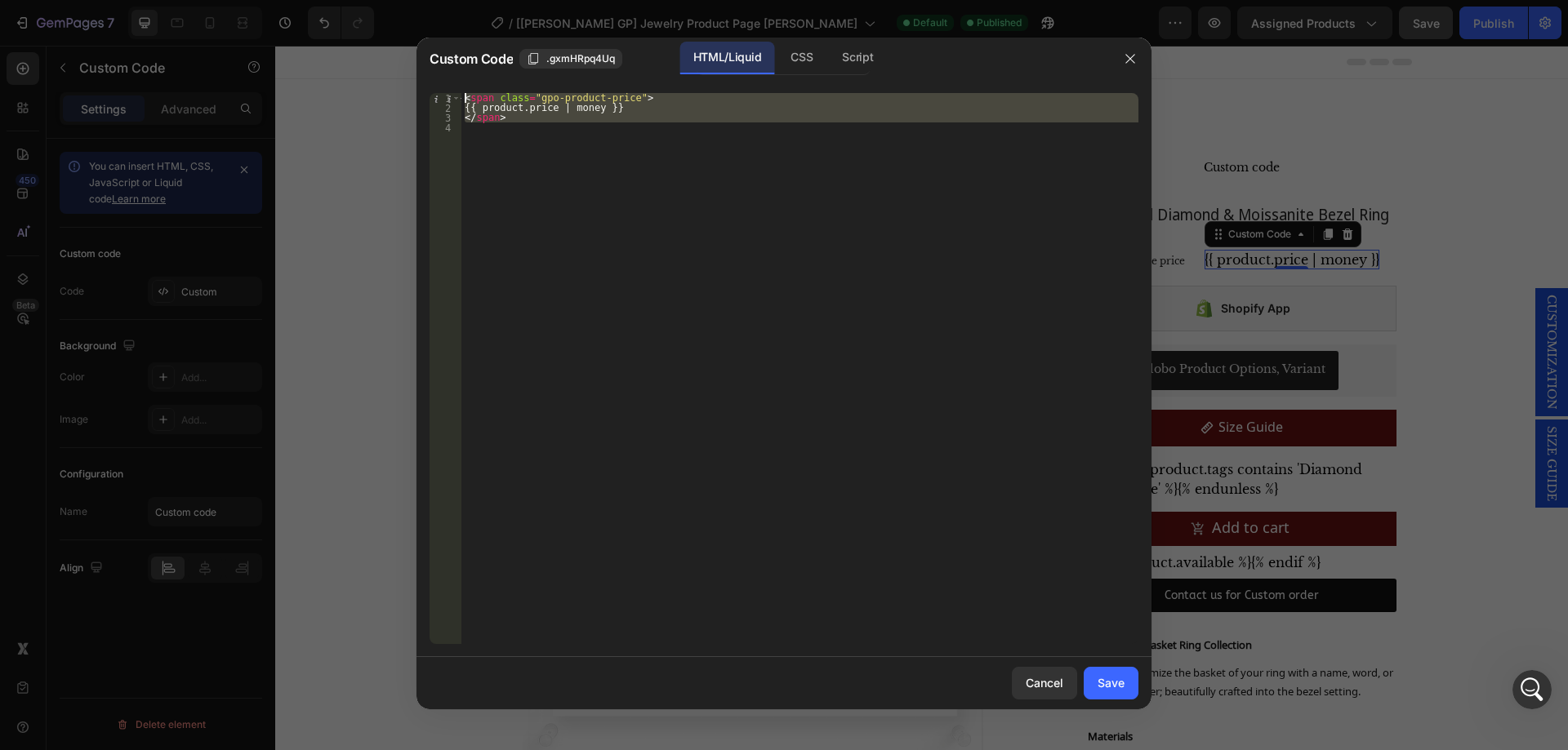
drag, startPoint x: 318, startPoint y: -13, endPoint x: 308, endPoint y: -35, distance: 24.2
click at [308, 0] on html "7 / [[PERSON_NAME] GP] Jewelry Product Page [PERSON_NAME] Published Preview Ass…" at bounding box center [784, 0] width 1568 height 0
type textarea "<span class="gpo-product-price"> {{ product.price | money }}"
click at [609, 157] on div "< span class = "gpo-product-price" > {{ product.price | money }} </ span >" at bounding box center [799, 368] width 677 height 551
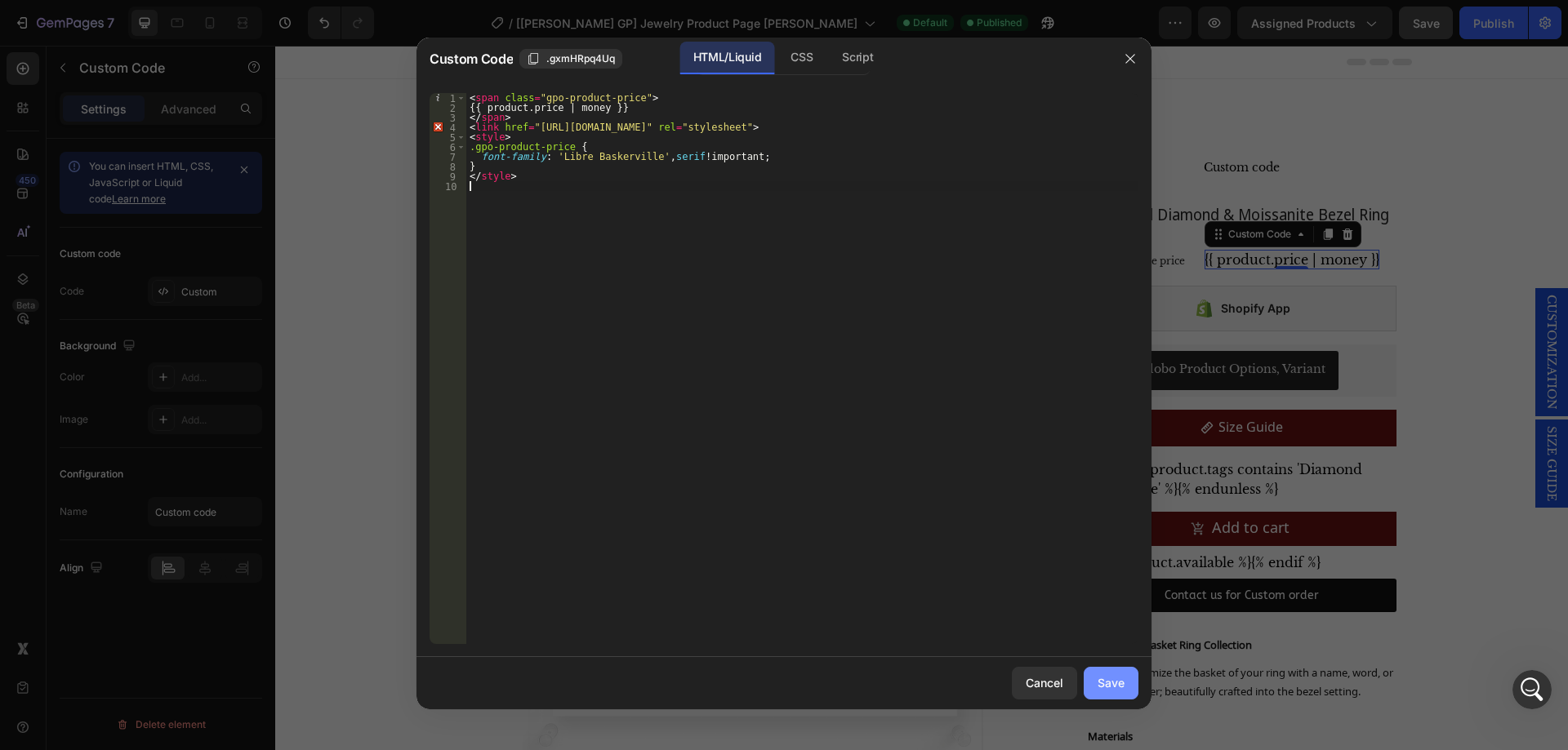
click at [1119, 680] on div "Save" at bounding box center [1110, 683] width 27 height 17
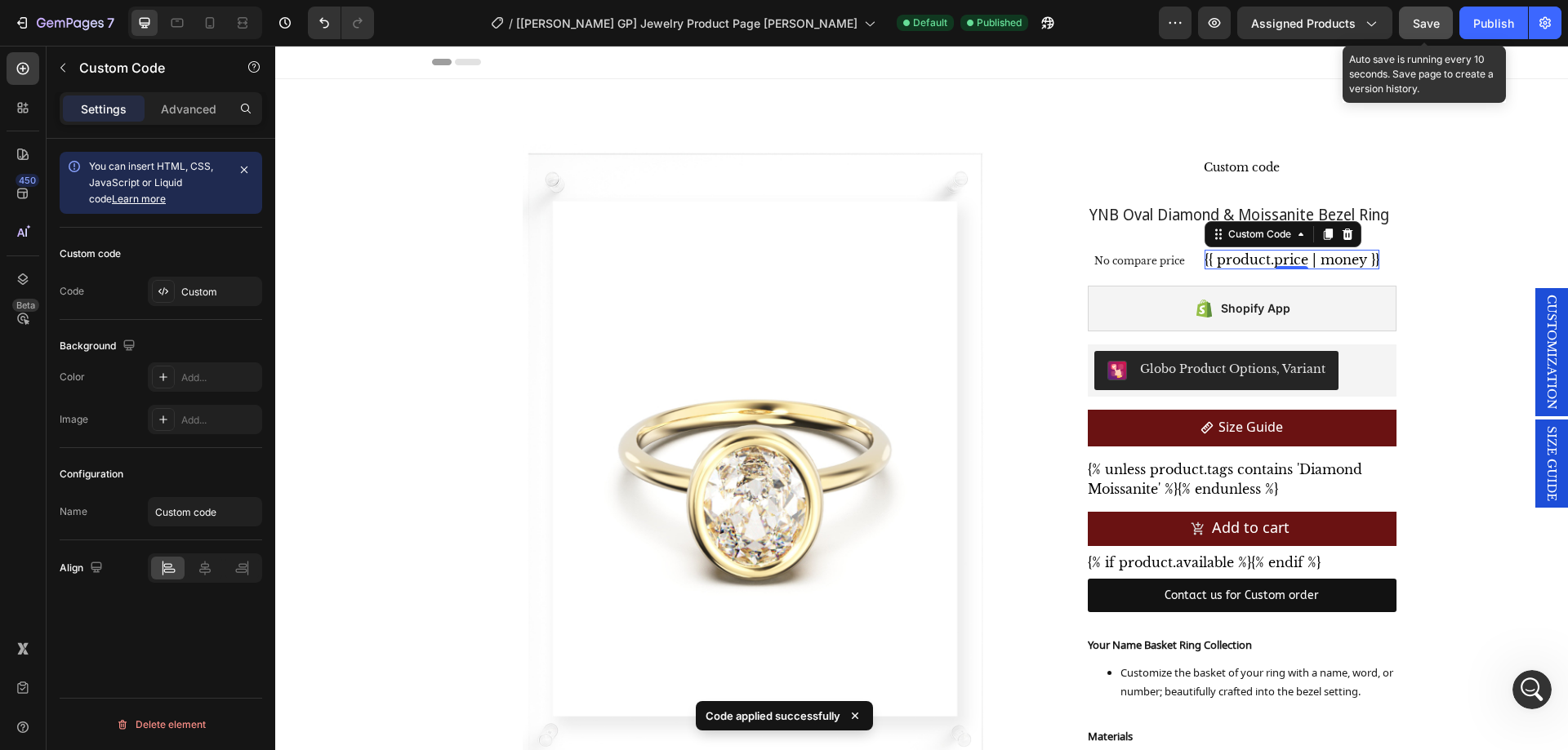
click at [1437, 25] on span "Save" at bounding box center [1426, 23] width 27 height 13
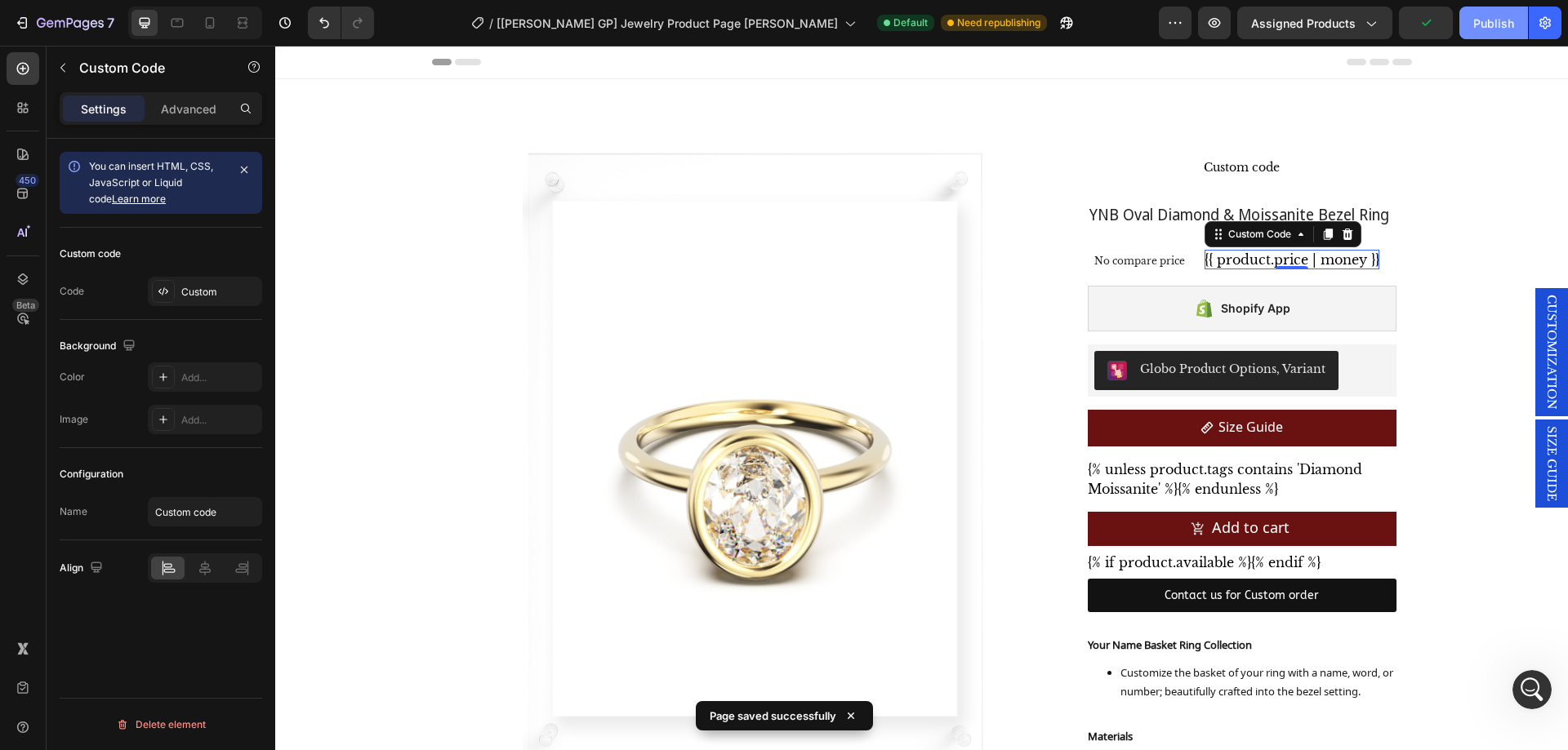
click at [1480, 17] on div "Publish" at bounding box center [1493, 23] width 41 height 17
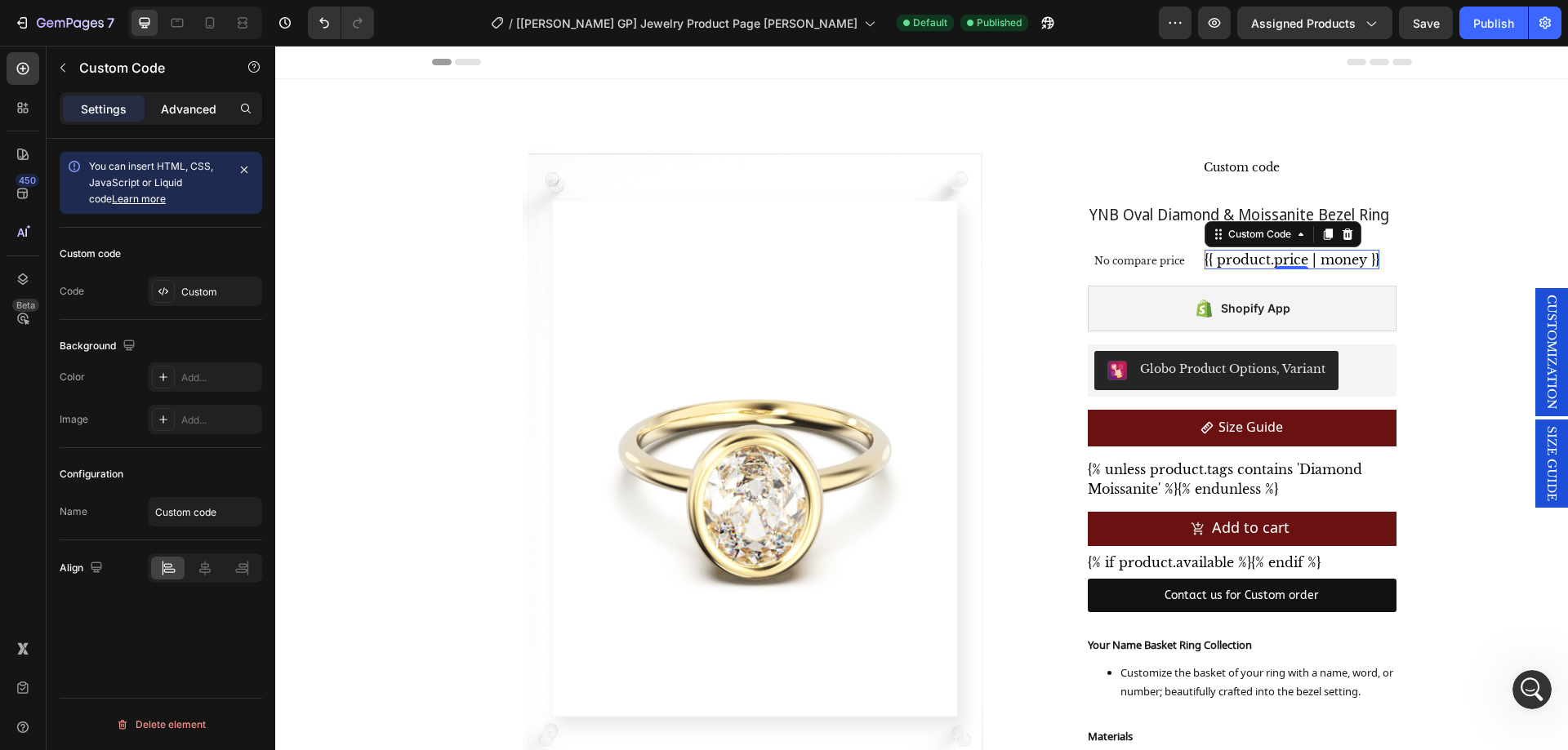
click at [180, 108] on p "Advanced" at bounding box center [189, 109] width 56 height 17
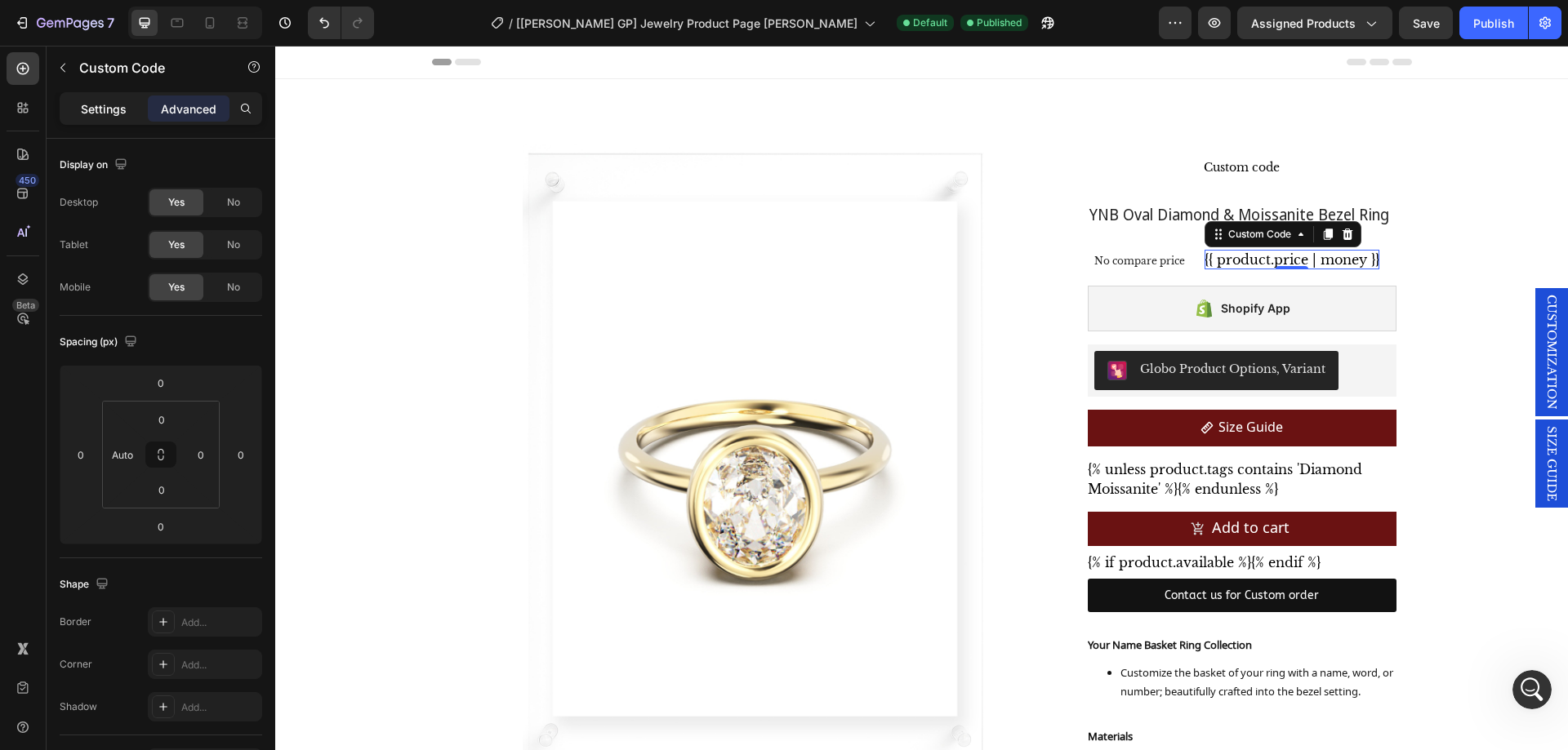
click at [106, 105] on p "Settings" at bounding box center [104, 109] width 46 height 17
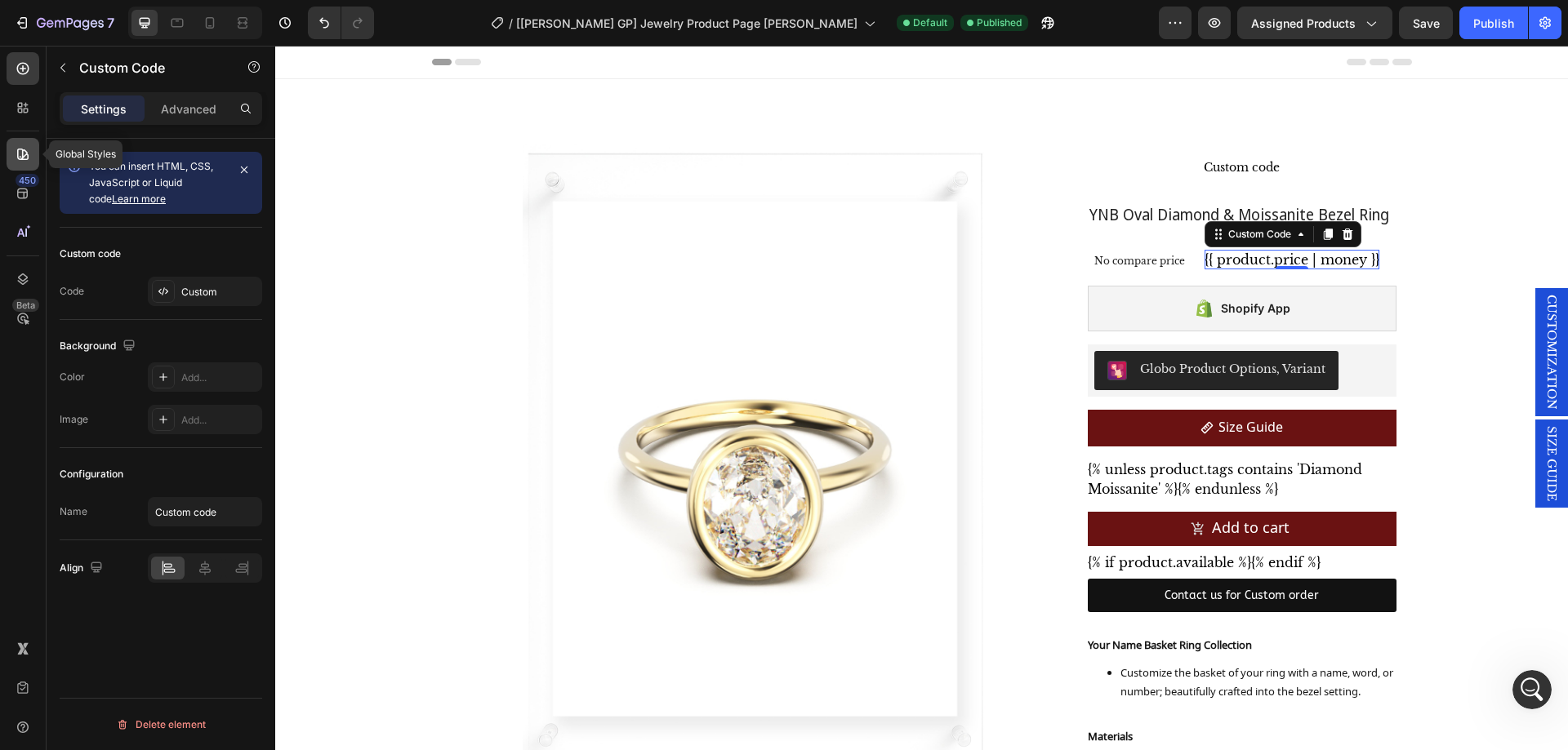
click at [25, 148] on icon at bounding box center [22, 153] width 16 height 16
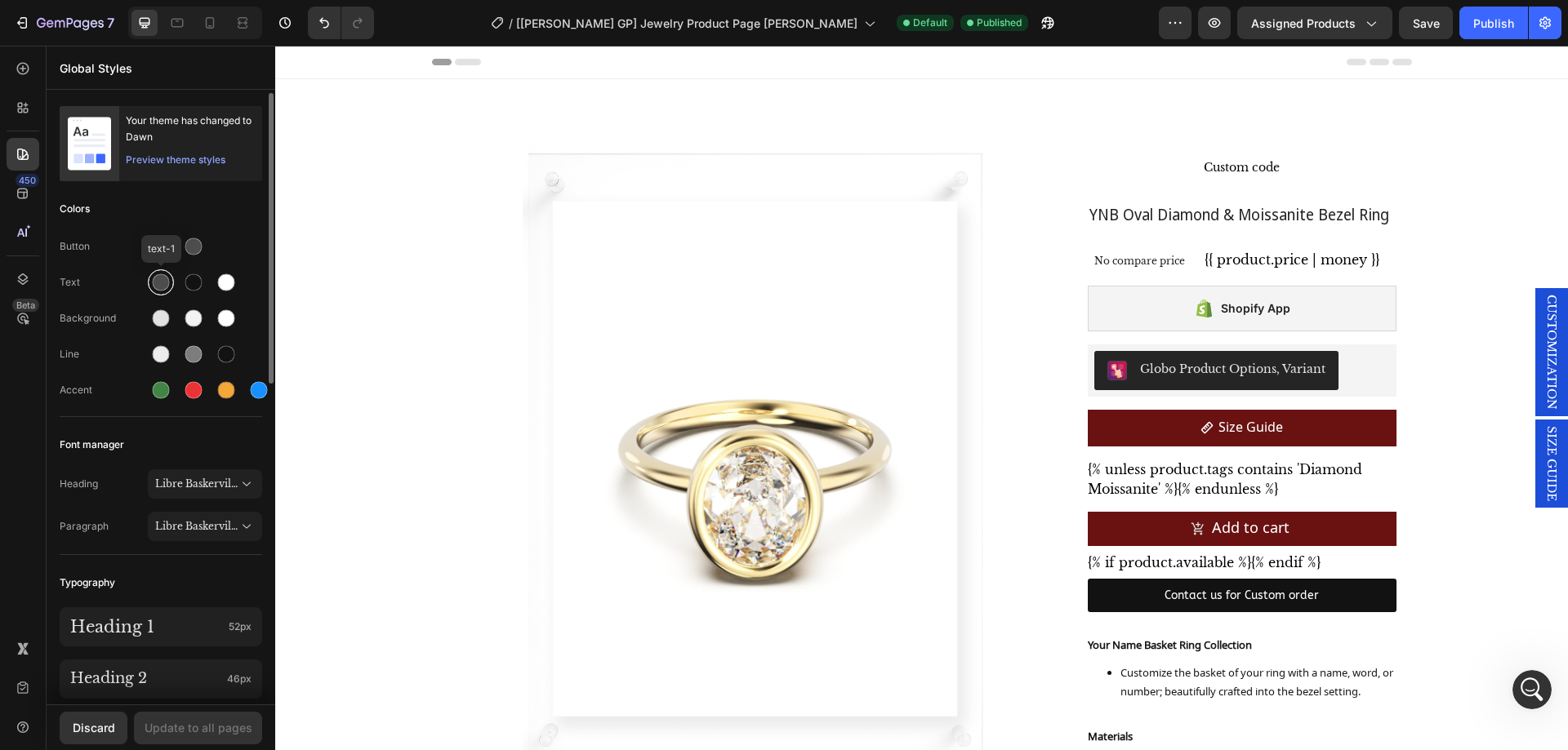
click at [158, 286] on div at bounding box center [161, 283] width 17 height 17
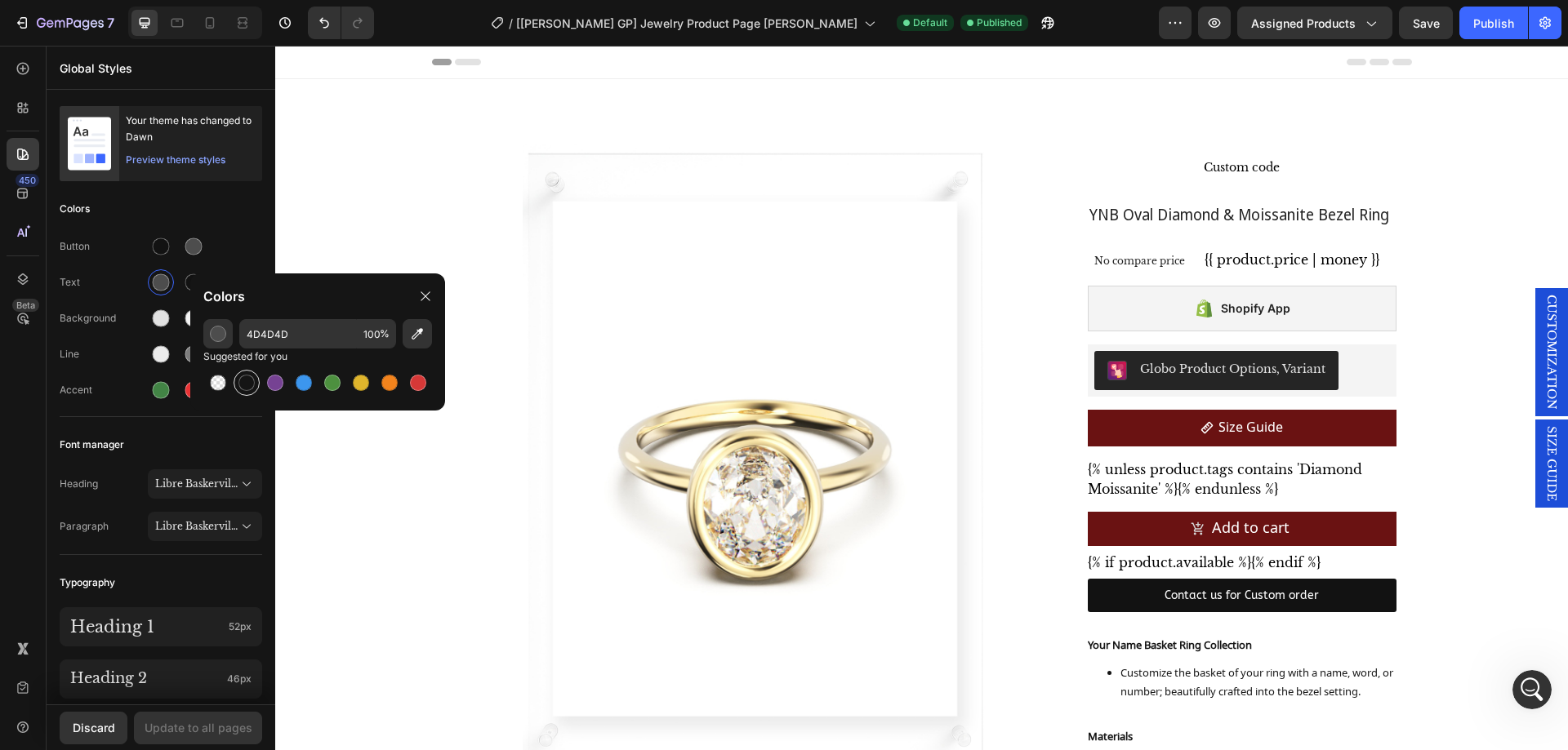
click at [252, 375] on div at bounding box center [247, 383] width 19 height 19
type input "151515"
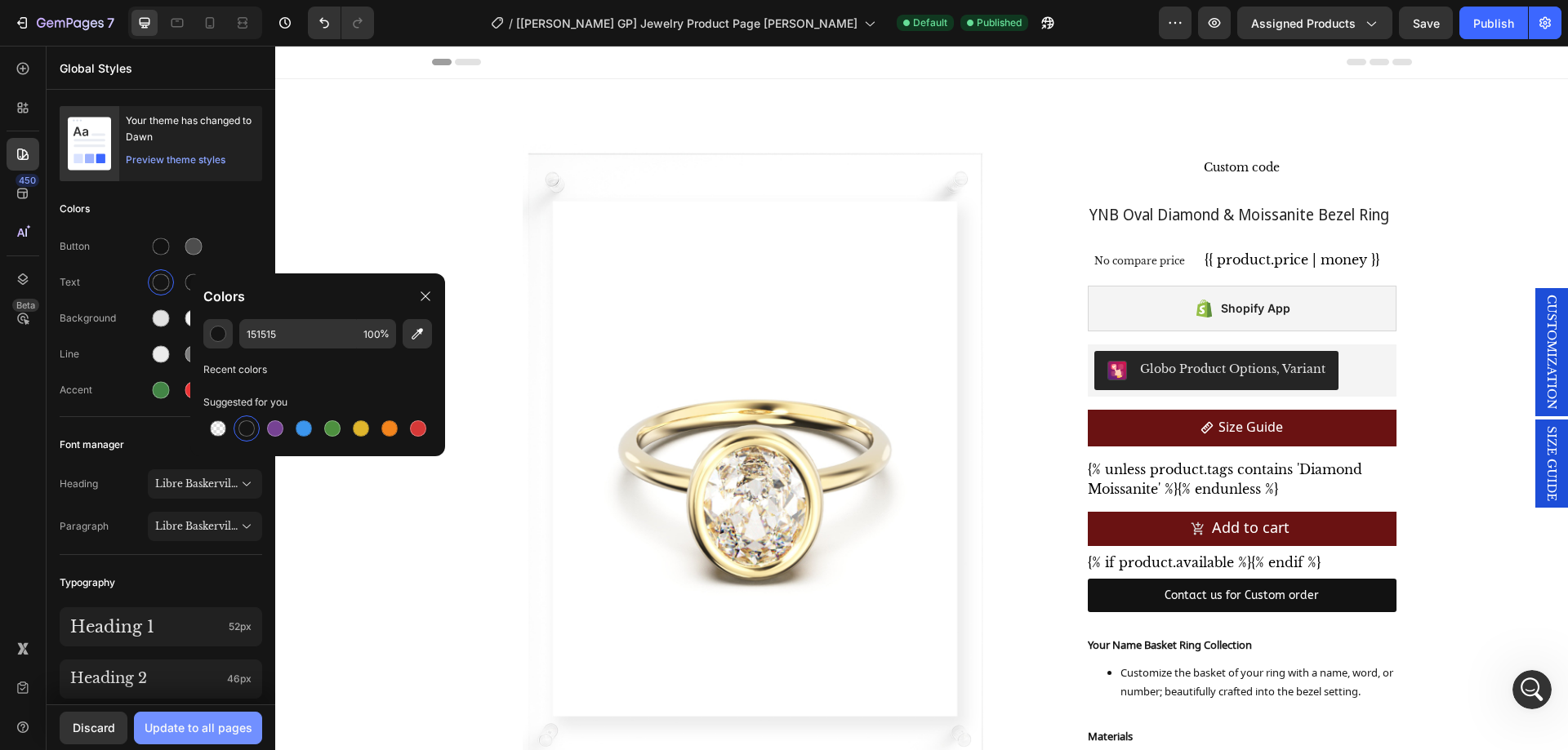
click at [176, 718] on button "Update to all pages" at bounding box center [199, 728] width 129 height 33
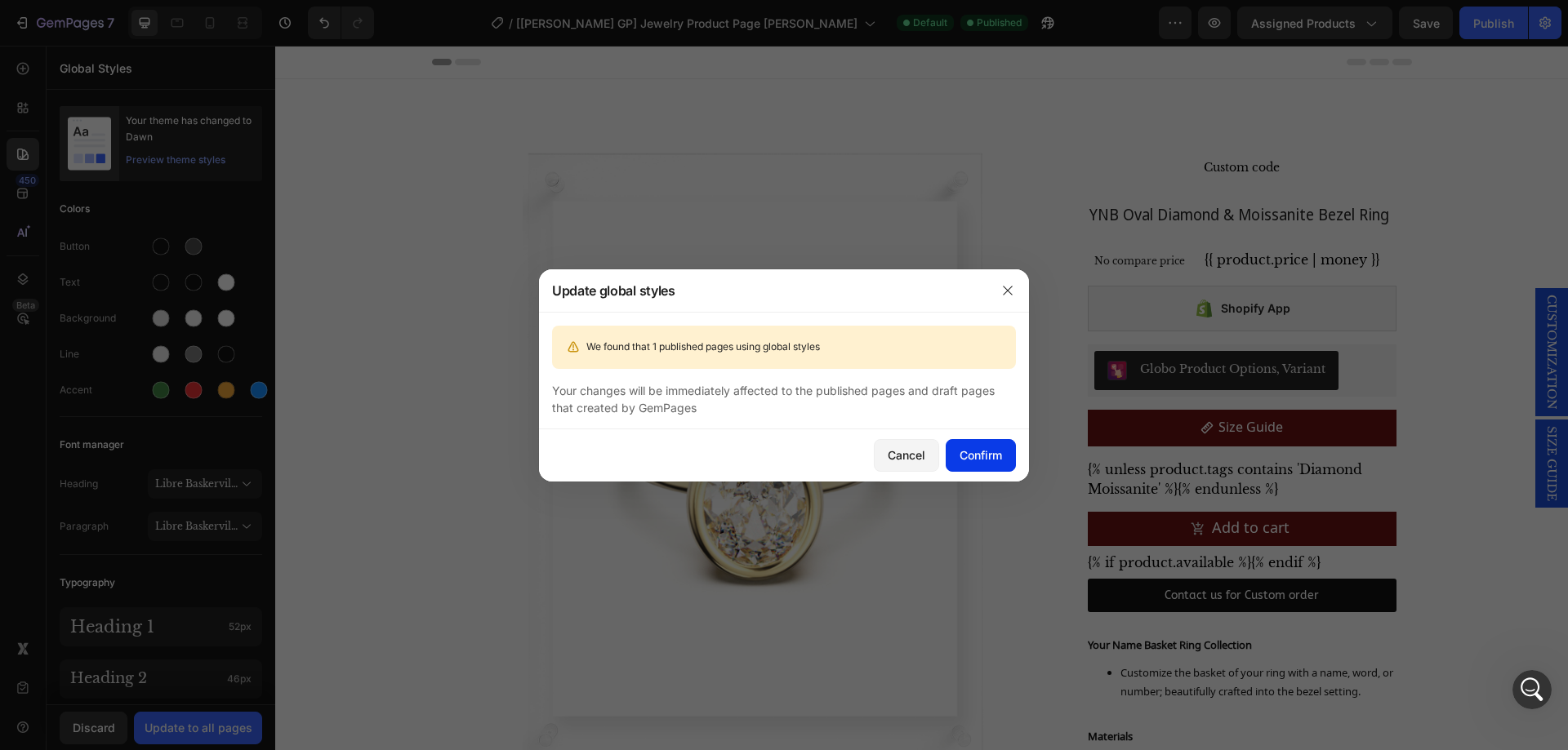
click at [986, 446] on div "Confirm" at bounding box center [981, 455] width 42 height 17
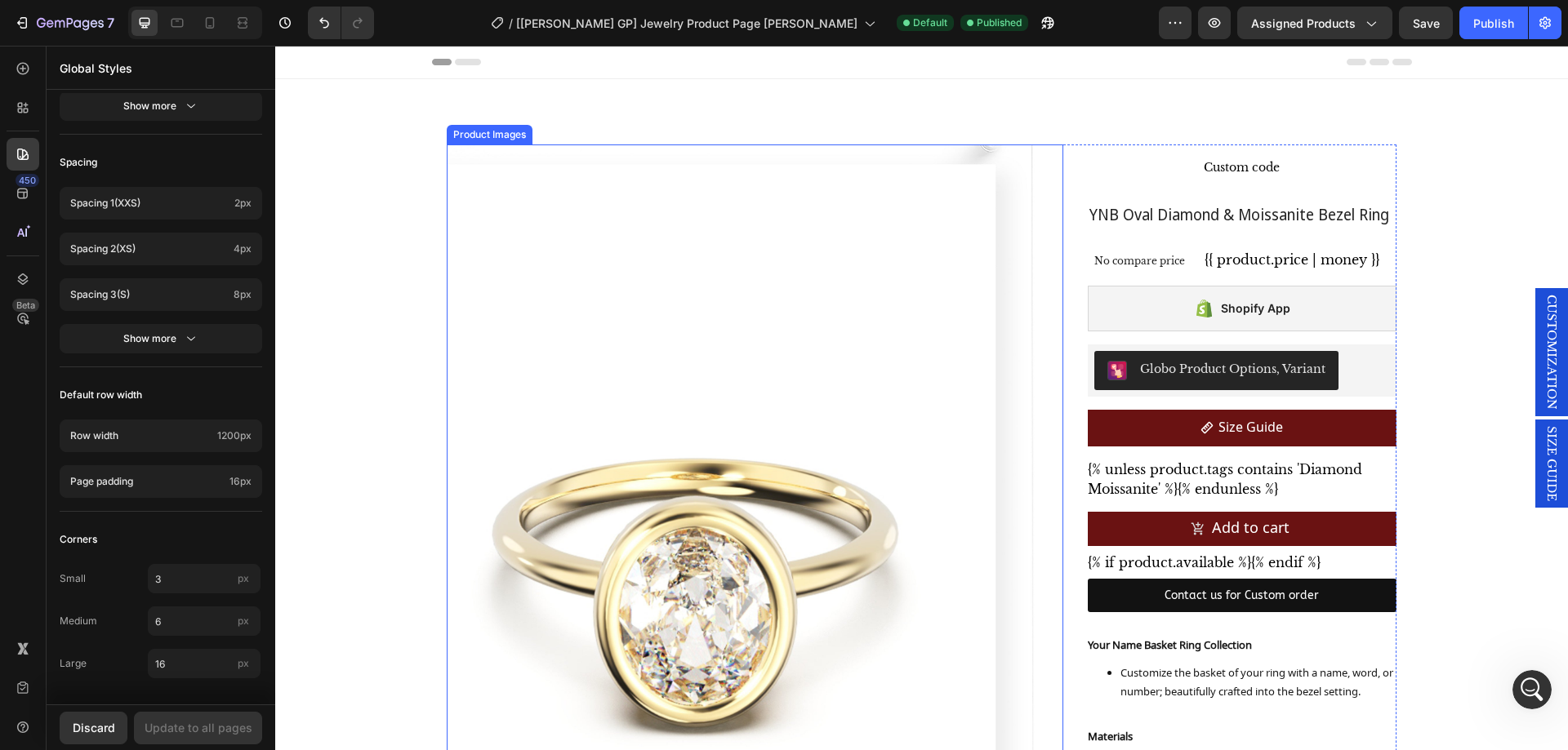
scroll to position [469, 0]
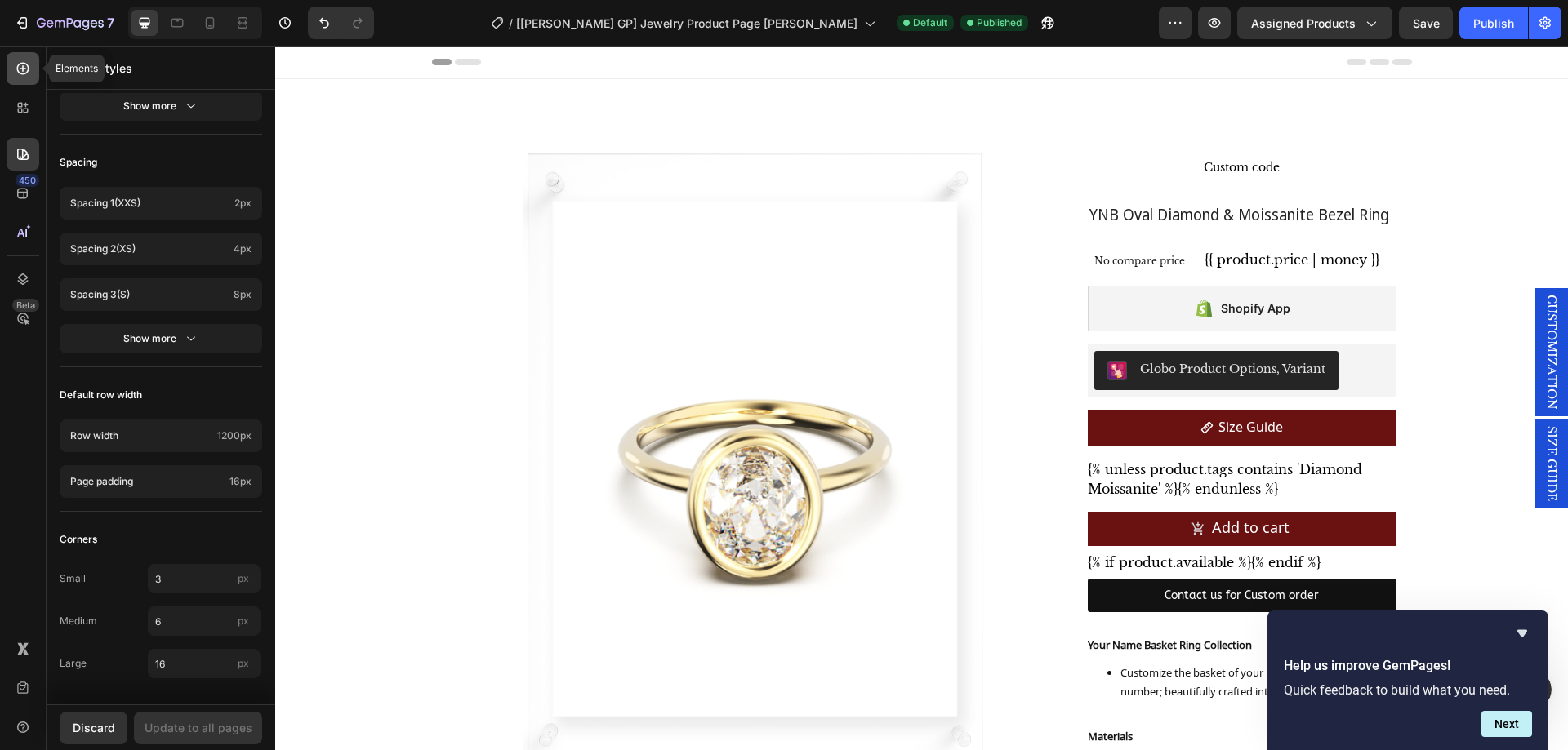
click at [19, 80] on div at bounding box center [23, 68] width 33 height 33
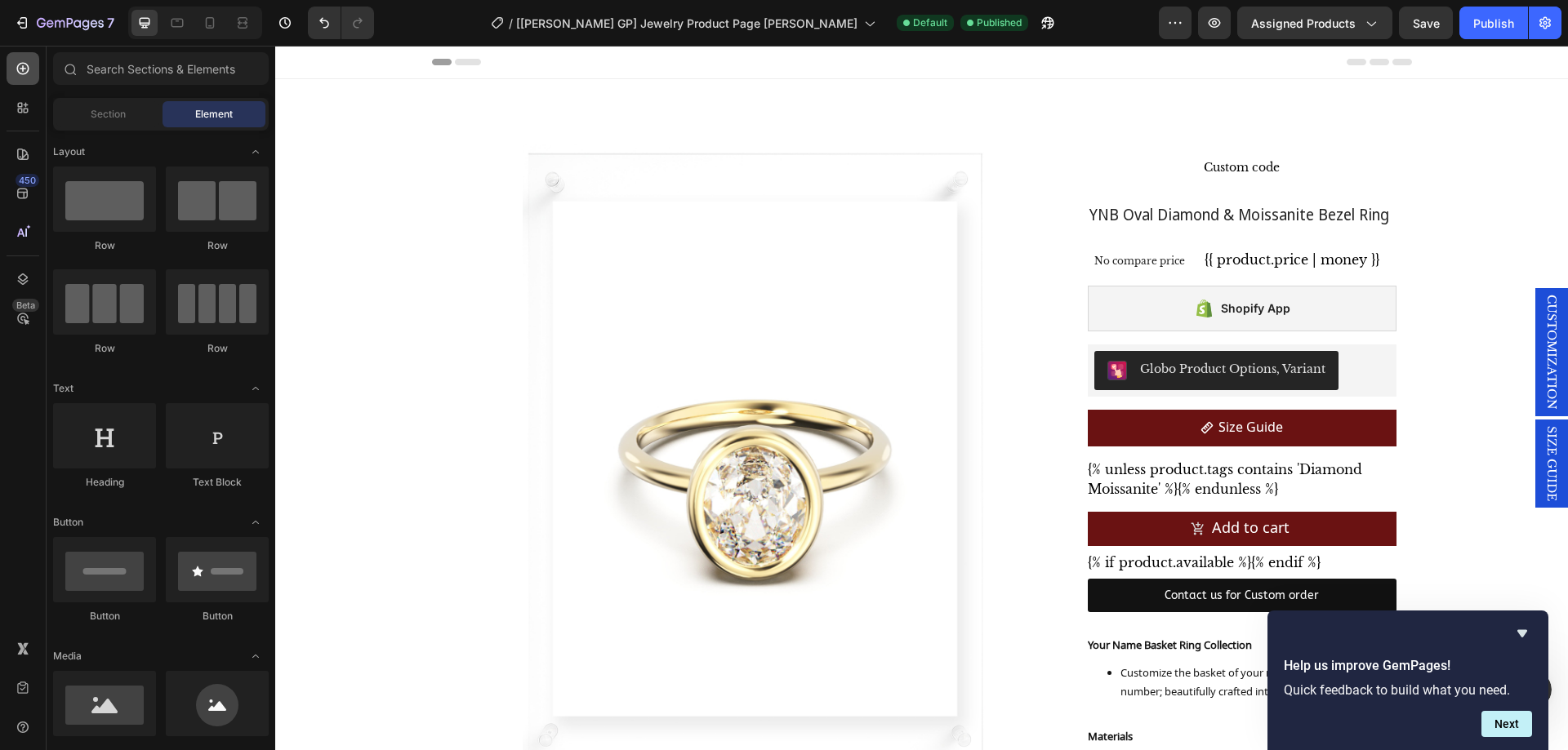
scroll to position [407, 0]
click at [21, 80] on div at bounding box center [23, 68] width 33 height 33
click at [1246, 255] on span "{{ product.price | money }}" at bounding box center [1292, 259] width 175 height 16
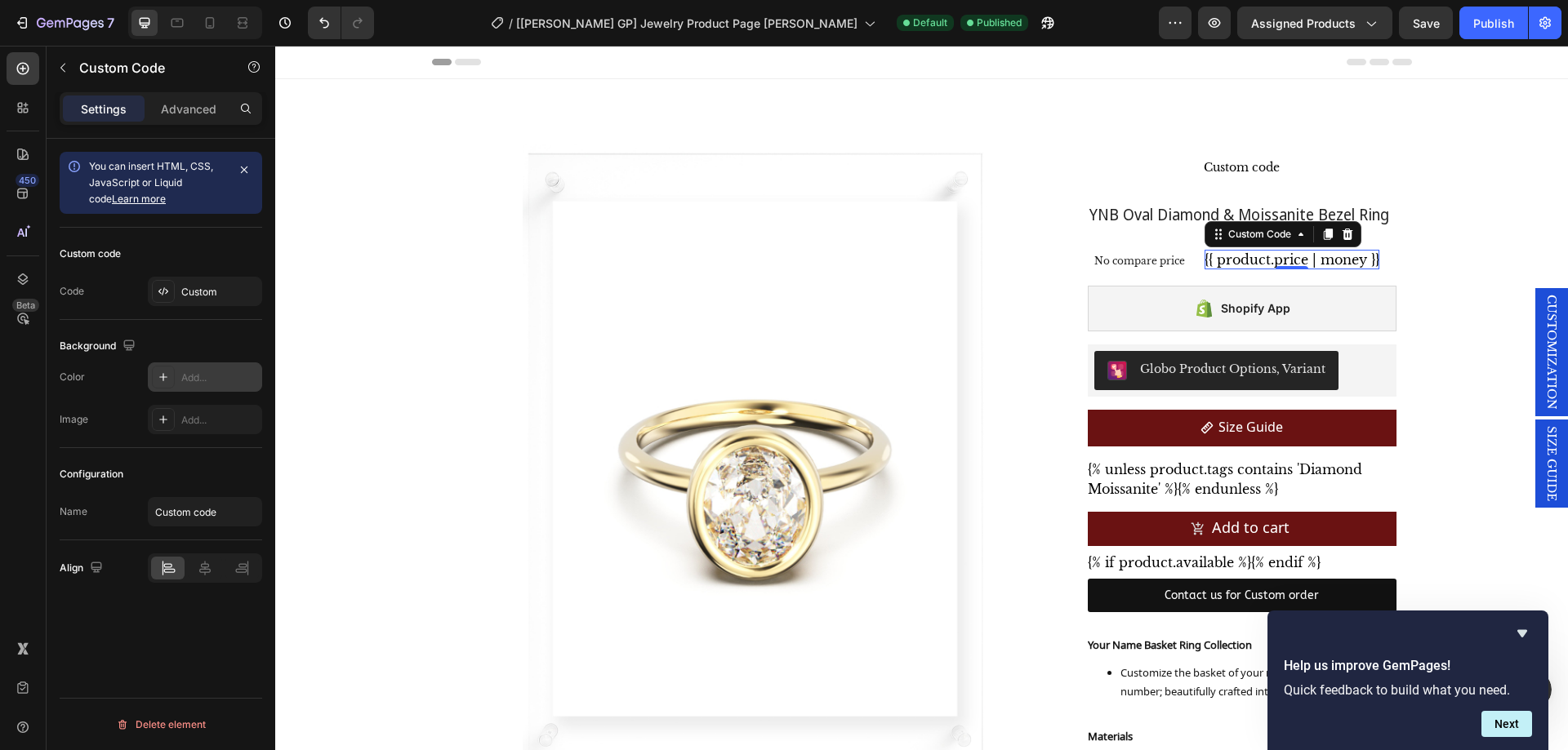
click at [160, 378] on icon at bounding box center [163, 377] width 13 height 13
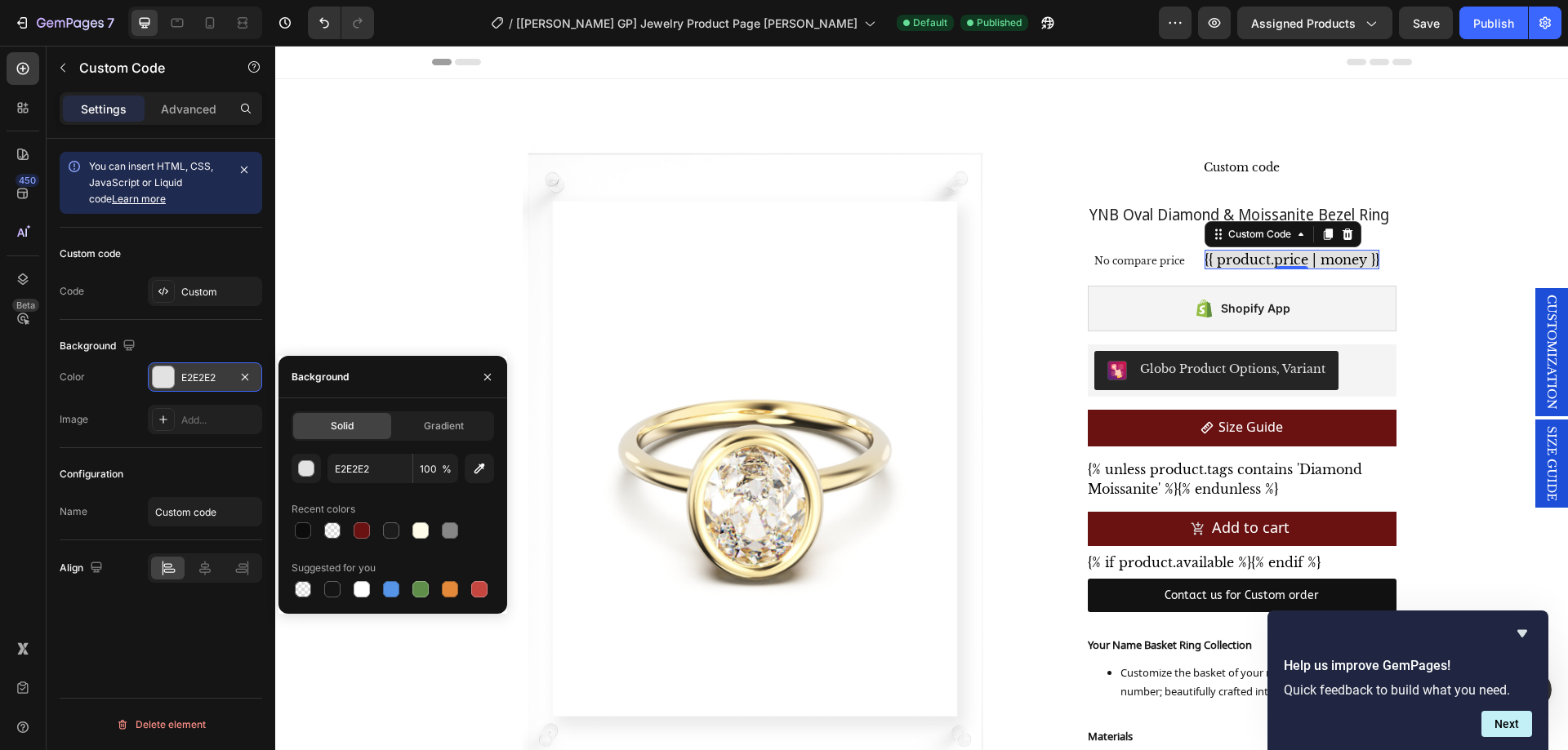
click at [161, 380] on div at bounding box center [163, 377] width 21 height 21
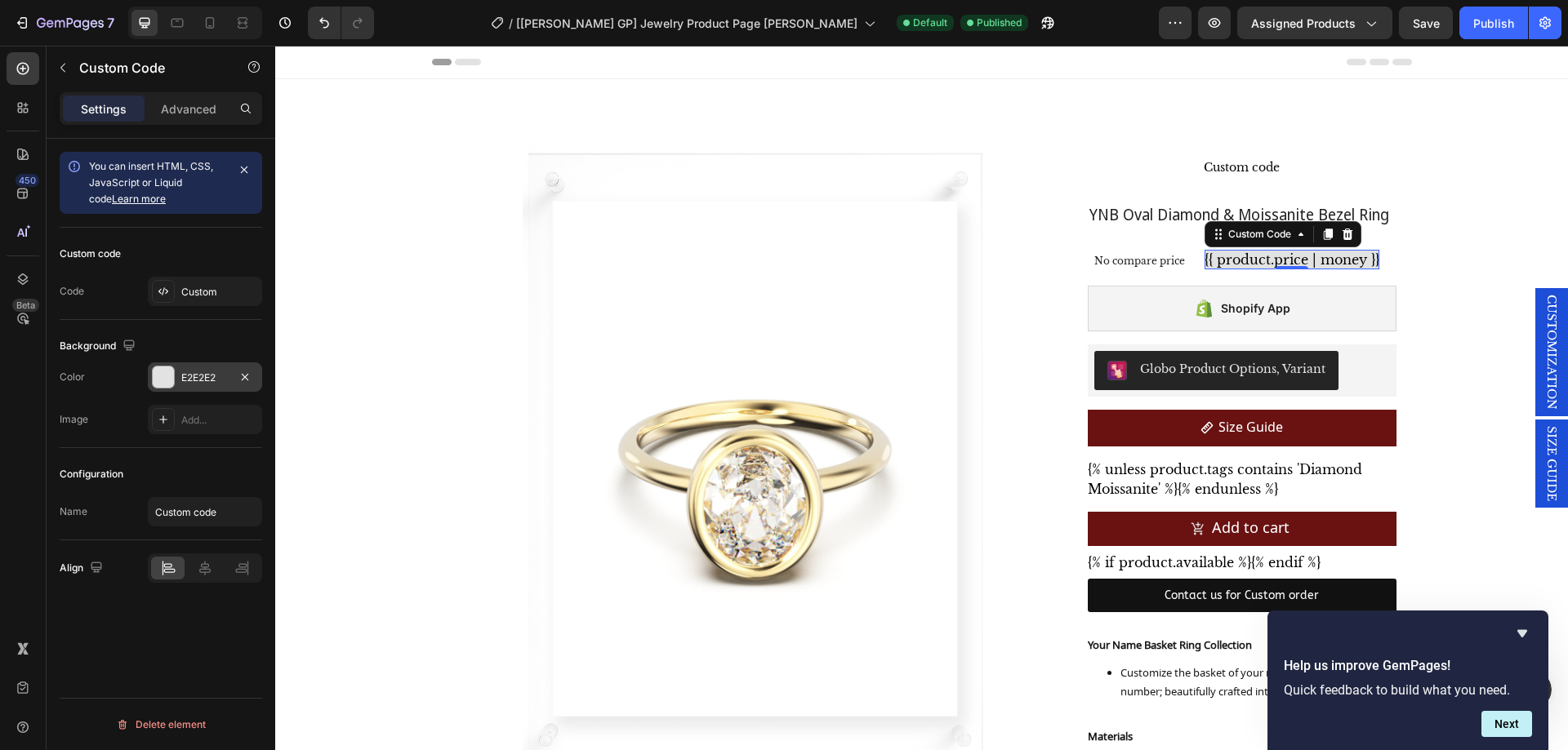
click at [167, 382] on div at bounding box center [163, 377] width 21 height 21
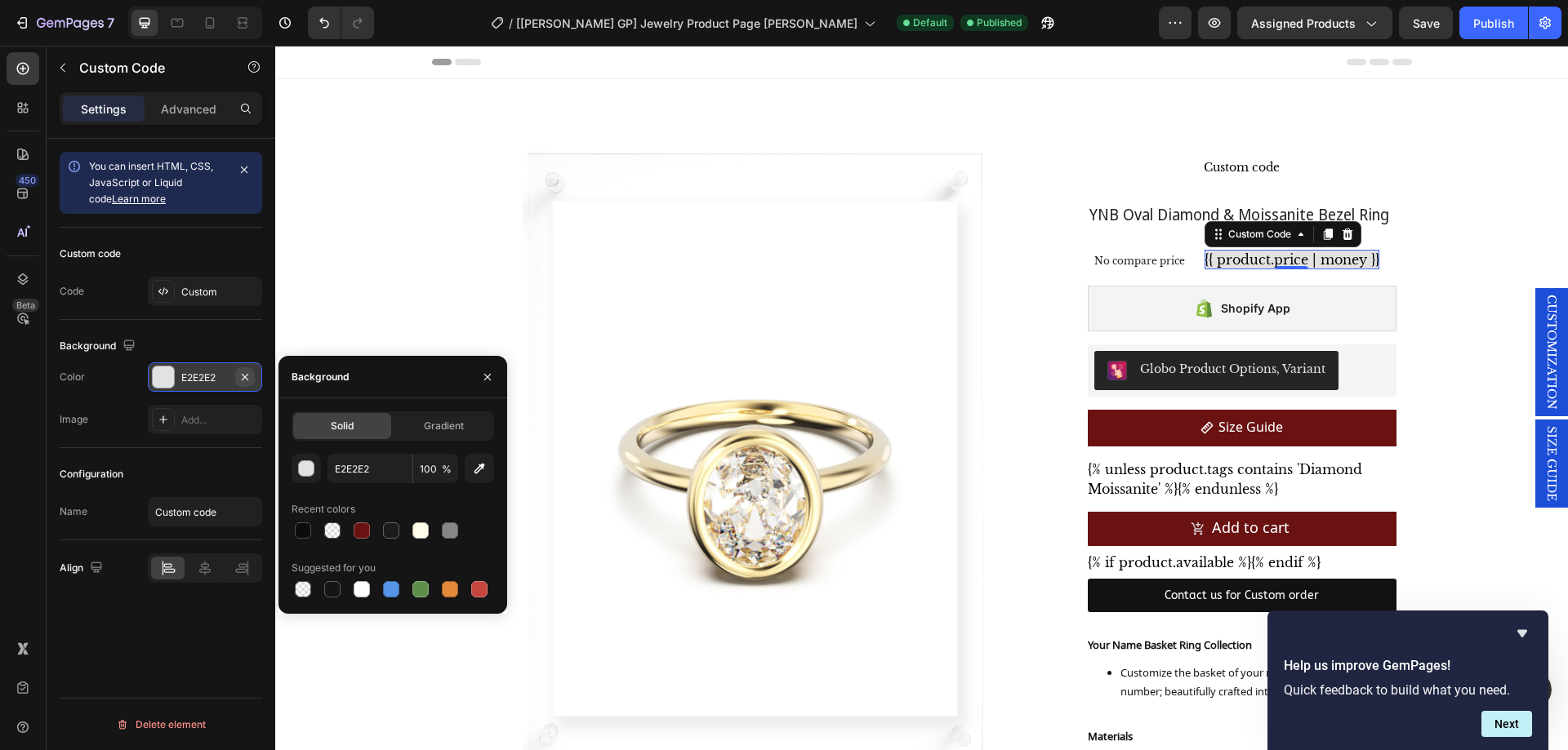
click at [249, 368] on button "button" at bounding box center [245, 377] width 19 height 19
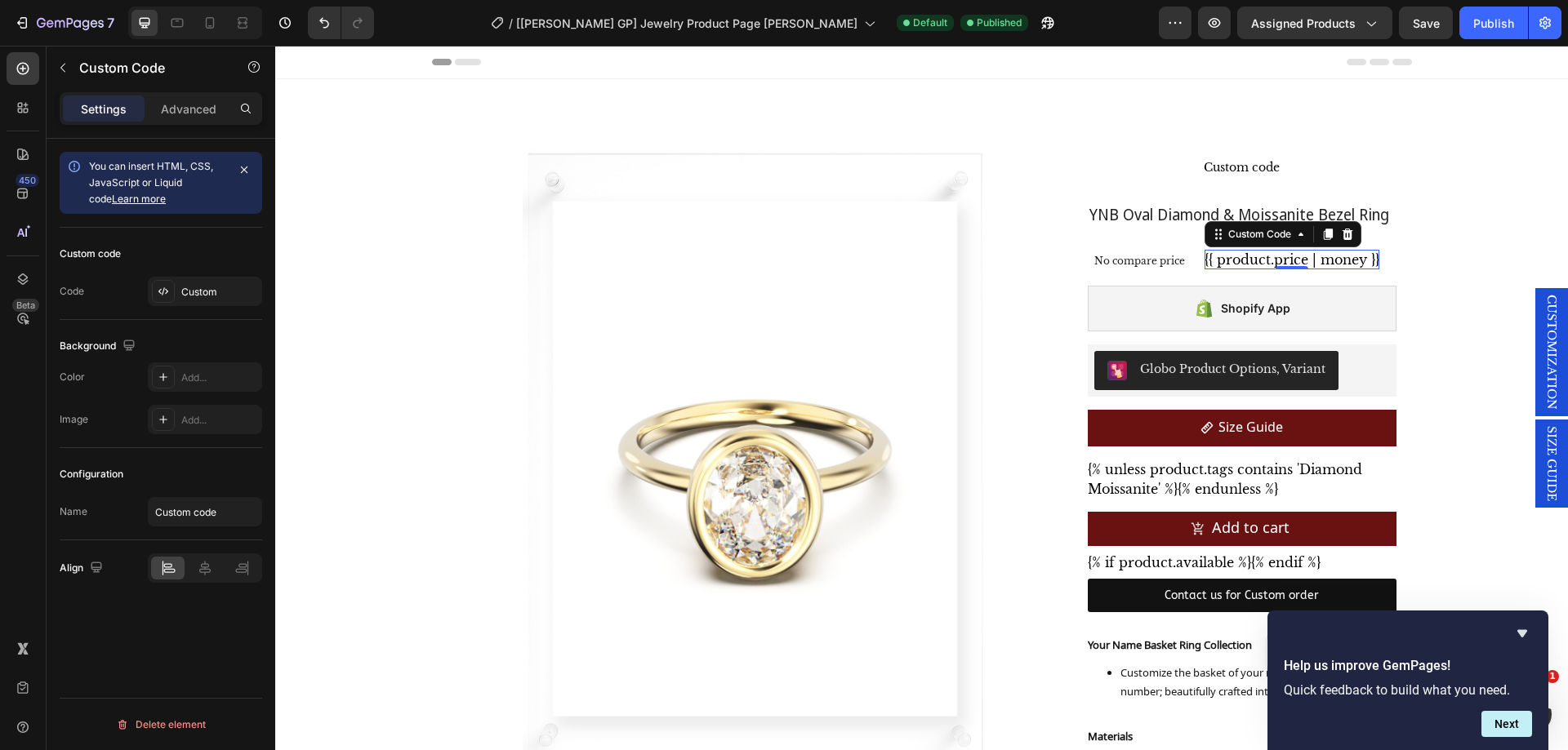
scroll to position [0, 0]
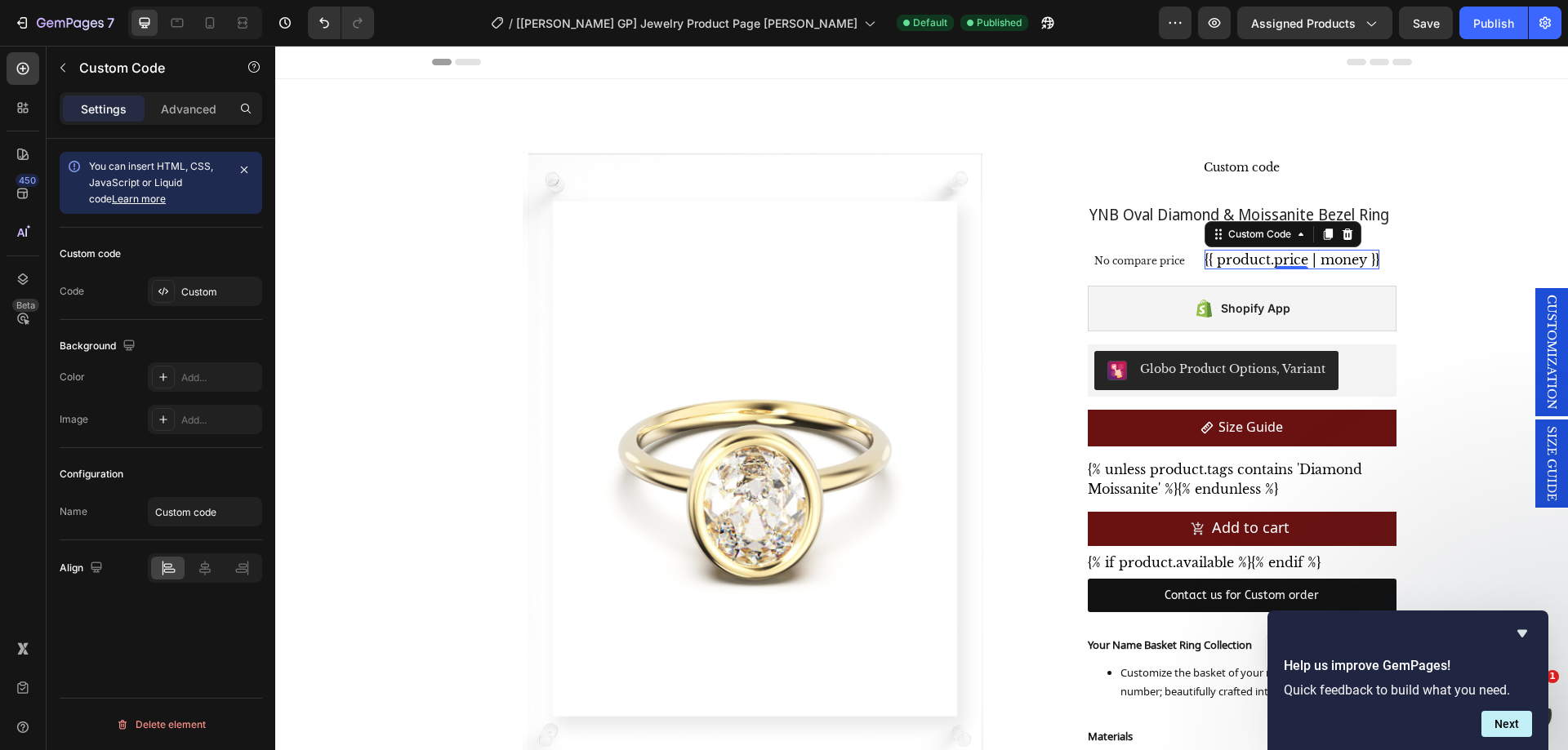
click at [109, 383] on div "Color Add..." at bounding box center [160, 377] width 202 height 30
click at [198, 115] on p "Advanced" at bounding box center [189, 109] width 56 height 17
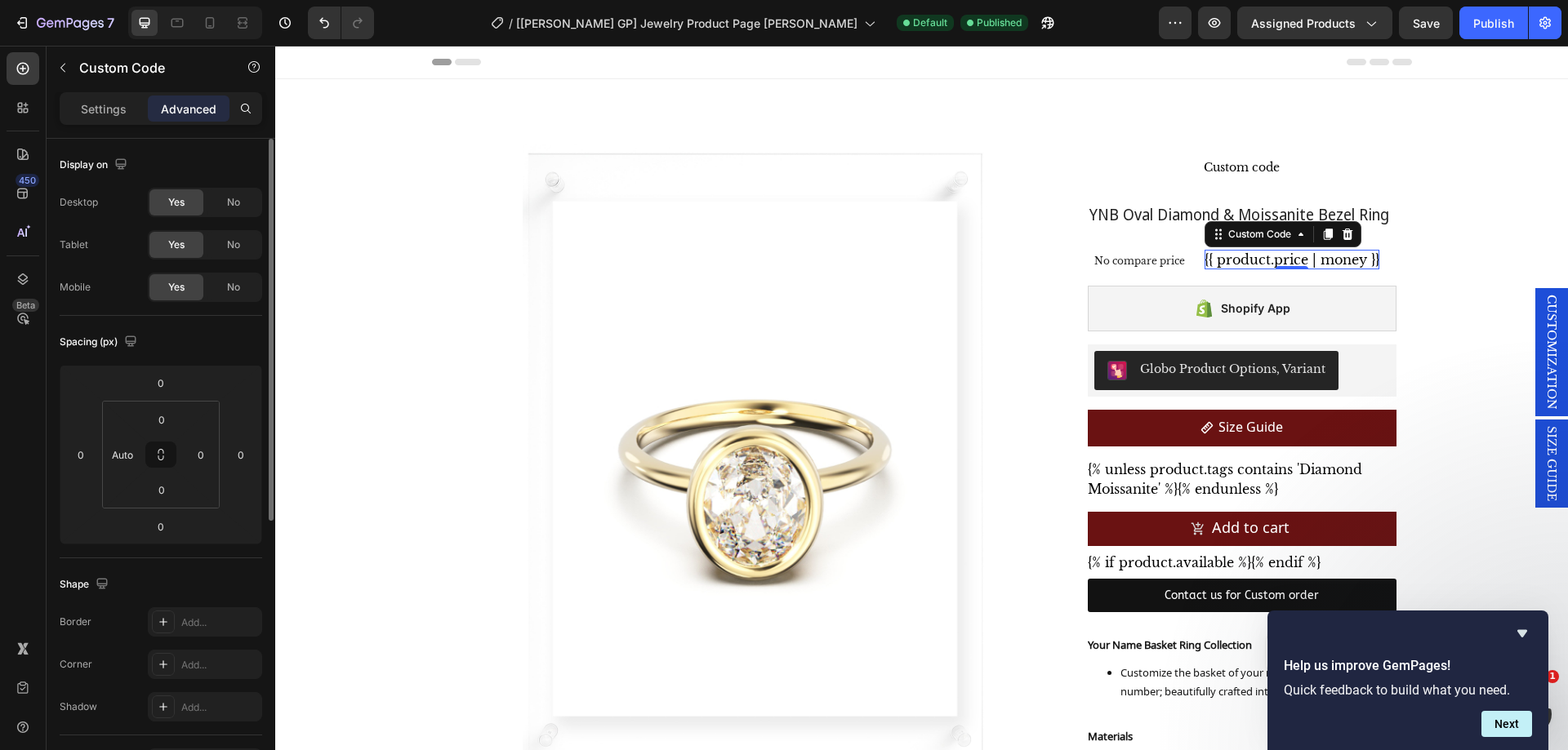
click at [99, 123] on div "Settings Advanced" at bounding box center [160, 108] width 202 height 33
click at [105, 113] on p "Settings" at bounding box center [104, 109] width 46 height 17
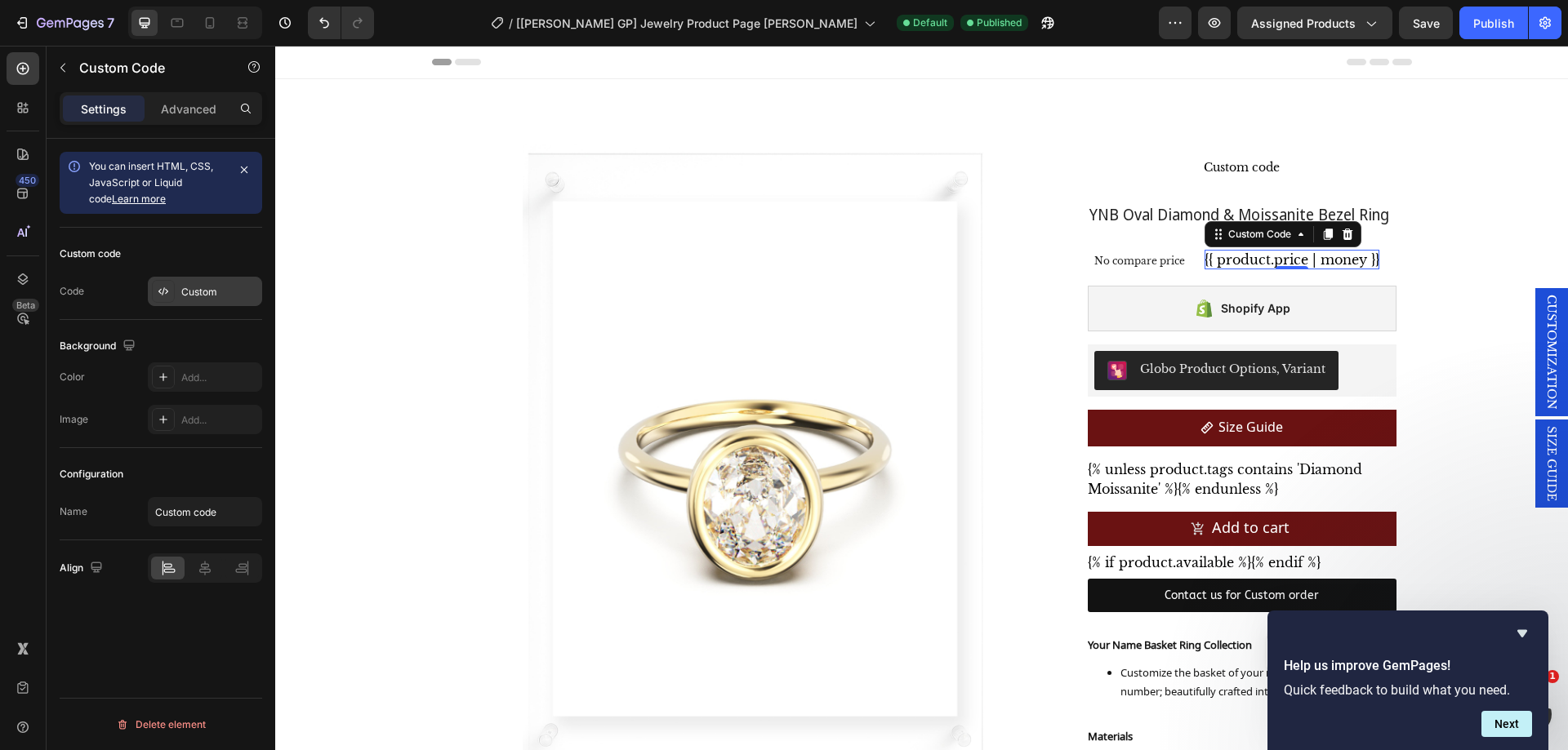
click at [201, 288] on div "Custom" at bounding box center [220, 292] width 77 height 14
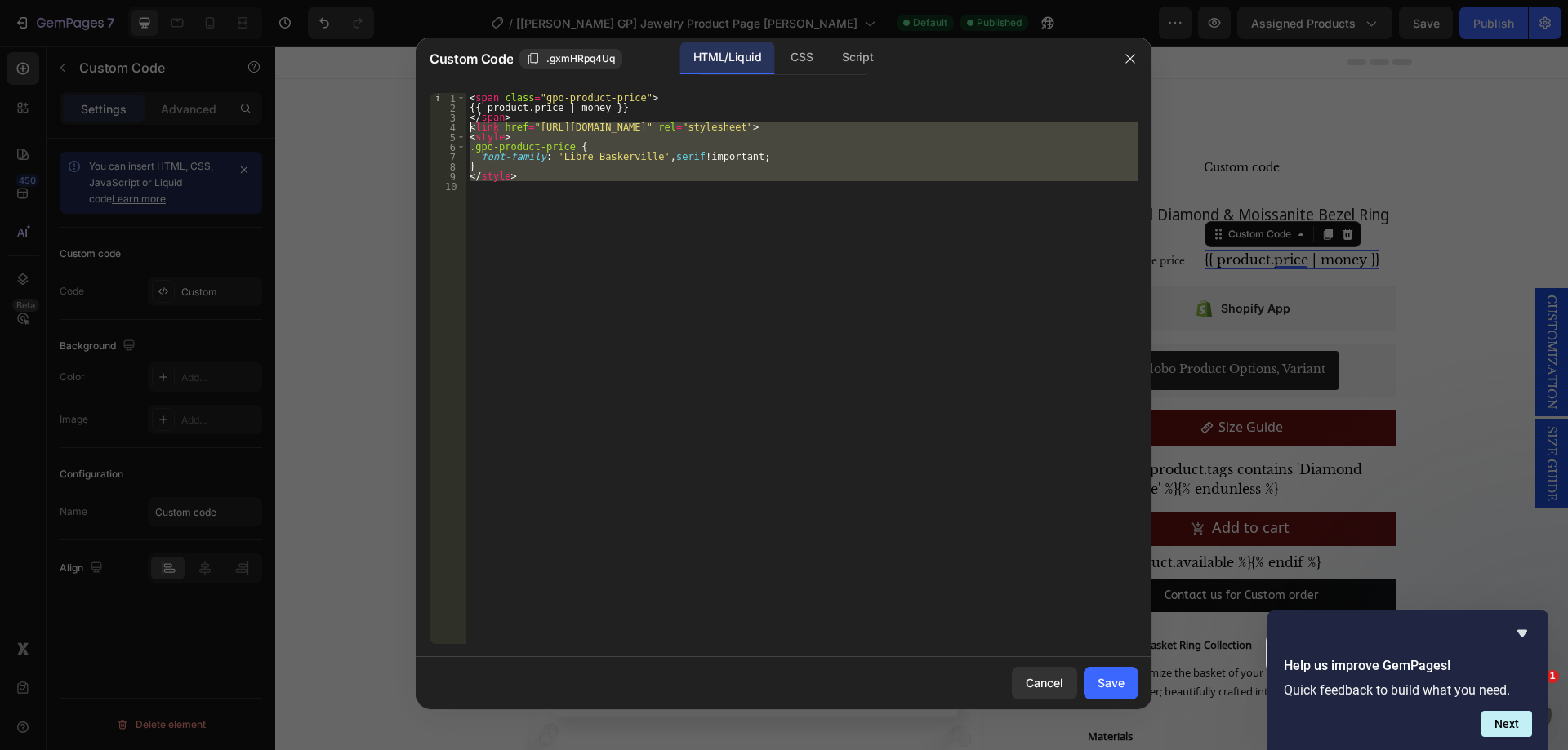
drag, startPoint x: 615, startPoint y: 190, endPoint x: 456, endPoint y: 123, distance: 172.5
click at [456, 123] on div "1 2 3 4 5 6 7 8 9 10 < span class = "gpo-product-price" > {{ product.price | mo…" at bounding box center [784, 368] width 708 height 551
type textarea "<link href="[URL][DOMAIN_NAME]" rel="stylesheet"> <style>"
paste textarea
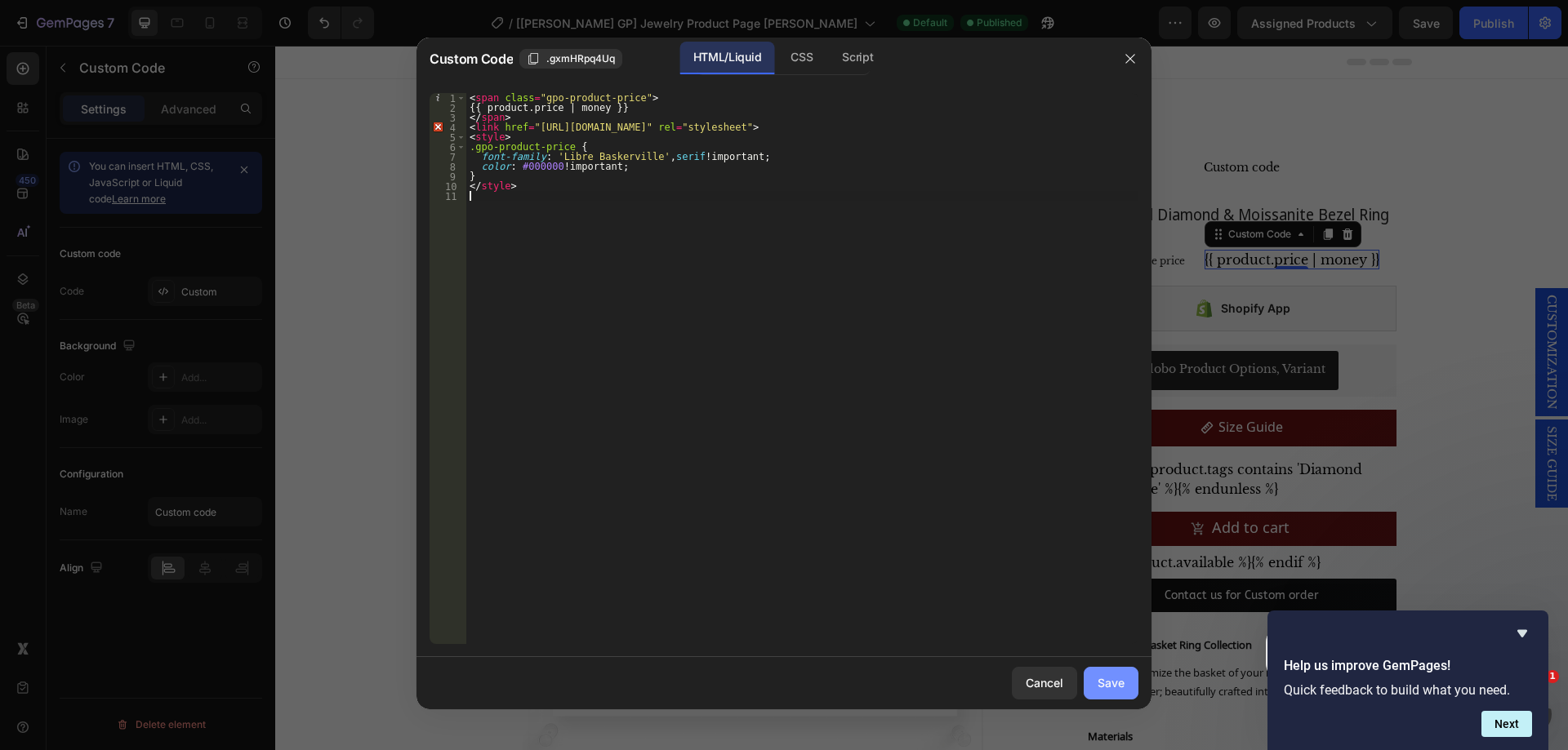
click at [1126, 691] on button "Save" at bounding box center [1110, 683] width 55 height 33
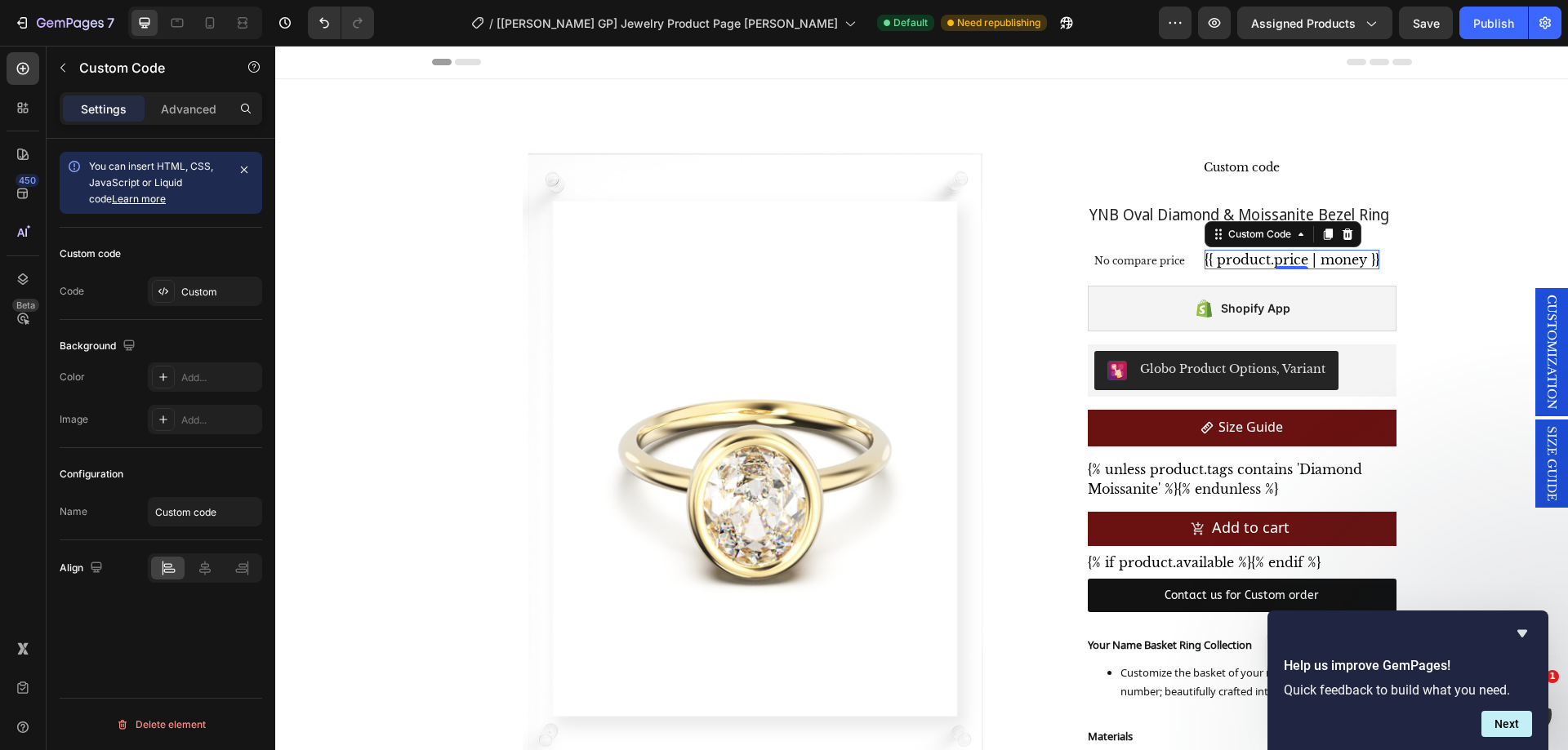
click at [1516, 637] on icon "Hide survey" at bounding box center [1522, 633] width 19 height 19
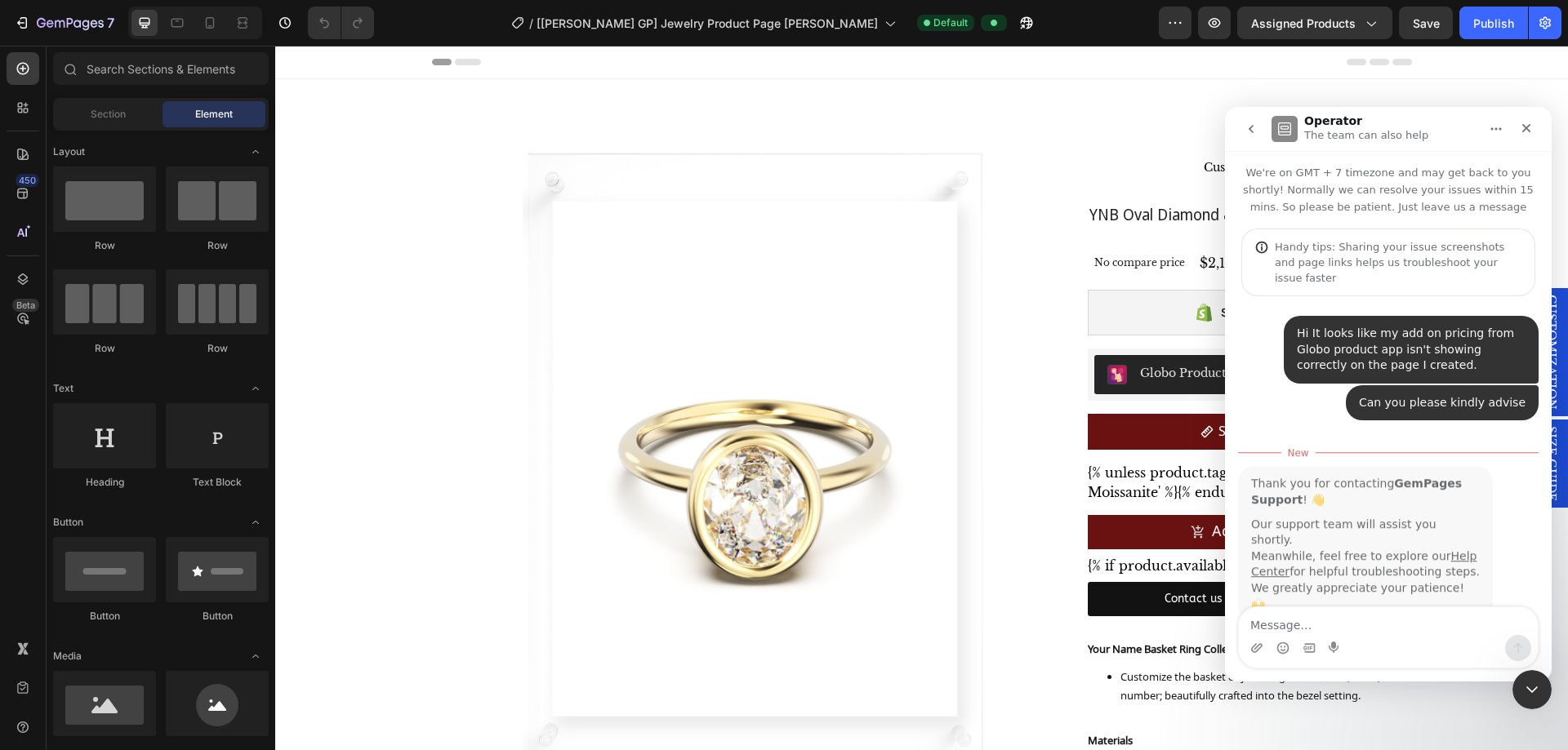
scroll to position [3, 0]
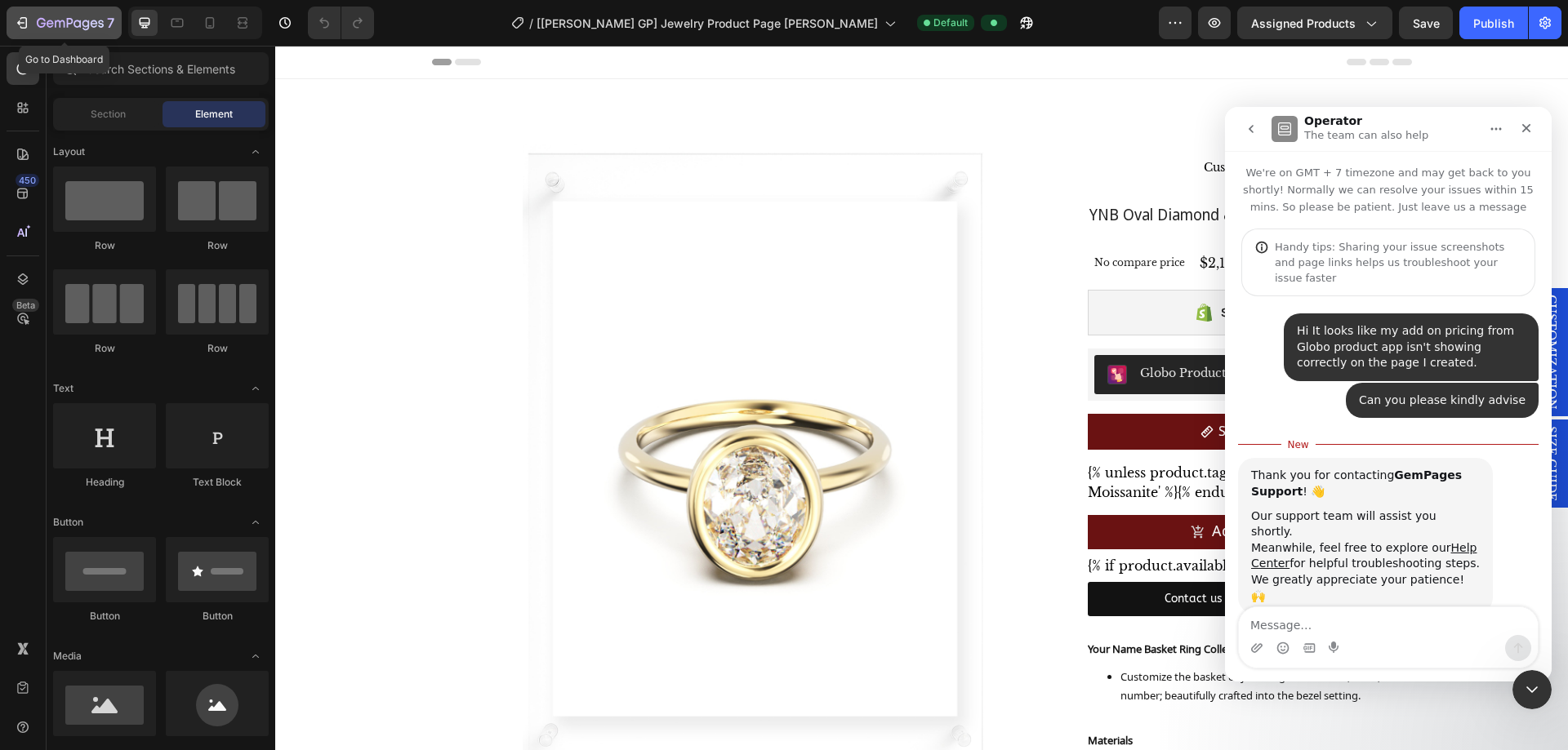
click at [21, 22] on icon "button" at bounding box center [21, 22] width 16 height 16
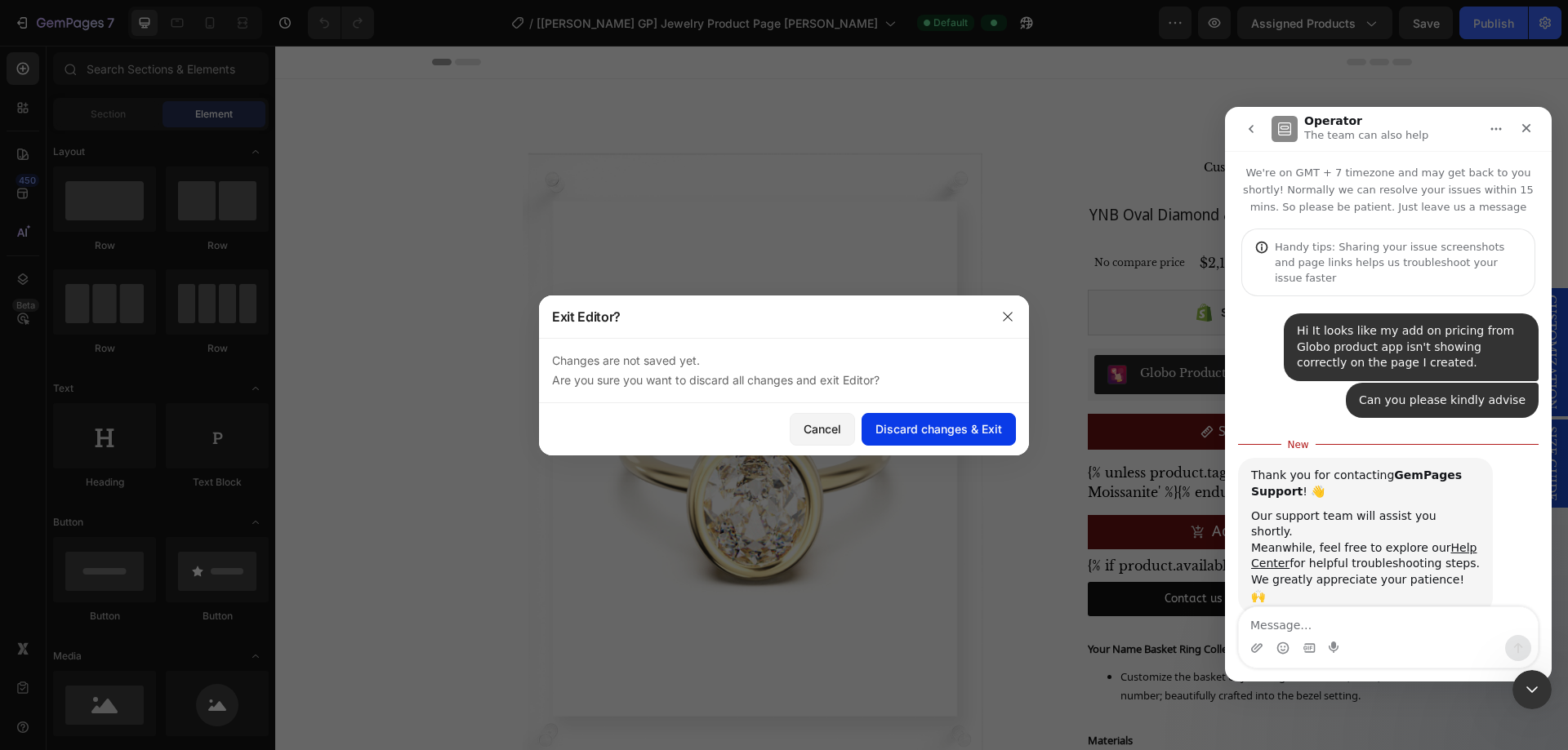
click at [880, 437] on button "Discard changes & Exit" at bounding box center [938, 430] width 154 height 33
